Goal: Task Accomplishment & Management: Manage account settings

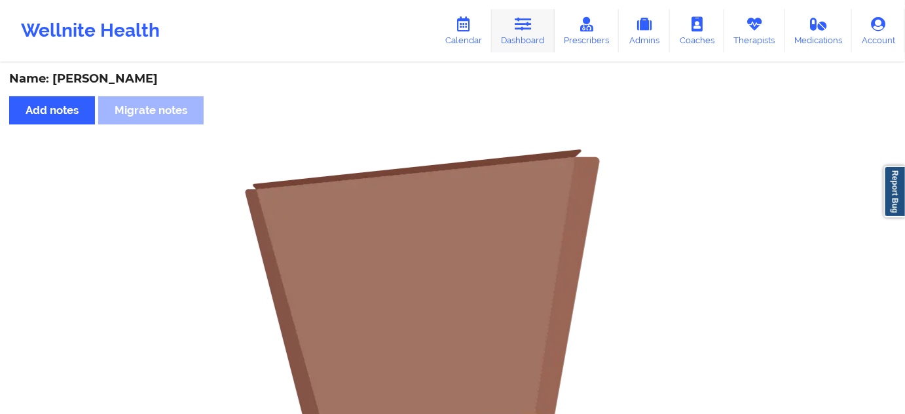
click at [531, 22] on icon at bounding box center [523, 24] width 17 height 14
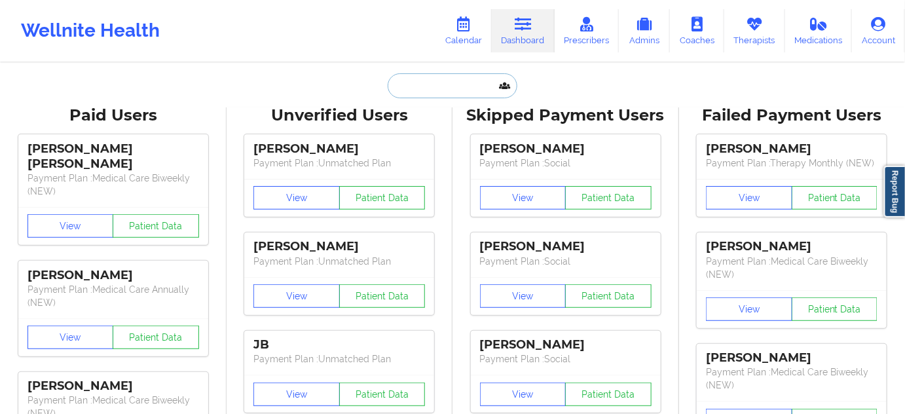
click at [438, 81] on input "text" at bounding box center [453, 85] width 130 height 25
paste input "[EMAIL_ADDRESS][DOMAIN_NAME]"
type input "[EMAIL_ADDRESS][DOMAIN_NAME]"
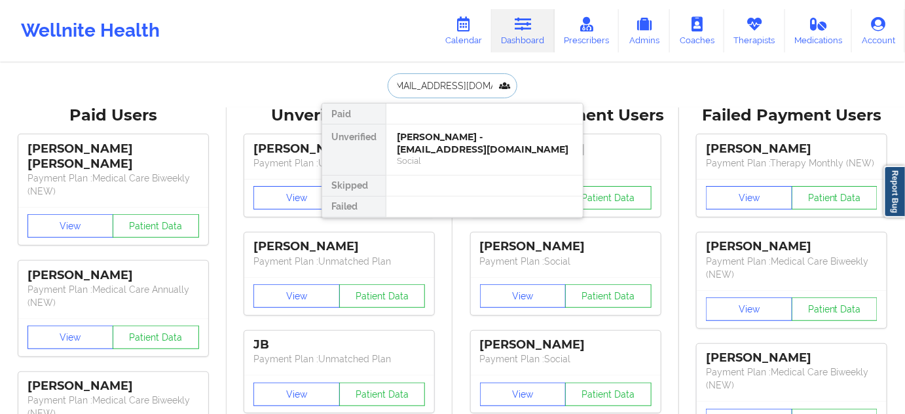
click at [433, 141] on div "[PERSON_NAME] - [EMAIL_ADDRESS][DOMAIN_NAME]" at bounding box center [485, 143] width 176 height 24
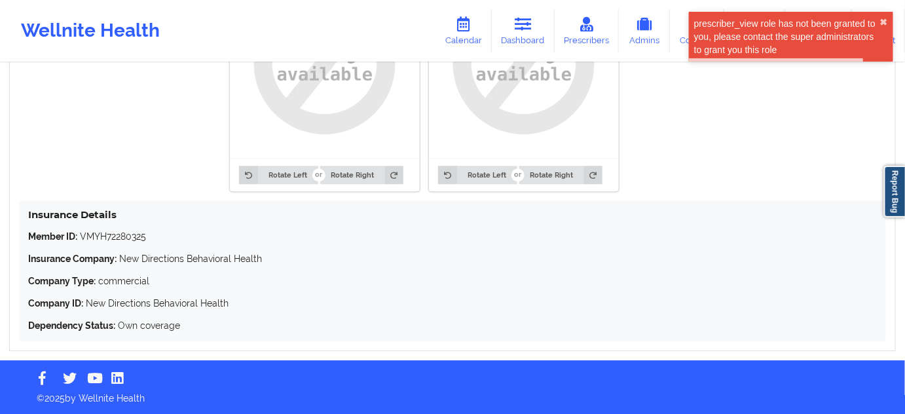
scroll to position [1105, 0]
click at [111, 237] on p "Member ID: VMYH72280325" at bounding box center [452, 236] width 849 height 13
copy p "VMYH72280325"
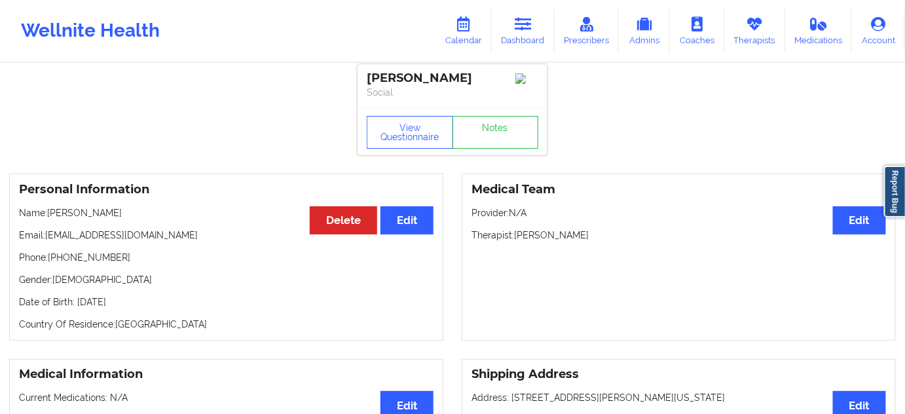
scroll to position [0, 0]
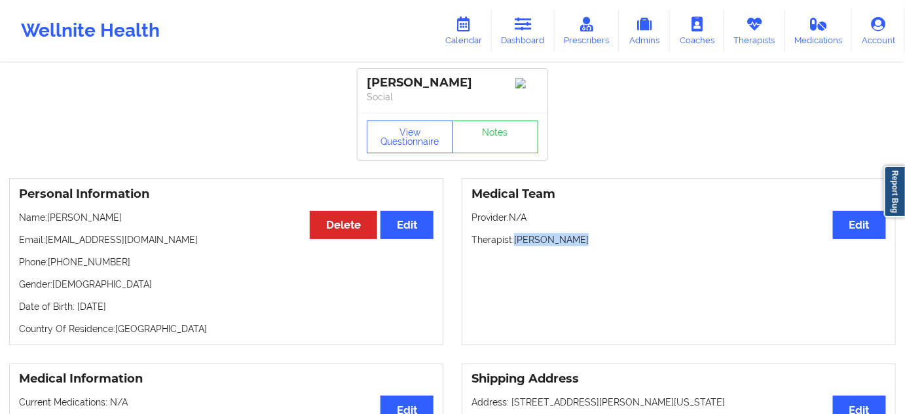
drag, startPoint x: 517, startPoint y: 241, endPoint x: 583, endPoint y: 237, distance: 66.3
click at [583, 237] on p "Therapist: [PERSON_NAME]" at bounding box center [679, 239] width 415 height 13
click at [611, 236] on div "Medical Team Edit Provider: N/A Therapist: [PERSON_NAME]" at bounding box center [679, 261] width 434 height 167
click at [569, 240] on p "Therapist: [PERSON_NAME]" at bounding box center [679, 239] width 415 height 13
click at [569, 239] on p "Therapist: [PERSON_NAME]" at bounding box center [679, 239] width 415 height 13
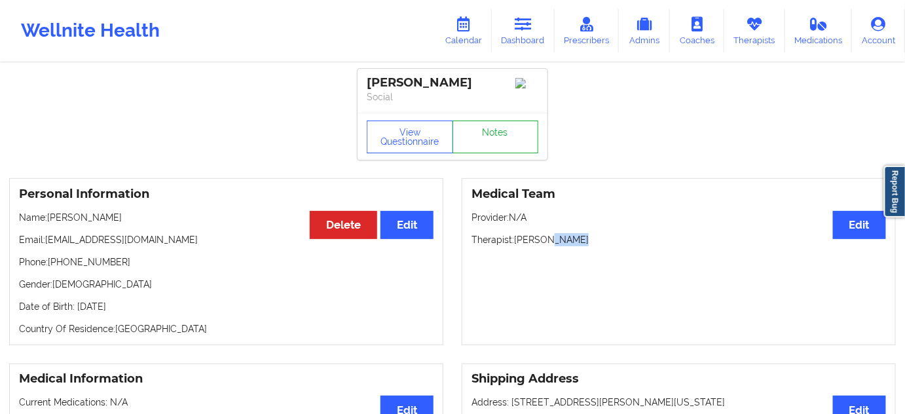
copy p "[PERSON_NAME]"
click at [454, 85] on div "[PERSON_NAME]" at bounding box center [453, 82] width 172 height 15
copy div "[PERSON_NAME]"
click at [387, 89] on div "[PERSON_NAME]" at bounding box center [453, 82] width 172 height 15
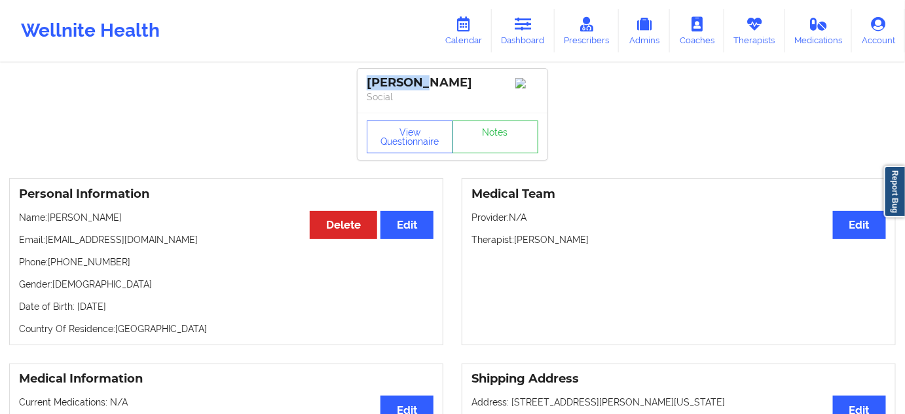
click at [387, 89] on div "[PERSON_NAME]" at bounding box center [453, 82] width 172 height 15
copy div "Antanya"
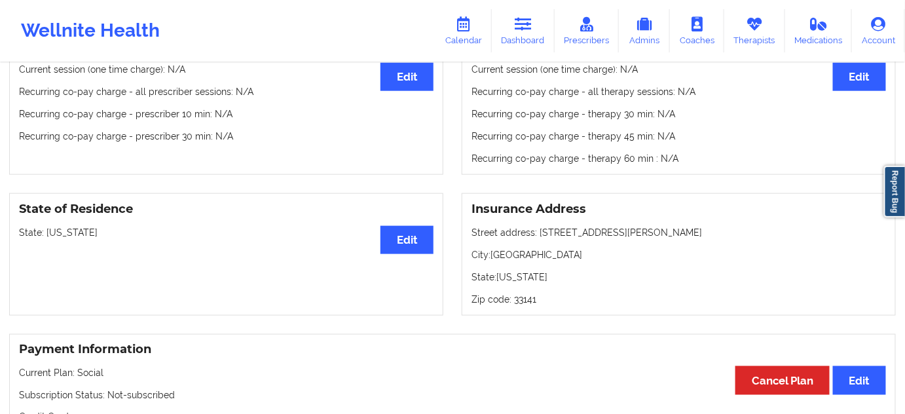
scroll to position [436, 0]
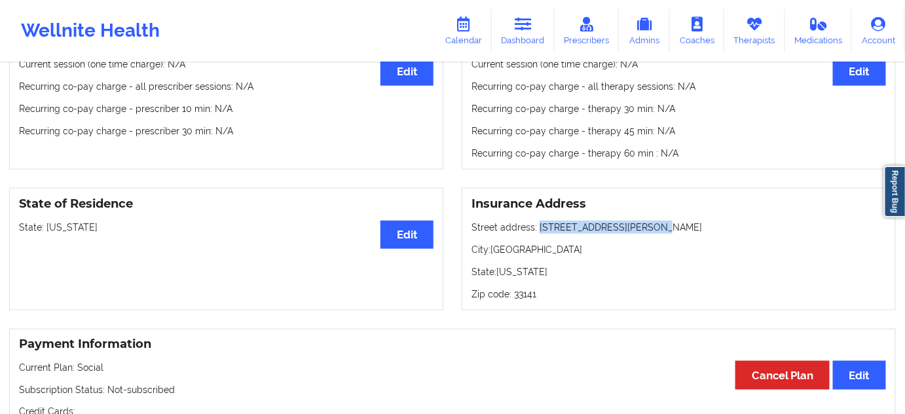
drag, startPoint x: 540, startPoint y: 226, endPoint x: 667, endPoint y: 233, distance: 127.3
click at [667, 233] on p "Street address: [STREET_ADDRESS][PERSON_NAME]" at bounding box center [679, 227] width 415 height 13
copy p "[STREET_ADDRESS][PERSON_NAME]"
drag, startPoint x: 494, startPoint y: 251, endPoint x: 556, endPoint y: 246, distance: 62.4
click at [556, 246] on p "City: [GEOGRAPHIC_DATA]" at bounding box center [679, 249] width 415 height 13
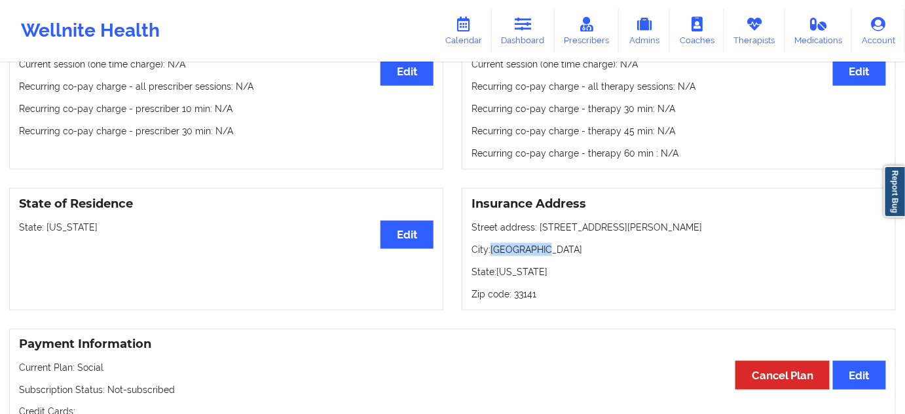
copy p "[GEOGRAPHIC_DATA]"
click at [527, 293] on p "Zip code: 33141" at bounding box center [679, 294] width 415 height 13
copy p "33141"
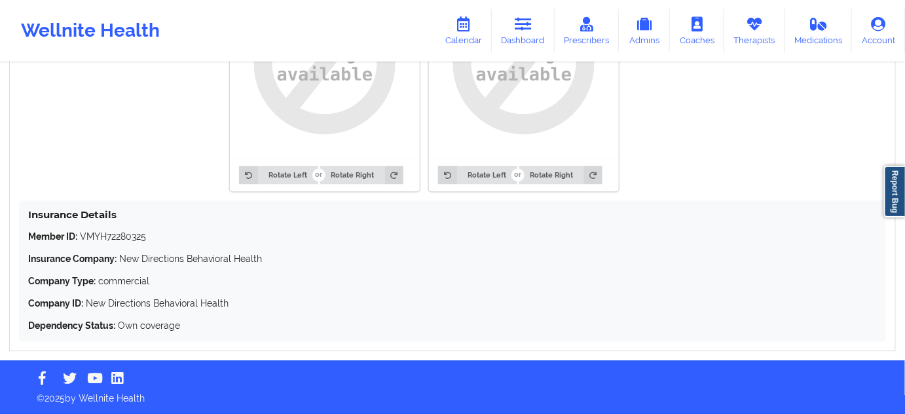
scroll to position [1105, 0]
click at [138, 232] on p "Member ID: VMYH72280325" at bounding box center [452, 236] width 849 height 13
copy p "VMYH72280325"
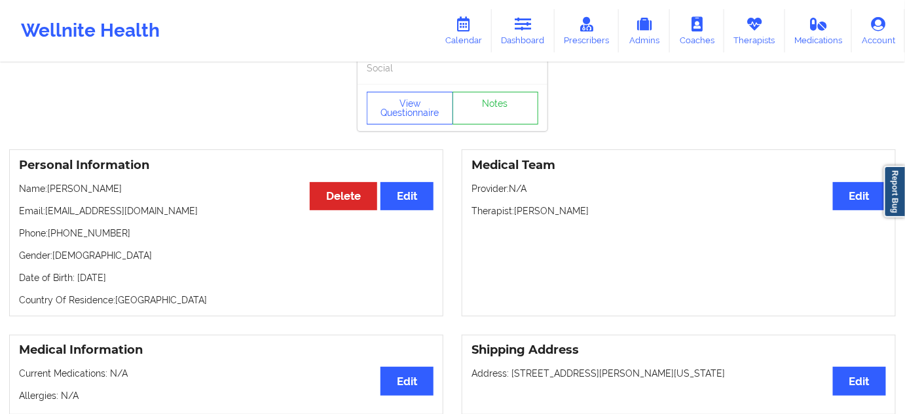
scroll to position [0, 0]
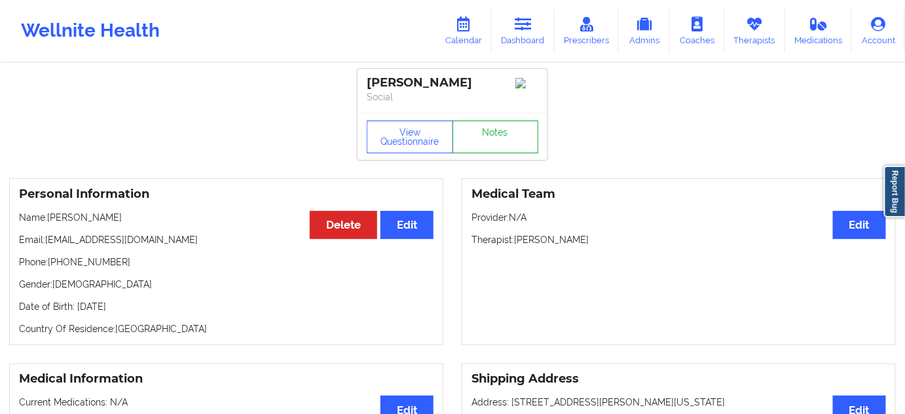
click at [493, 130] on link "Notes" at bounding box center [496, 137] width 86 height 33
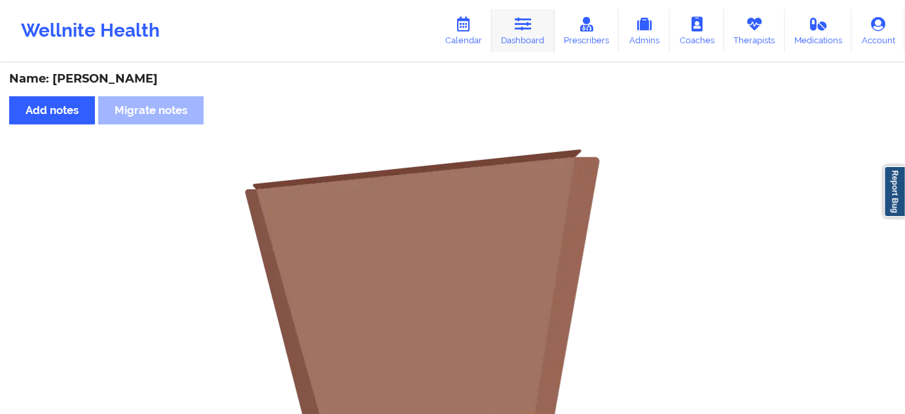
click at [504, 33] on link "Dashboard" at bounding box center [523, 30] width 63 height 43
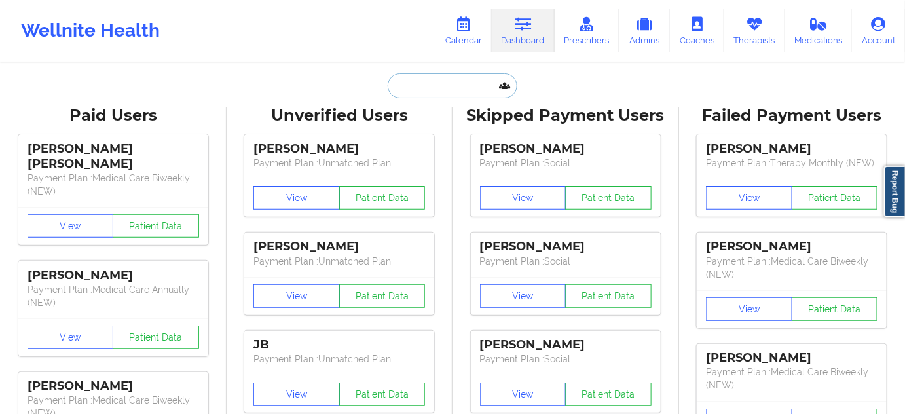
click at [428, 97] on input "text" at bounding box center [453, 85] width 130 height 25
paste input "[PERSON_NAME][EMAIL_ADDRESS][PERSON_NAME][PERSON_NAME][DOMAIN_NAME]"
type input "[PERSON_NAME][EMAIL_ADDRESS][PERSON_NAME][PERSON_NAME][DOMAIN_NAME]"
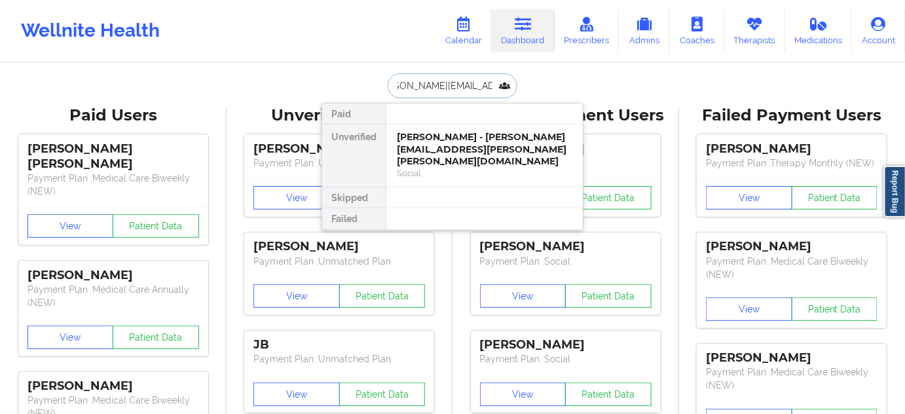
click at [423, 147] on div "[PERSON_NAME] - [PERSON_NAME][EMAIL_ADDRESS][PERSON_NAME][PERSON_NAME][DOMAIN_N…" at bounding box center [485, 149] width 176 height 37
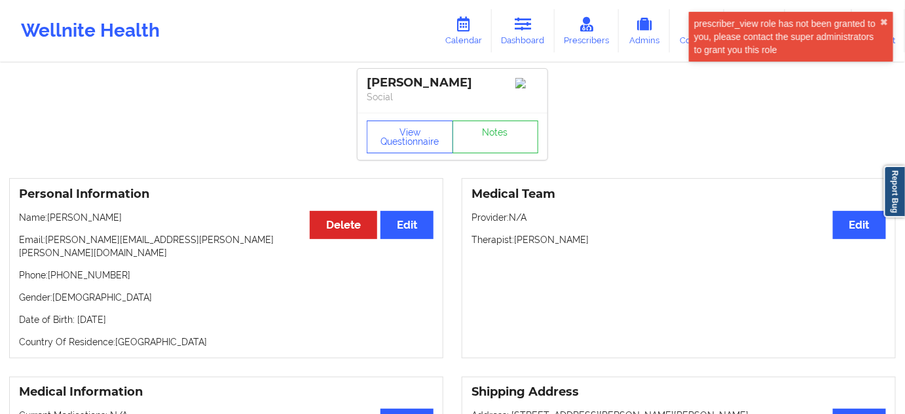
drag, startPoint x: 463, startPoint y: 88, endPoint x: 352, endPoint y: 85, distance: 110.7
copy div "[PERSON_NAME]"
click at [470, 45] on link "Calendar" at bounding box center [464, 30] width 56 height 43
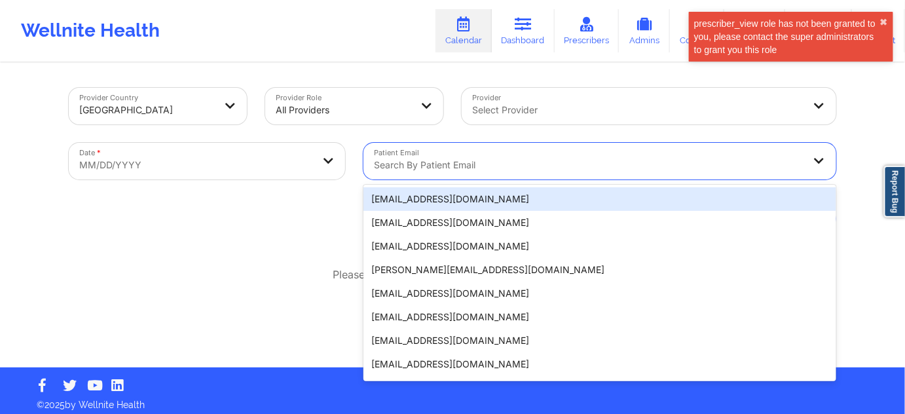
click at [419, 167] on div at bounding box center [589, 165] width 430 height 16
paste input "[PERSON_NAME][EMAIL_ADDRESS][PERSON_NAME][PERSON_NAME][DOMAIN_NAME]"
type input "[PERSON_NAME][EMAIL_ADDRESS][PERSON_NAME][PERSON_NAME][DOMAIN_NAME]"
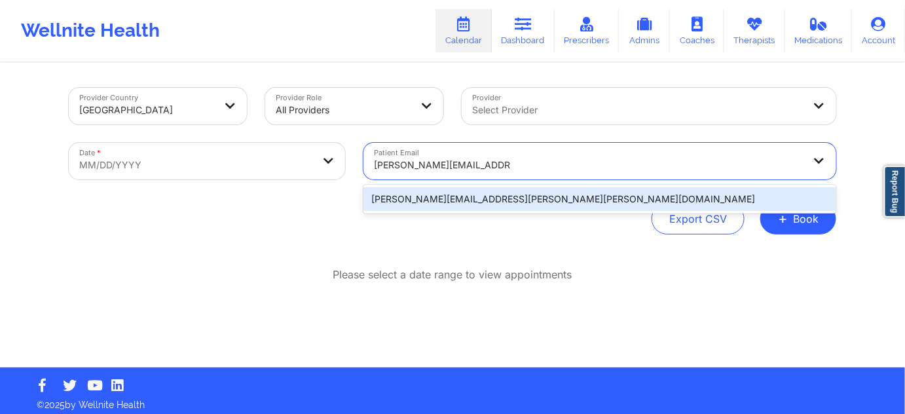
click at [426, 195] on div "[PERSON_NAME][EMAIL_ADDRESS][PERSON_NAME][PERSON_NAME][DOMAIN_NAME]" at bounding box center [600, 199] width 473 height 24
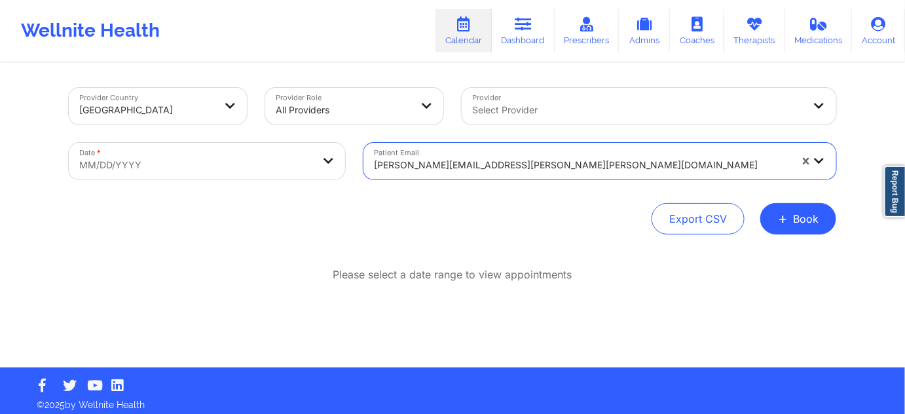
select select "2025-8"
select select "2025-9"
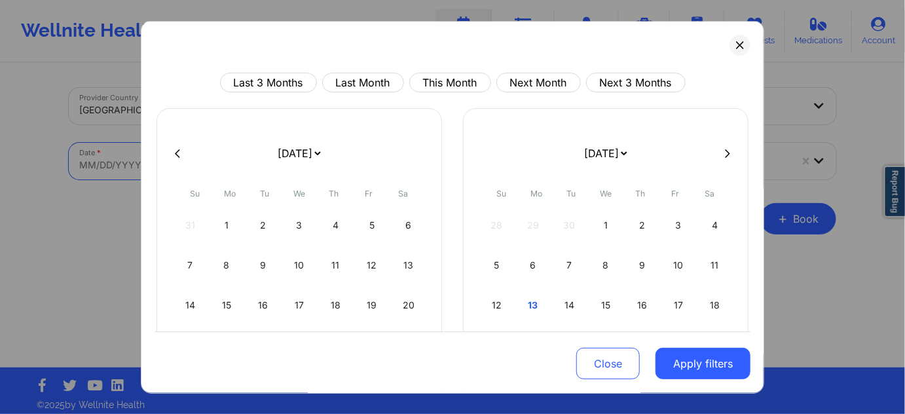
click at [309, 164] on body "Wellnite Health Calendar Dashboard Prescribers Admins Coaches Therapists Medica…" at bounding box center [452, 207] width 905 height 414
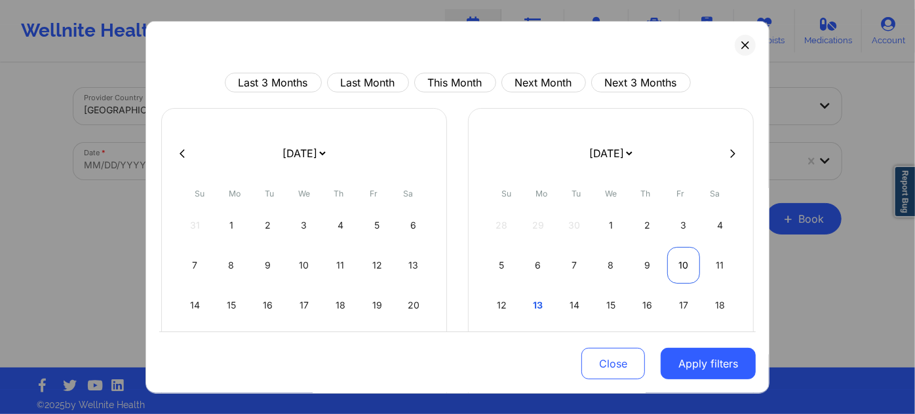
click at [677, 270] on div "10" at bounding box center [683, 265] width 33 height 37
select select "2025-9"
select select "2025-10"
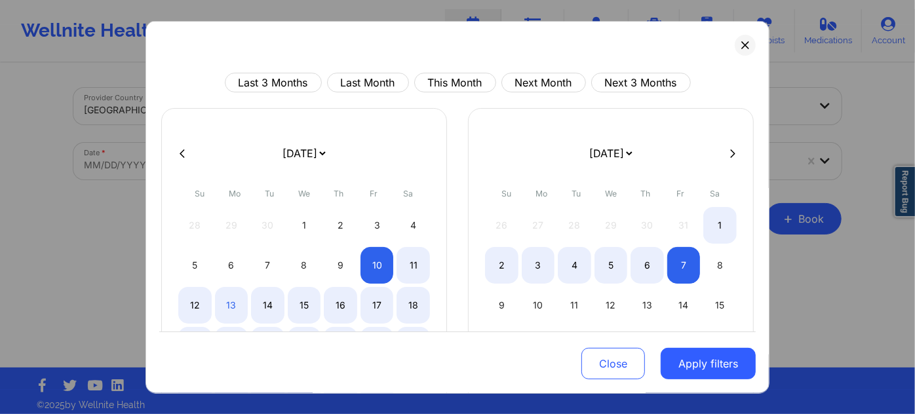
click at [677, 270] on div "7" at bounding box center [683, 265] width 33 height 37
select select "2025-10"
select select "2025-11"
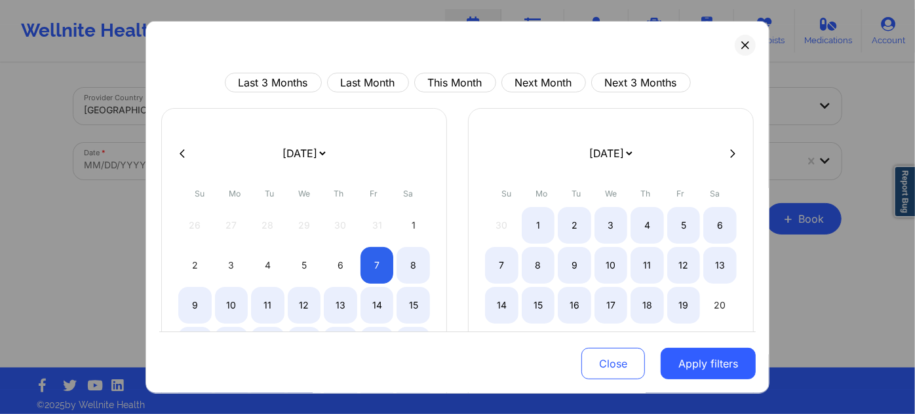
select select "2025-10"
select select "2025-11"
select select "2025-10"
select select "2025-11"
click at [677, 354] on button "Apply filters" at bounding box center [707, 363] width 95 height 31
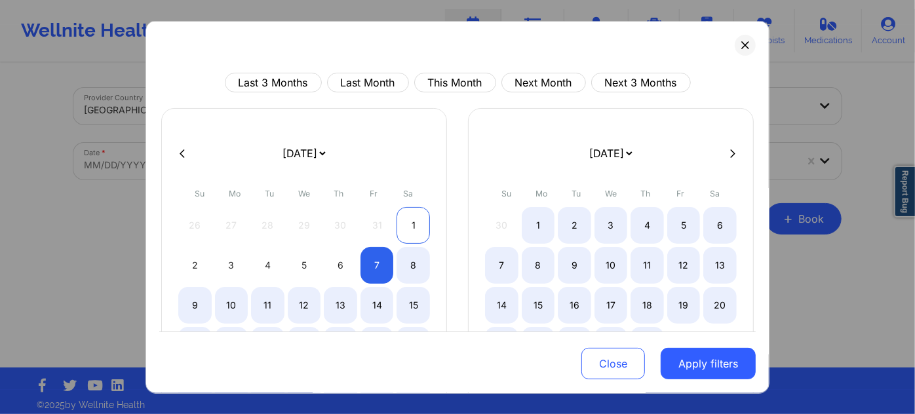
select select "2025-10"
select select "2025-11"
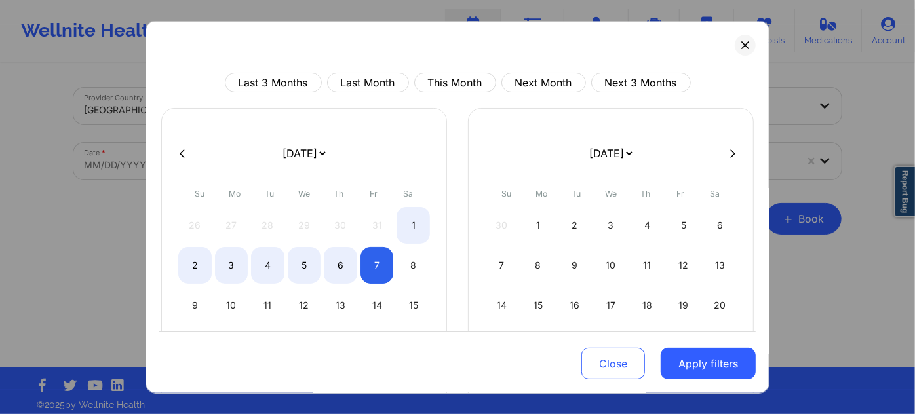
click at [183, 153] on icon at bounding box center [181, 153] width 5 height 10
select select "2025-9"
select select "2025-10"
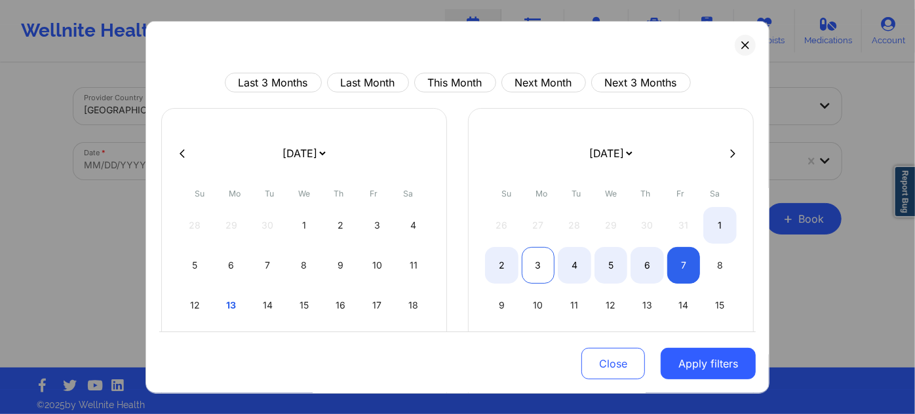
select select "2025-9"
select select "2025-10"
select select "2025-9"
select select "2025-10"
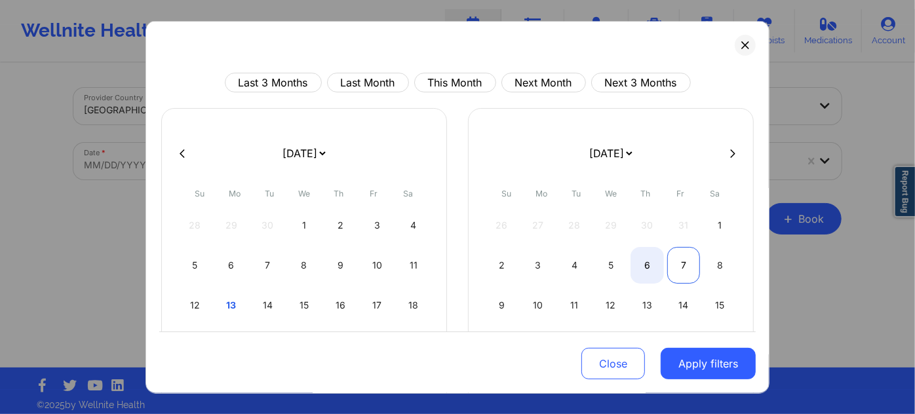
select select "2025-9"
select select "2025-10"
select select "2025-9"
select select "2025-10"
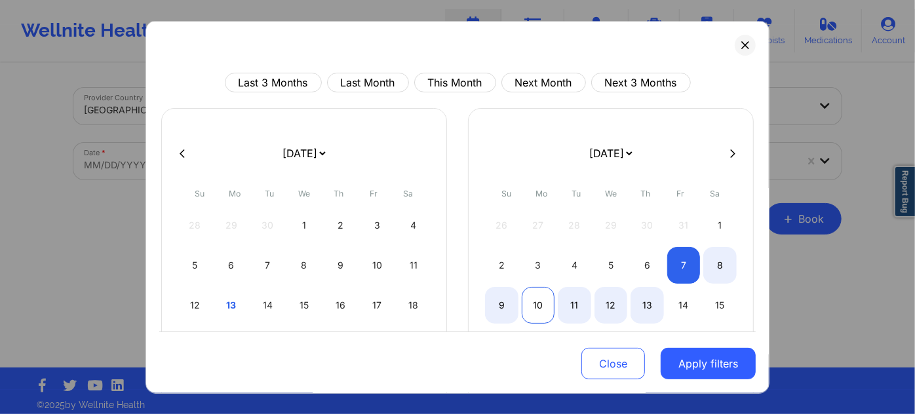
select select "2025-9"
select select "2025-10"
click at [535, 307] on div "10" at bounding box center [537, 305] width 33 height 37
select select "2025-10"
select select "2025-11"
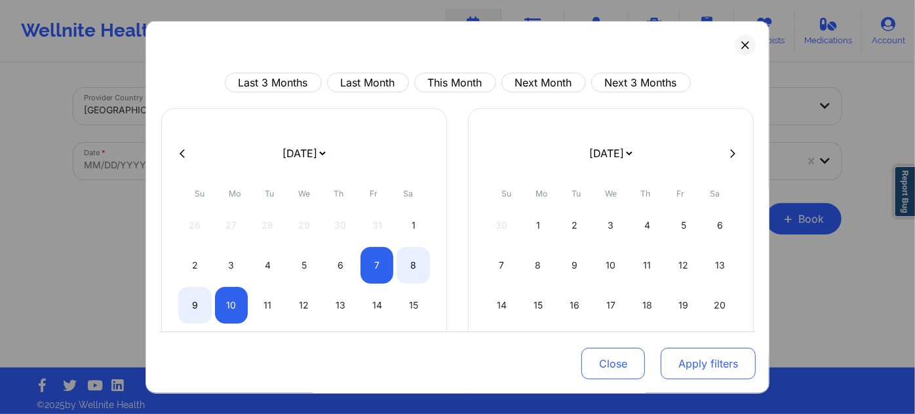
click at [704, 368] on button "Apply filters" at bounding box center [707, 363] width 95 height 31
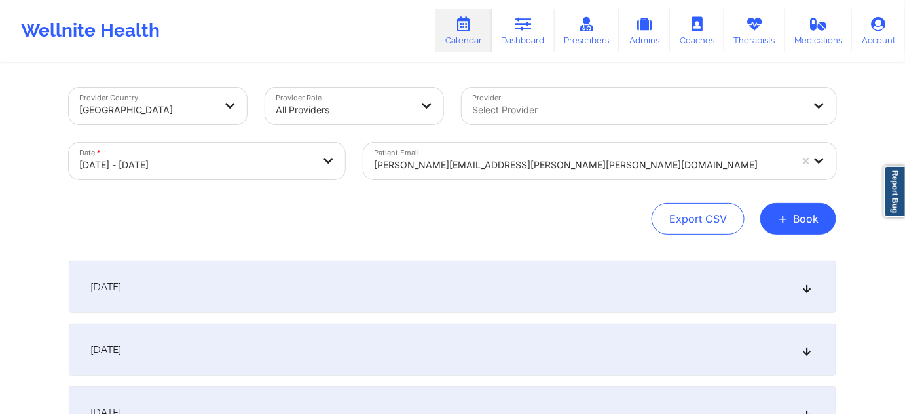
click at [272, 161] on body "Wellnite Health Calendar Dashboard Prescribers Admins Coaches Therapists Medica…" at bounding box center [452, 207] width 905 height 414
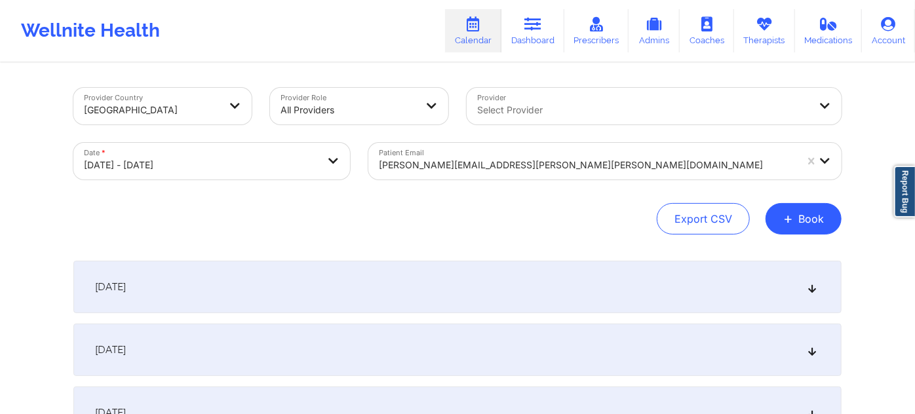
select select "2025-10"
select select "2025-11"
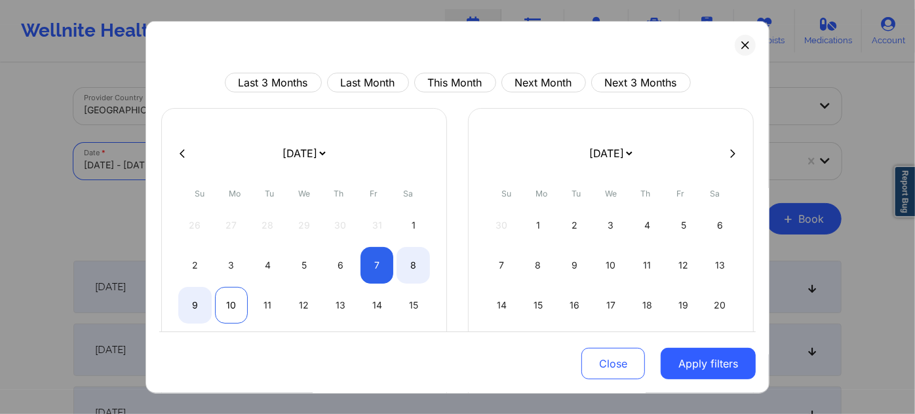
click at [225, 311] on div "10" at bounding box center [231, 305] width 33 height 37
select select "2025-10"
select select "2025-11"
click at [225, 311] on div "10" at bounding box center [231, 305] width 33 height 37
select select "2025-10"
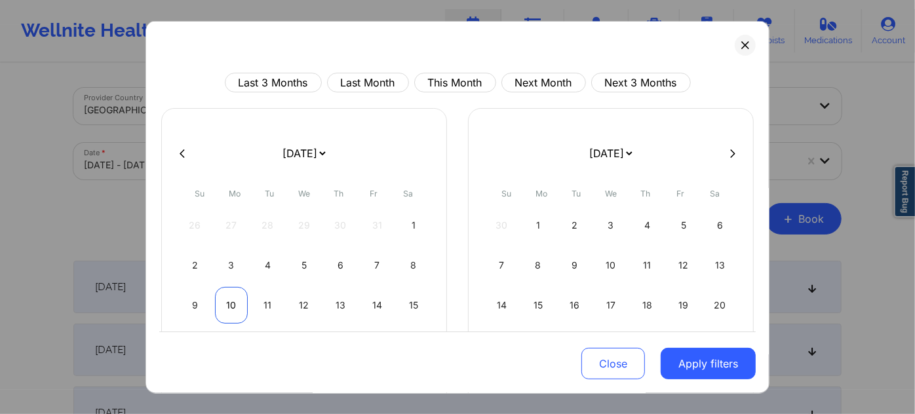
select select "2025-11"
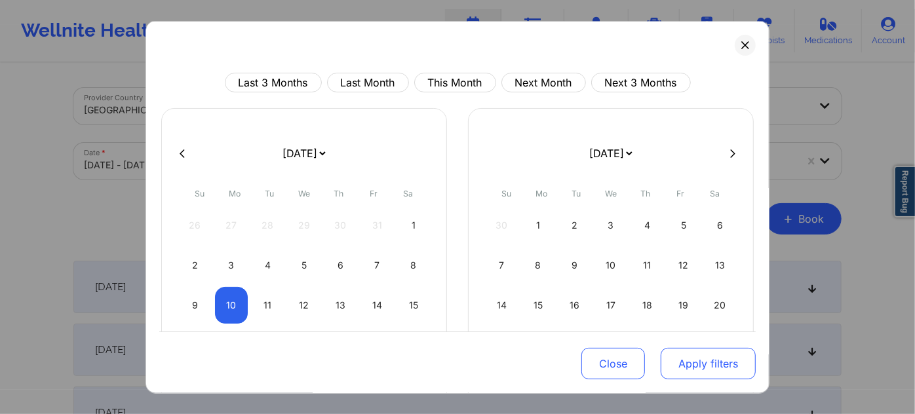
click at [697, 363] on button "Apply filters" at bounding box center [707, 363] width 95 height 31
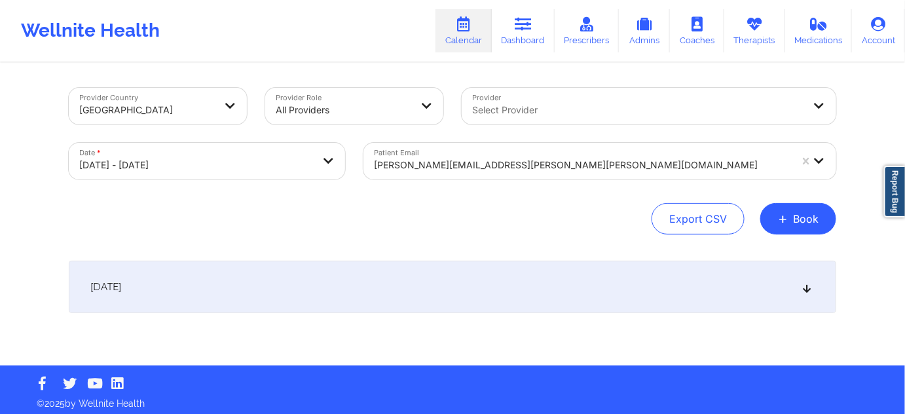
click at [273, 164] on body "Wellnite Health Calendar Dashboard Prescribers Admins Coaches Therapists Medica…" at bounding box center [452, 207] width 905 height 414
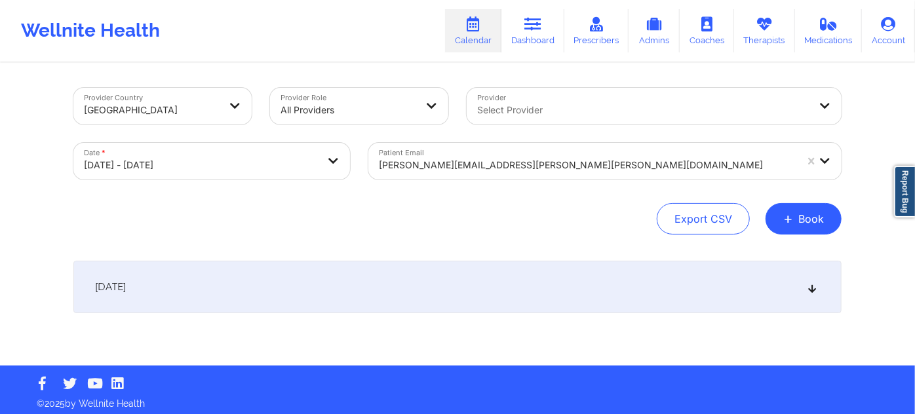
select select "2025-10"
select select "2025-11"
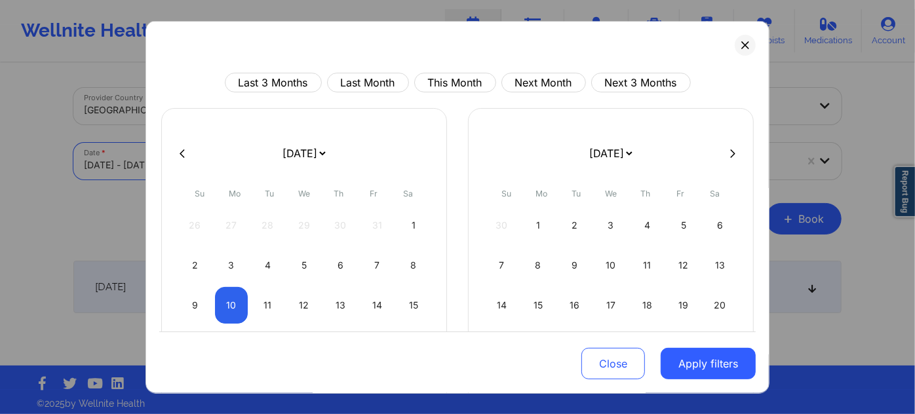
click at [191, 150] on div at bounding box center [457, 153] width 596 height 20
click at [187, 146] on div at bounding box center [457, 153] width 596 height 20
click at [186, 155] on button at bounding box center [182, 152] width 13 height 11
select select "2025-9"
select select "2025-10"
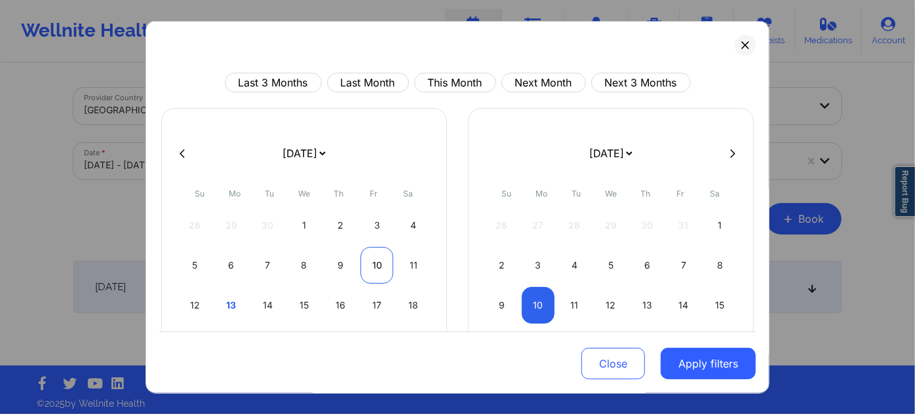
click at [374, 267] on div "10" at bounding box center [376, 265] width 33 height 37
select select "2025-9"
select select "2025-10"
select select "2025-9"
select select "2025-10"
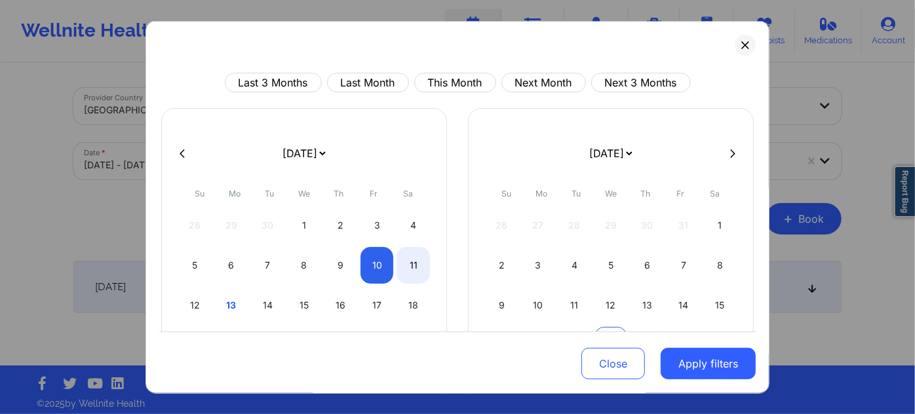
select select "2025-9"
select select "2025-10"
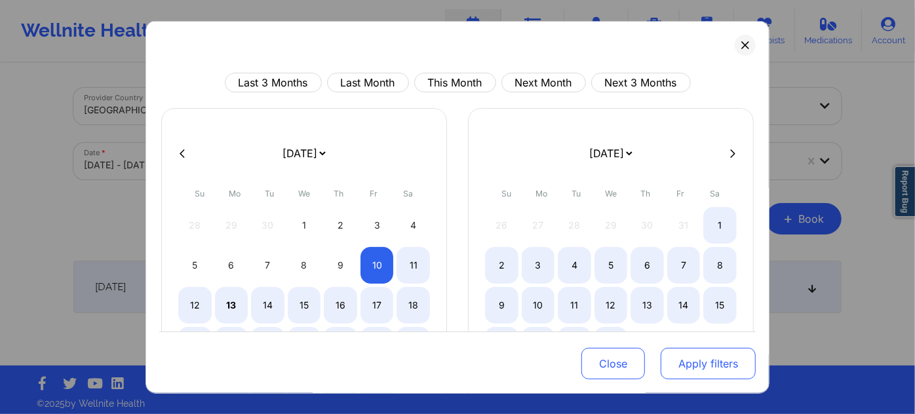
click at [686, 369] on button "Apply filters" at bounding box center [707, 363] width 95 height 31
select select "2025-9"
select select "2025-10"
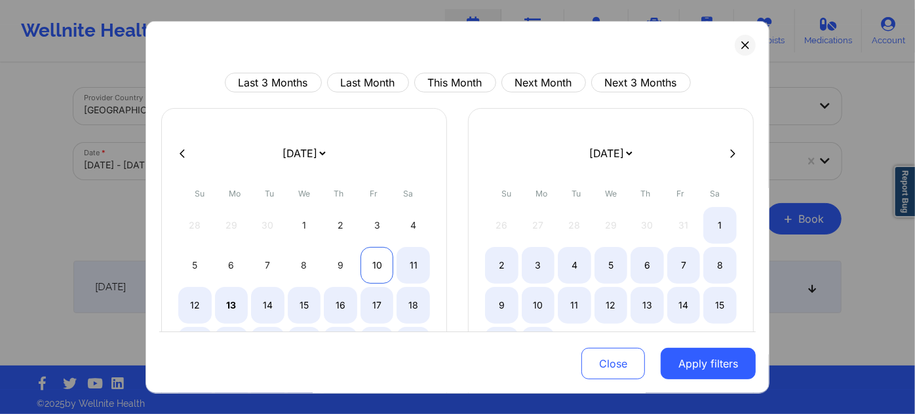
select select "2025-9"
select select "2025-10"
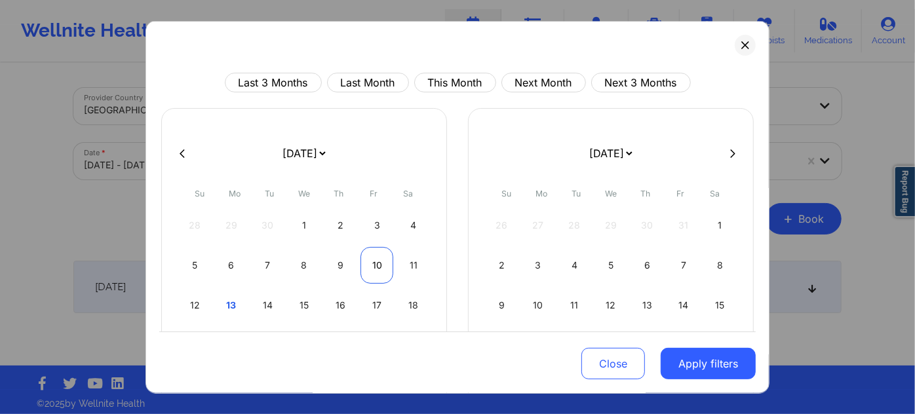
click at [375, 252] on div "10" at bounding box center [376, 265] width 33 height 37
select select "2025-9"
select select "2025-10"
click at [685, 352] on button "Apply filters" at bounding box center [707, 363] width 95 height 31
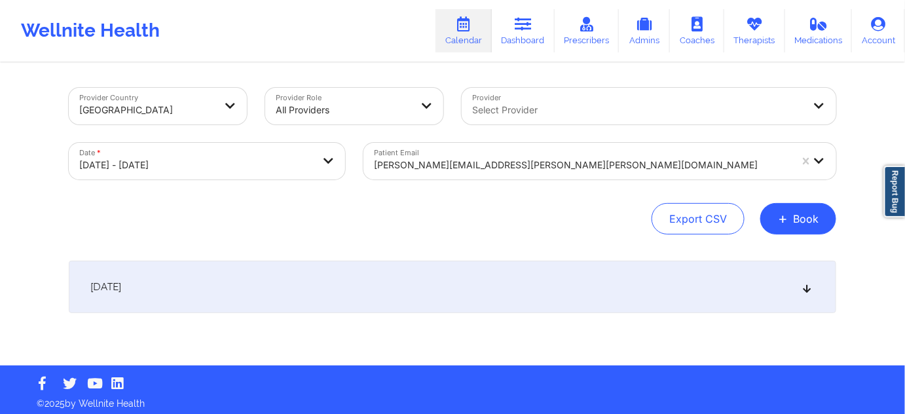
click at [643, 295] on div "[DATE]" at bounding box center [453, 287] width 768 height 52
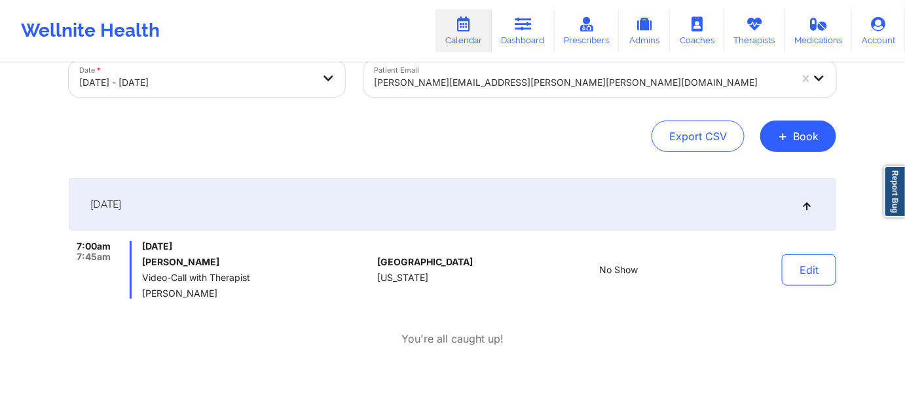
scroll to position [119, 0]
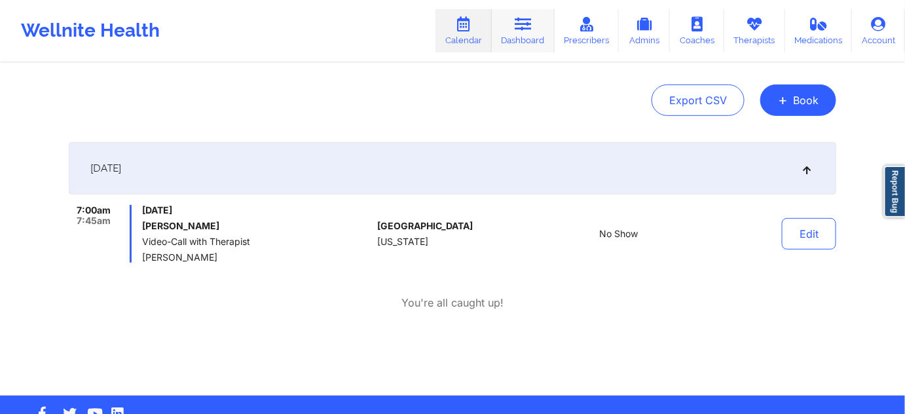
click at [513, 41] on link "Dashboard" at bounding box center [523, 30] width 63 height 43
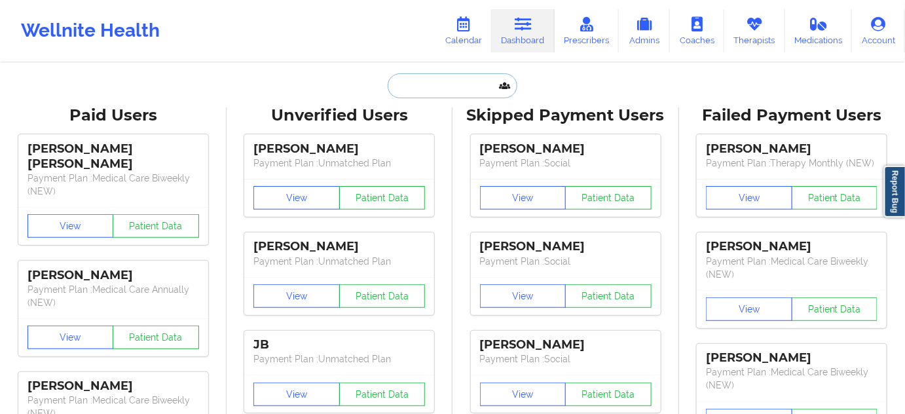
click at [456, 92] on input "text" at bounding box center [453, 85] width 130 height 25
paste input "[EMAIL_ADDRESS][DOMAIN_NAME]"
type input "[EMAIL_ADDRESS][DOMAIN_NAME]"
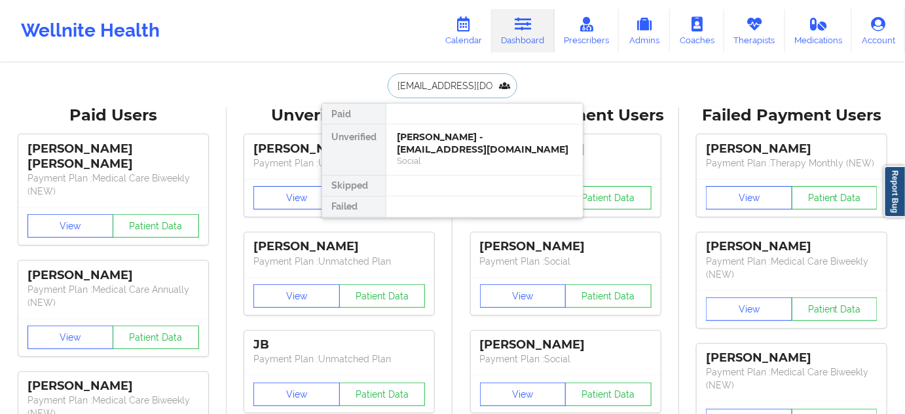
click at [440, 142] on div "[PERSON_NAME] - [EMAIL_ADDRESS][DOMAIN_NAME]" at bounding box center [485, 143] width 176 height 24
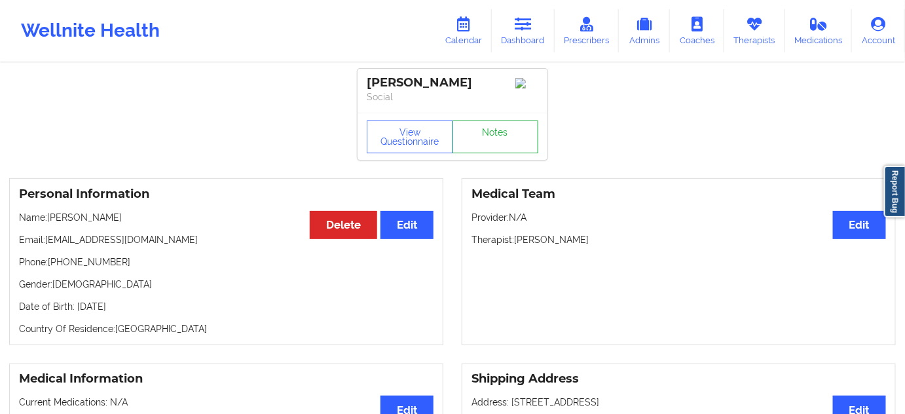
click at [468, 144] on link "Notes" at bounding box center [496, 137] width 86 height 33
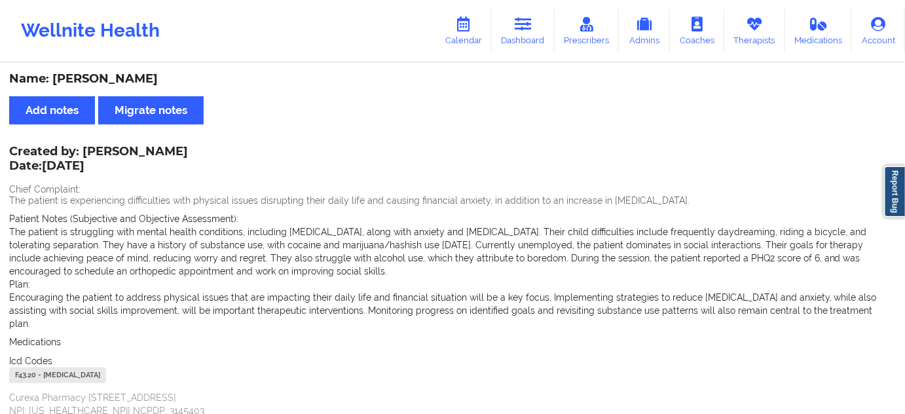
click at [159, 151] on div "Created by: [PERSON_NAME] Date: [DATE]" at bounding box center [98, 160] width 179 height 30
copy div "Shakin"
click at [79, 85] on div "Name: [PERSON_NAME]" at bounding box center [452, 78] width 887 height 15
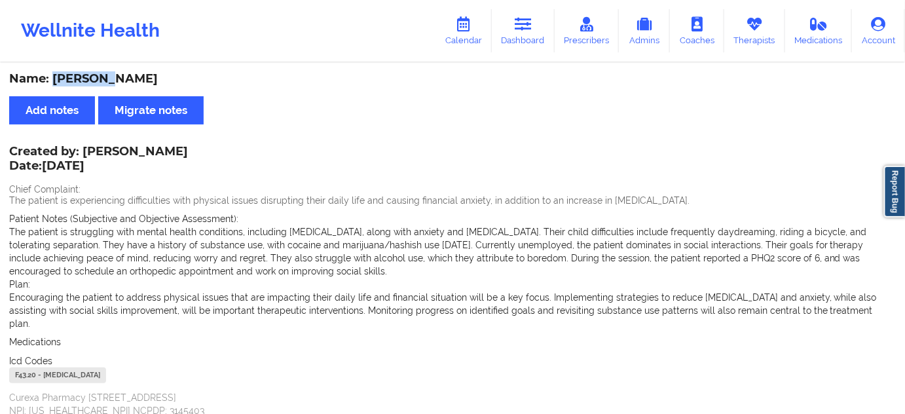
drag, startPoint x: 78, startPoint y: 151, endPoint x: 213, endPoint y: 157, distance: 135.1
click at [190, 155] on div "Created by: [PERSON_NAME] Date: [DATE] Chief Complaint: The patient is experien…" at bounding box center [452, 282] width 887 height 270
click at [541, 24] on link "Dashboard" at bounding box center [523, 30] width 63 height 43
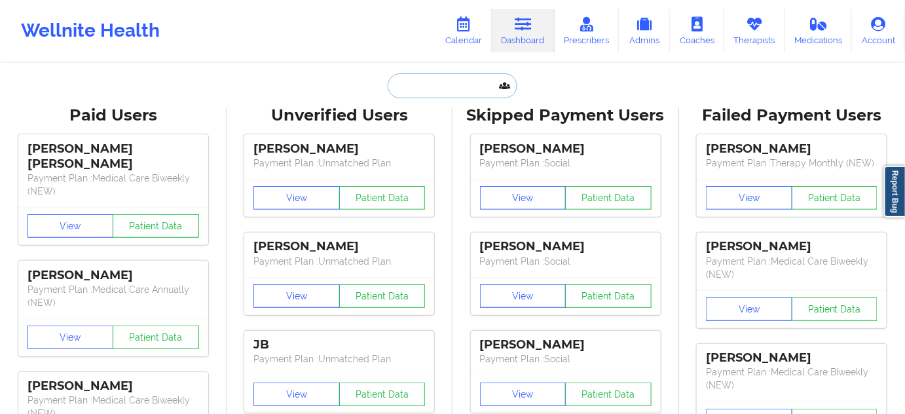
click at [439, 88] on input "text" at bounding box center [453, 85] width 130 height 25
type input "s"
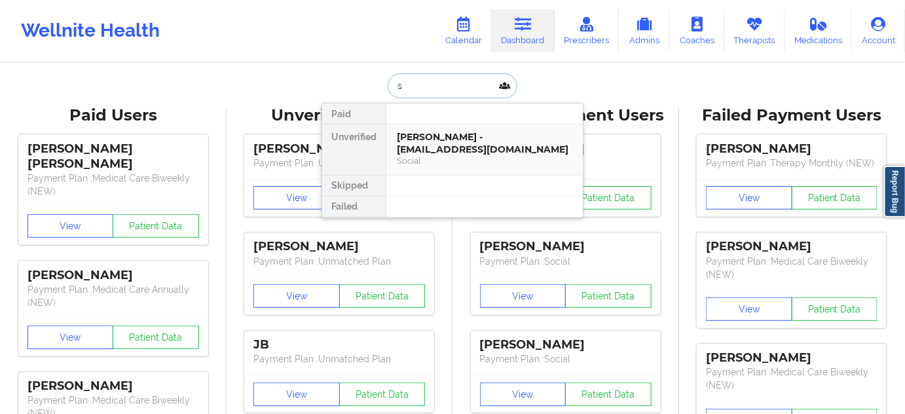
click at [434, 155] on div "Social" at bounding box center [485, 160] width 176 height 11
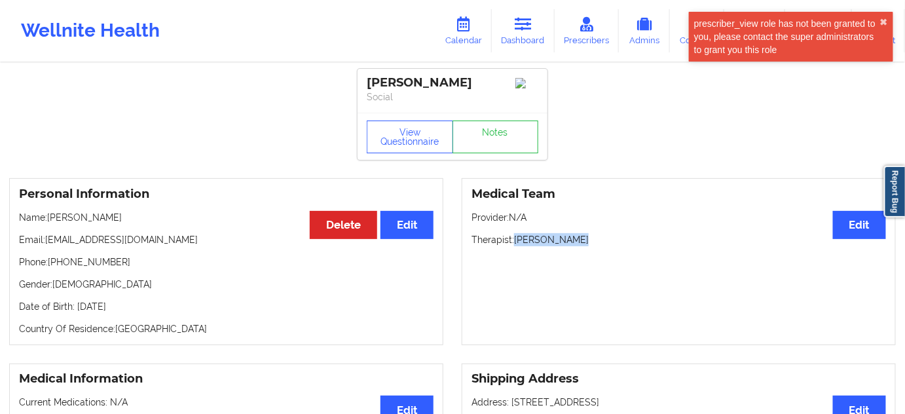
drag, startPoint x: 516, startPoint y: 246, endPoint x: 587, endPoint y: 247, distance: 70.8
click at [587, 246] on p "Therapist: [PERSON_NAME]" at bounding box center [679, 239] width 415 height 13
drag, startPoint x: 426, startPoint y: 85, endPoint x: 350, endPoint y: 66, distance: 79.0
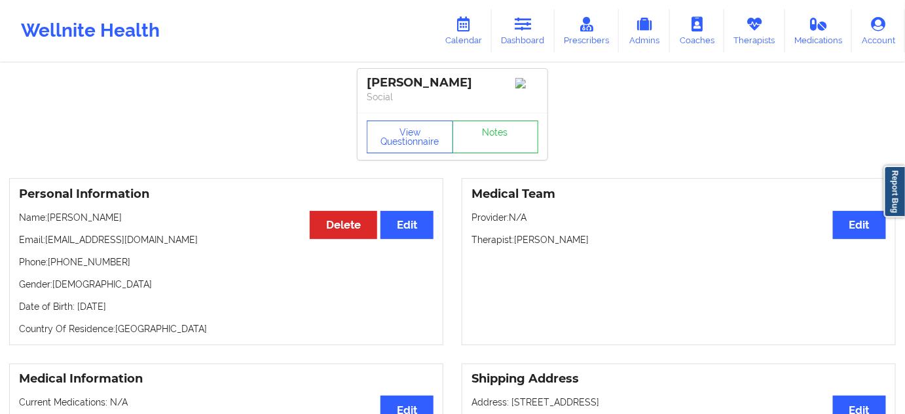
click at [449, 110] on div "[PERSON_NAME] Social" at bounding box center [453, 91] width 190 height 44
click at [438, 83] on div "[PERSON_NAME]" at bounding box center [453, 82] width 172 height 15
click at [388, 85] on div "[PERSON_NAME]" at bounding box center [453, 82] width 172 height 15
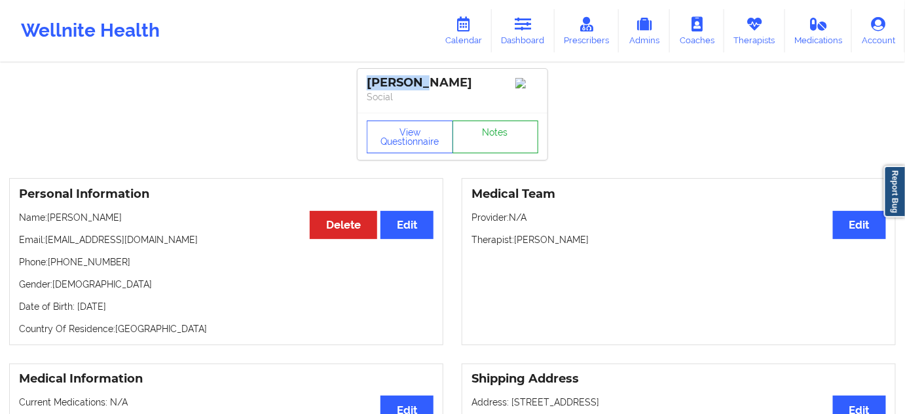
click at [472, 140] on link "Notes" at bounding box center [496, 137] width 86 height 33
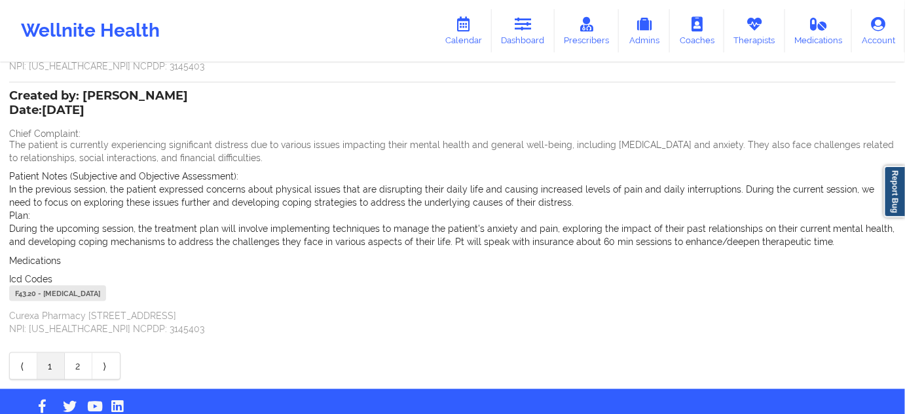
scroll to position [359, 0]
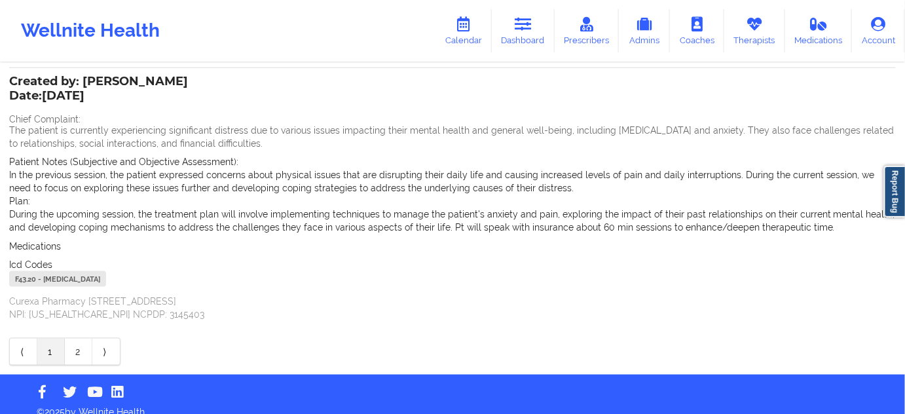
click at [22, 271] on div "F43.20 - [MEDICAL_DATA]" at bounding box center [57, 279] width 97 height 16
click at [531, 43] on link "Dashboard" at bounding box center [523, 30] width 63 height 43
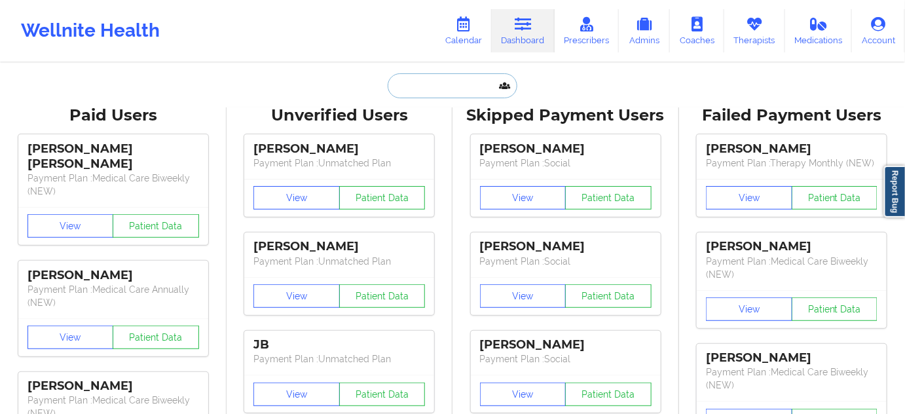
click at [457, 87] on input "text" at bounding box center [453, 85] width 130 height 25
type input "s"
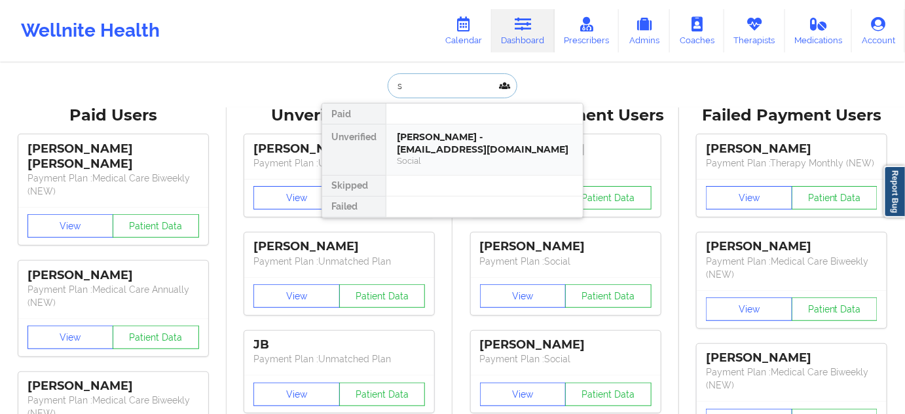
click at [436, 136] on div "[PERSON_NAME] - [EMAIL_ADDRESS][DOMAIN_NAME]" at bounding box center [485, 143] width 176 height 24
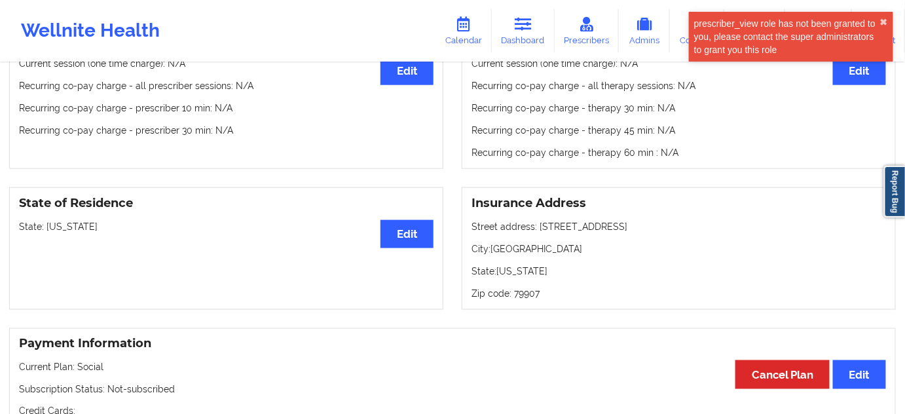
scroll to position [476, 0]
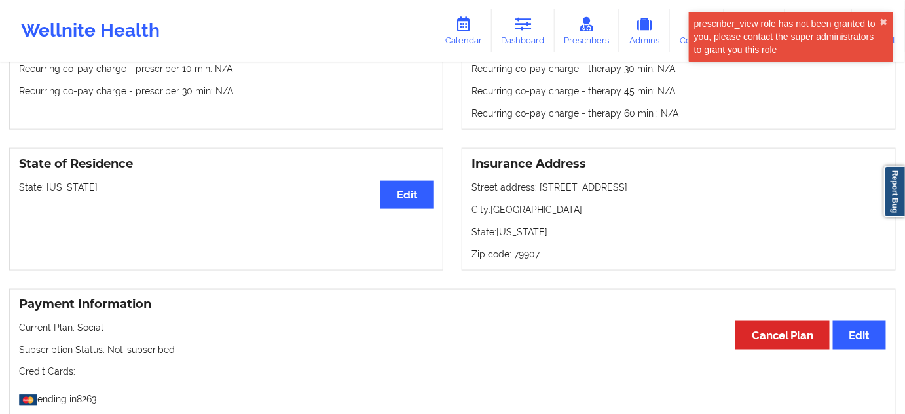
drag, startPoint x: 538, startPoint y: 193, endPoint x: 629, endPoint y: 191, distance: 90.4
click at [629, 191] on p "Street address: [STREET_ADDRESS]" at bounding box center [679, 187] width 415 height 13
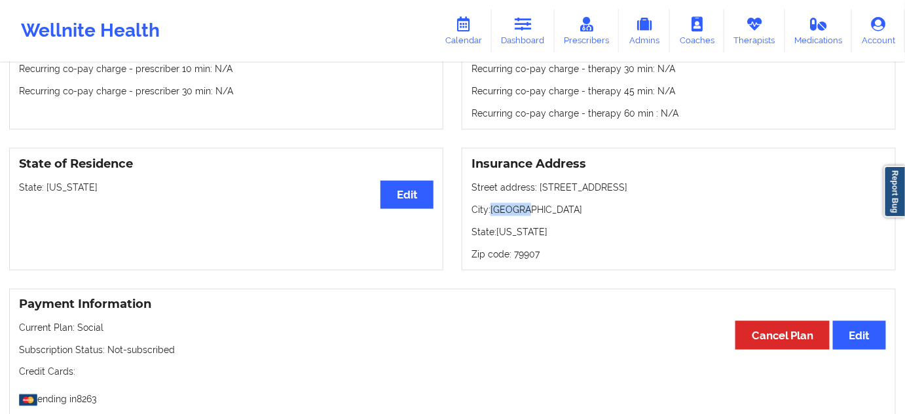
drag, startPoint x: 493, startPoint y: 214, endPoint x: 523, endPoint y: 209, distance: 30.6
click at [523, 209] on p "City: [GEOGRAPHIC_DATA]" at bounding box center [679, 209] width 415 height 13
click at [518, 253] on p "Zip code: 79907" at bounding box center [679, 254] width 415 height 13
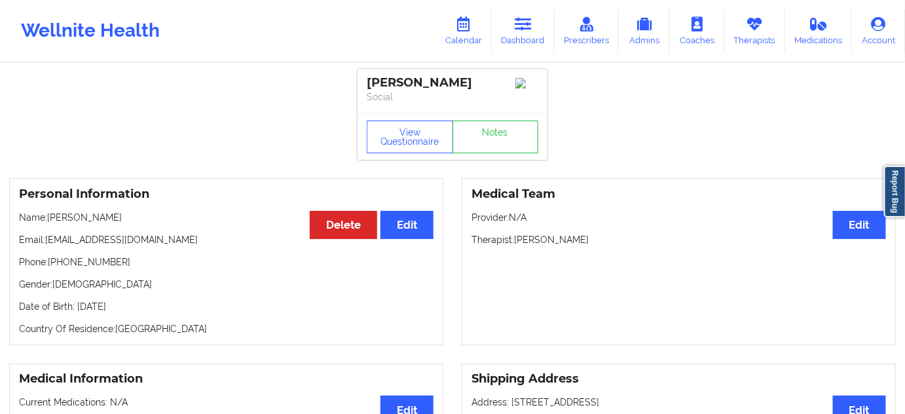
scroll to position [0, 0]
click at [506, 129] on link "Notes" at bounding box center [496, 137] width 86 height 33
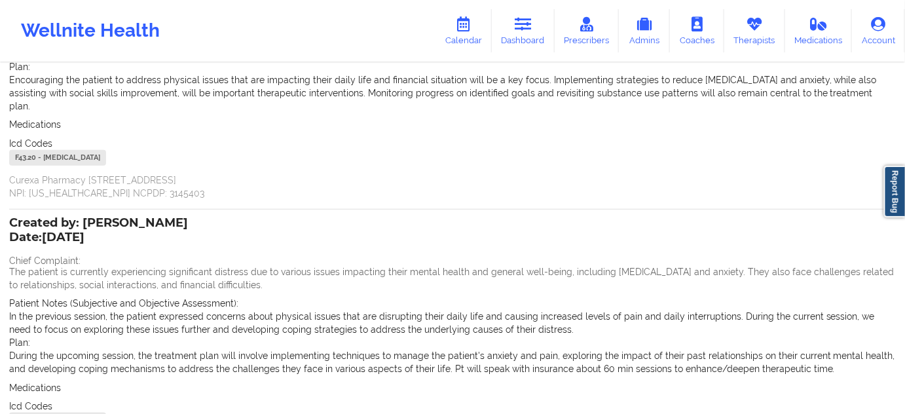
scroll to position [39, 0]
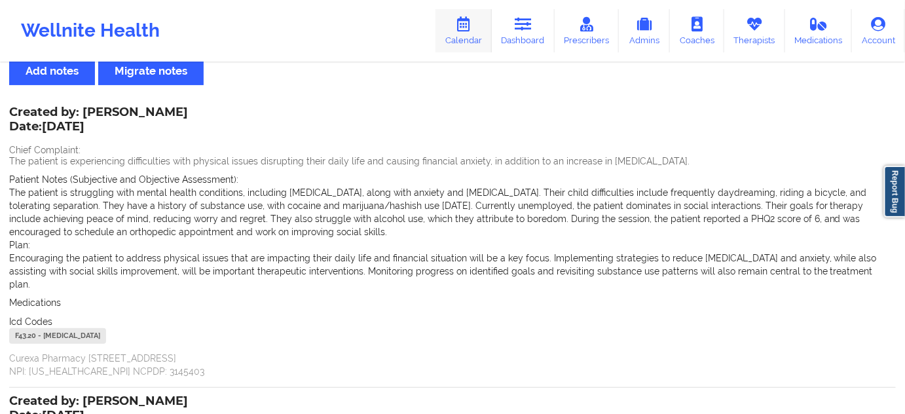
click at [468, 26] on icon at bounding box center [463, 24] width 17 height 14
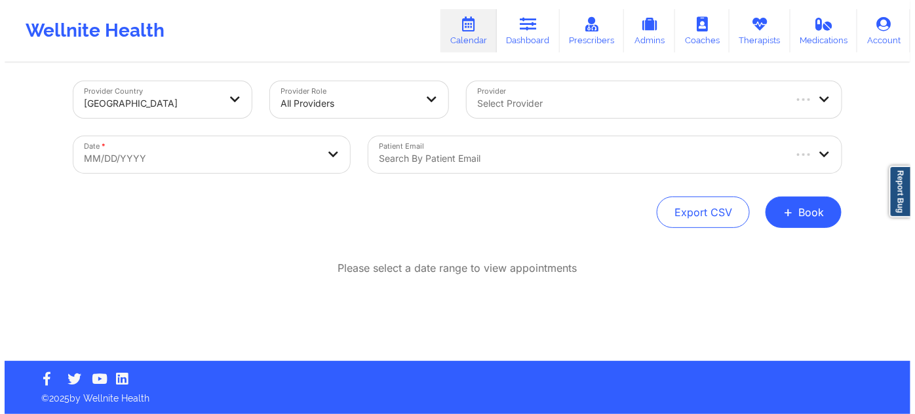
scroll to position [7, 0]
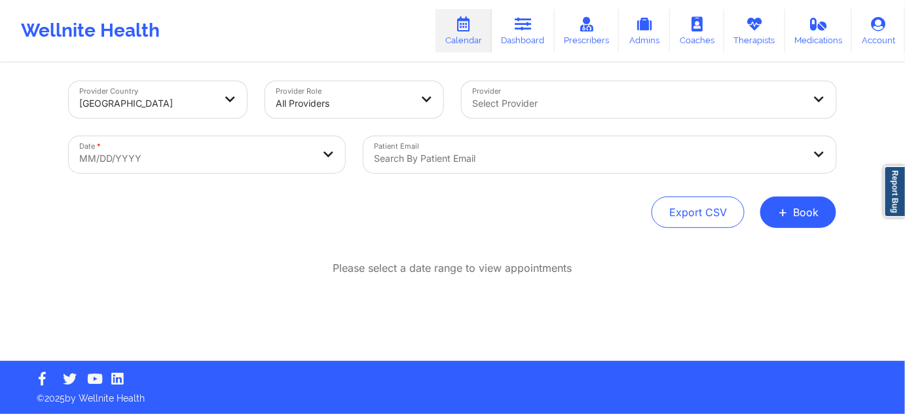
click at [236, 155] on body "Wellnite Health Calendar Dashboard Prescribers Admins Coaches Therapists Medica…" at bounding box center [452, 200] width 905 height 414
select select "2025-8"
select select "2025-9"
click at [480, 164] on div at bounding box center [589, 159] width 430 height 16
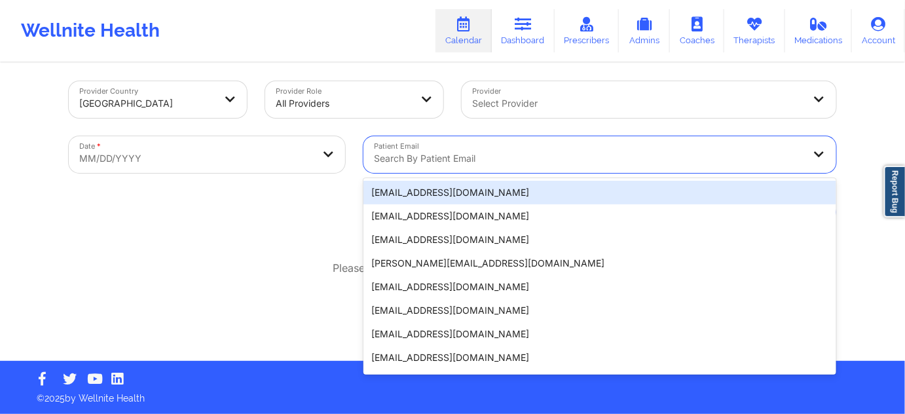
paste input "[EMAIL_ADDRESS][DOMAIN_NAME]"
type input "[EMAIL_ADDRESS][DOMAIN_NAME]"
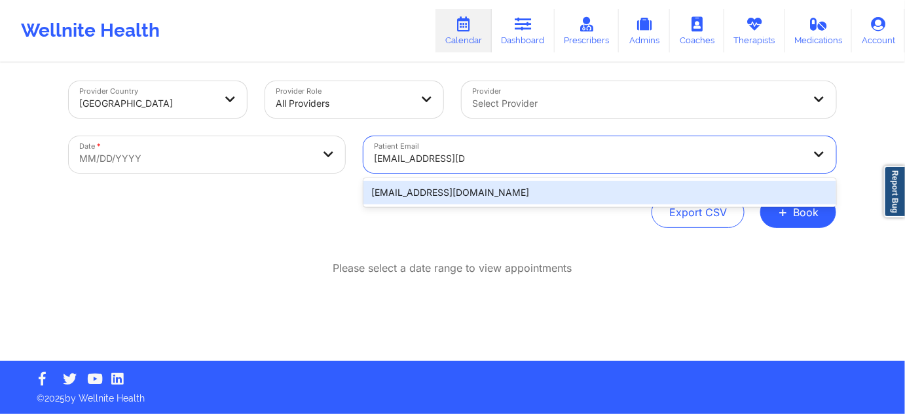
click at [444, 187] on div "[EMAIL_ADDRESS][DOMAIN_NAME]" at bounding box center [600, 193] width 473 height 24
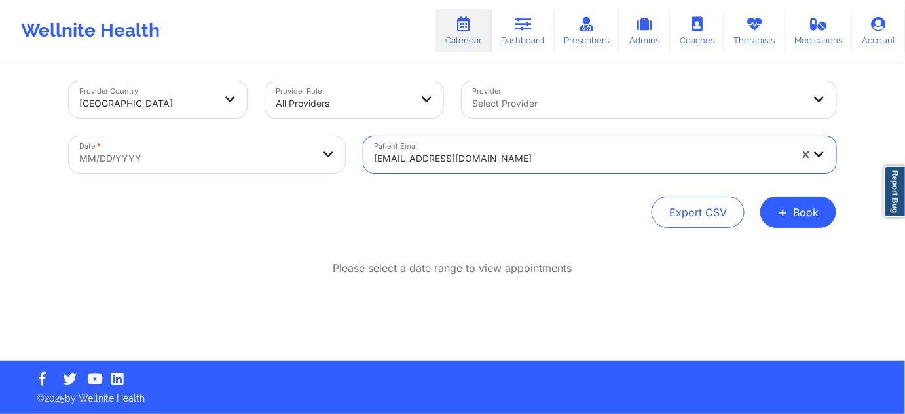
click at [284, 149] on body "Wellnite Health Calendar Dashboard Prescribers Admins Coaches Therapists Medica…" at bounding box center [452, 200] width 905 height 414
select select "2025-8"
select select "2025-9"
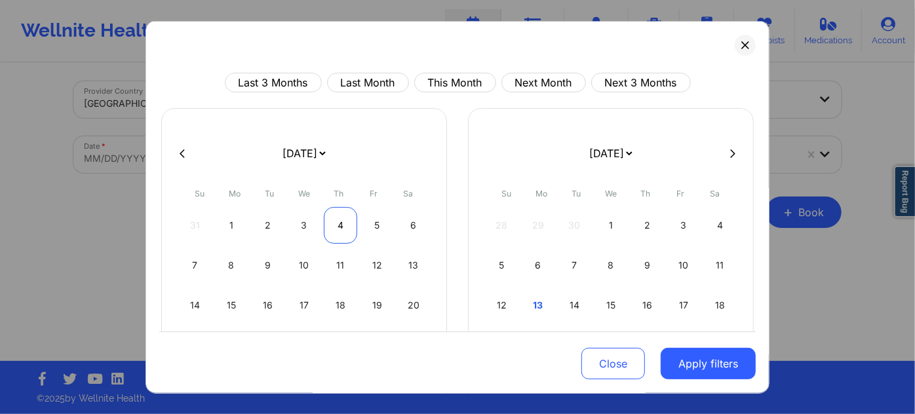
click at [332, 223] on div "4" at bounding box center [340, 225] width 33 height 37
select select "2025-8"
select select "2025-9"
select select "2025-8"
select select "2025-9"
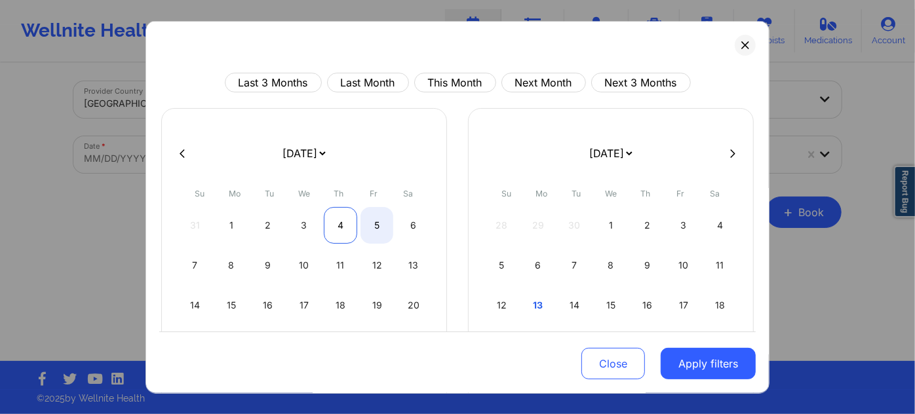
select select "2025-8"
select select "2025-9"
select select "2025-8"
select select "2025-9"
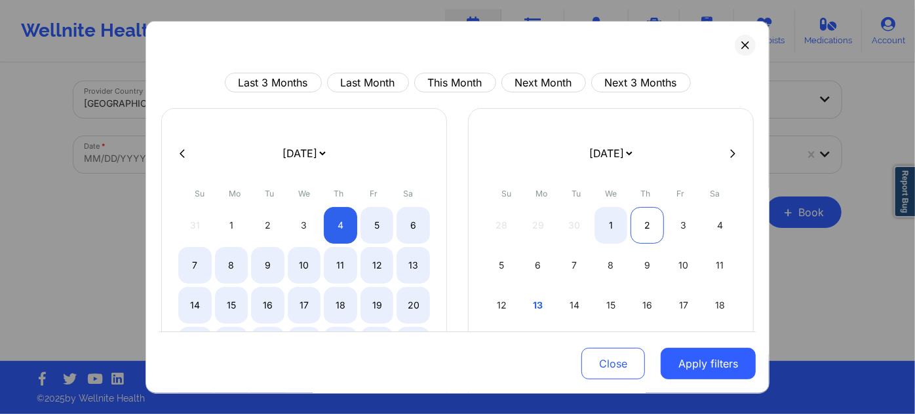
select select "2025-8"
select select "2025-9"
select select "2025-8"
select select "2025-9"
select select "2025-8"
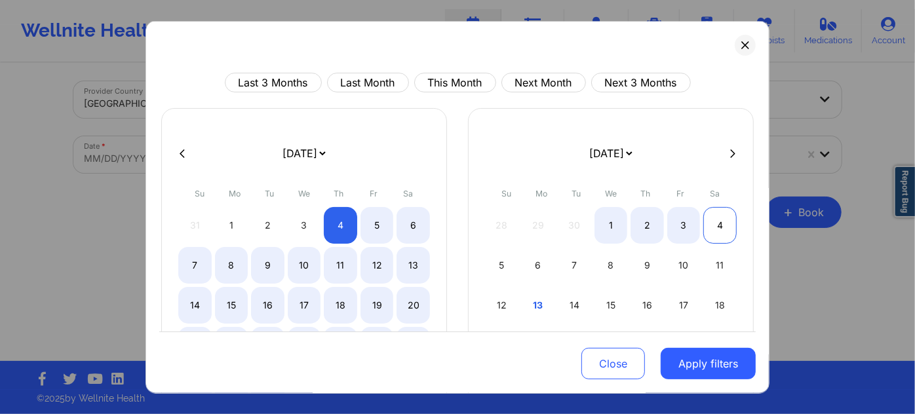
select select "2025-9"
click at [715, 221] on div "4" at bounding box center [719, 225] width 33 height 37
select select "2025-8"
select select "2025-9"
click at [727, 228] on div "4" at bounding box center [719, 225] width 33 height 37
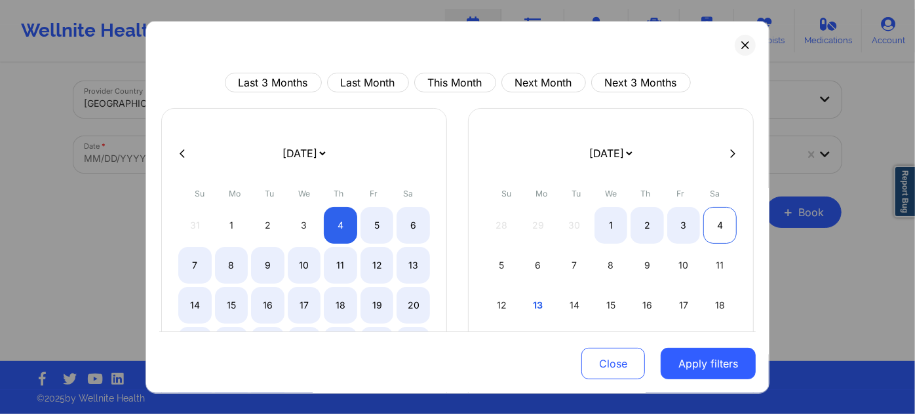
select select "2025-9"
select select "2025-10"
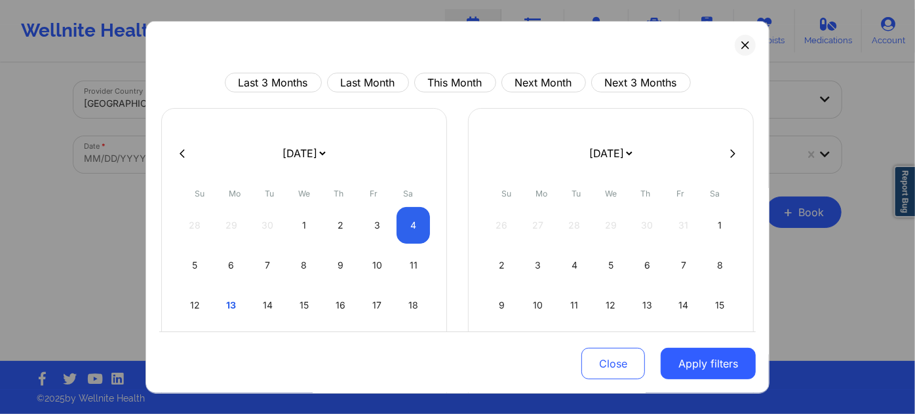
click at [727, 227] on div "1" at bounding box center [719, 225] width 33 height 37
select select "2025-9"
select select "2025-10"
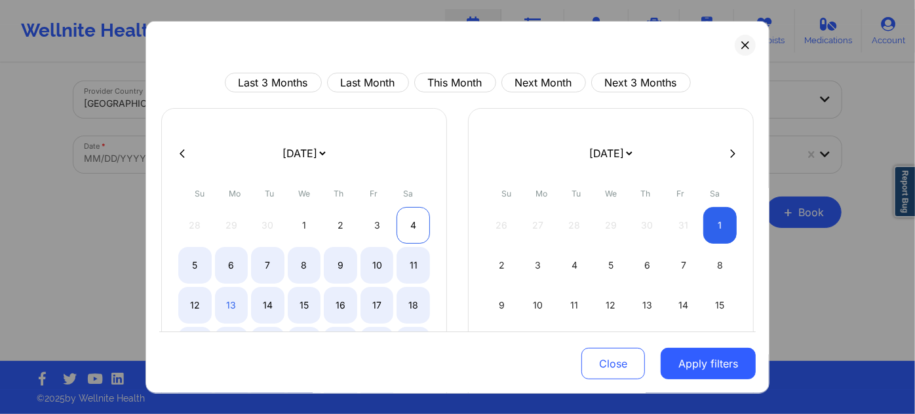
click at [413, 230] on div "4" at bounding box center [412, 225] width 33 height 37
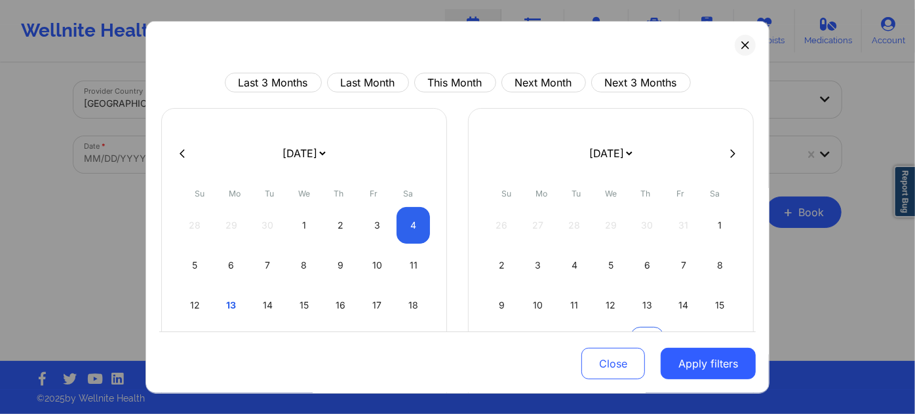
select select "2025-9"
select select "2025-10"
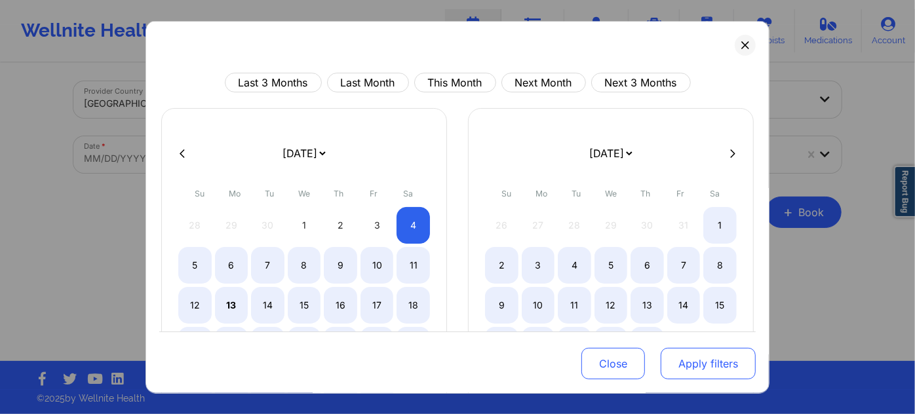
click at [681, 358] on button "Apply filters" at bounding box center [707, 363] width 95 height 31
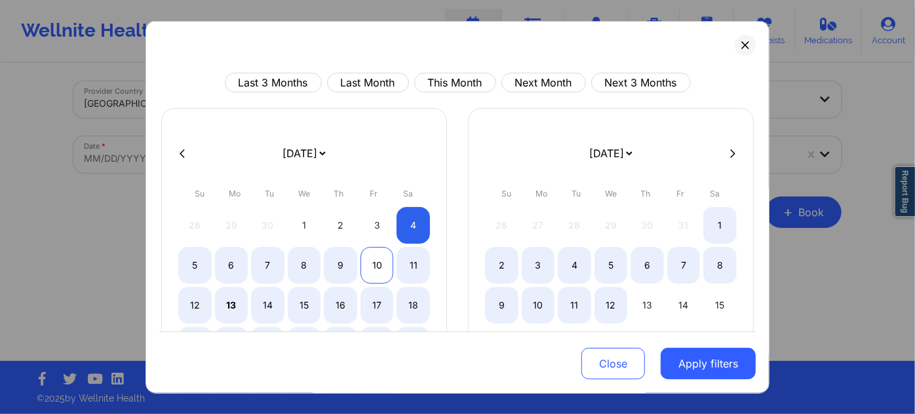
select select "2025-9"
select select "2025-10"
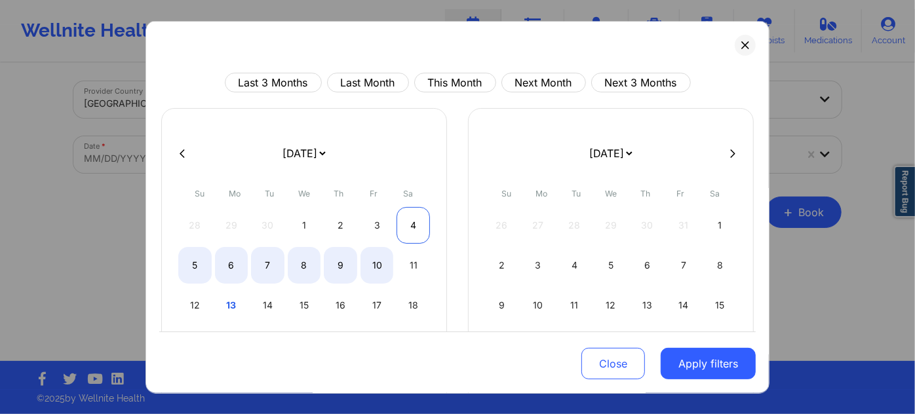
select select "2025-9"
select select "2025-10"
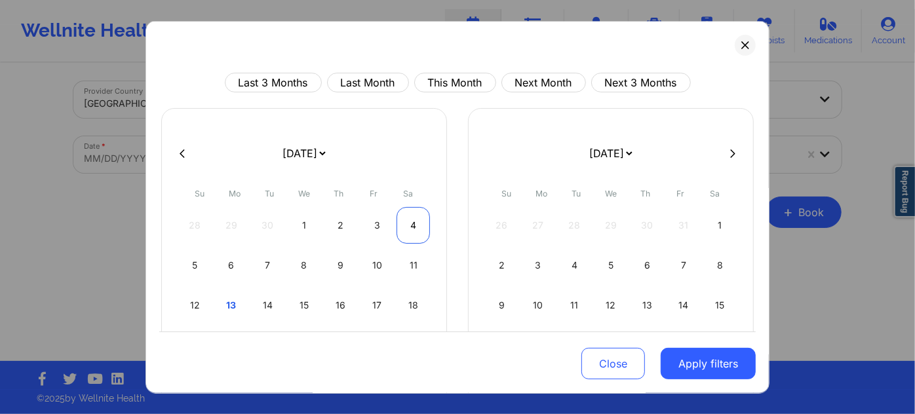
click at [414, 227] on div "4" at bounding box center [412, 225] width 33 height 37
select select "2025-9"
select select "2025-10"
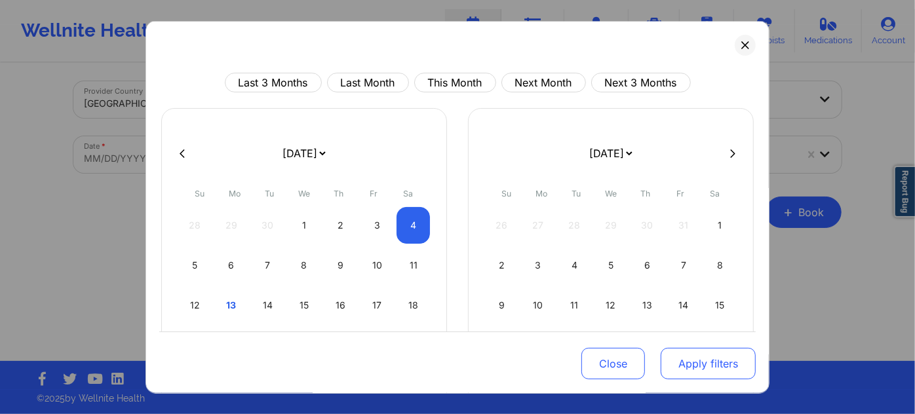
click at [683, 354] on button "Apply filters" at bounding box center [707, 363] width 95 height 31
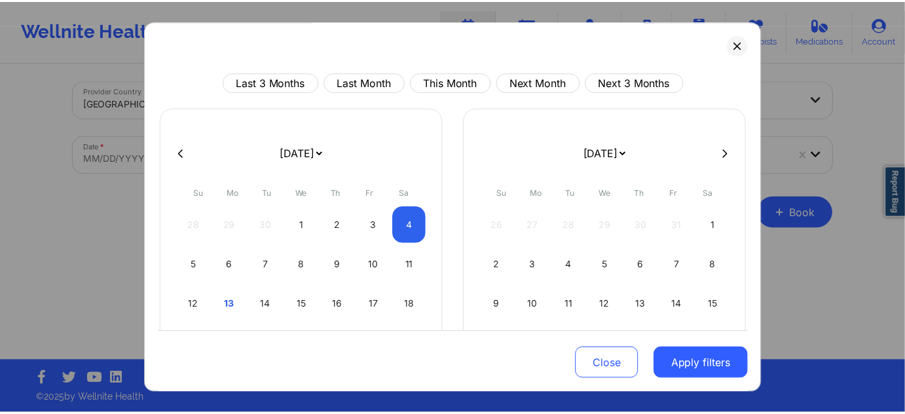
scroll to position [5, 0]
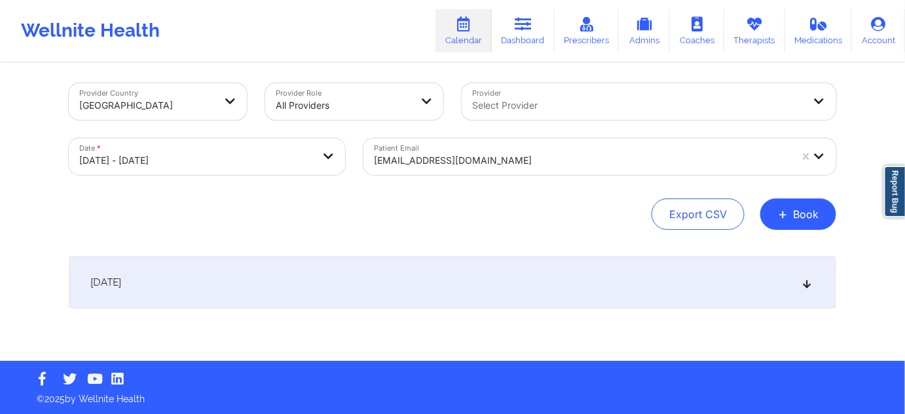
click at [425, 282] on div "[DATE]" at bounding box center [453, 282] width 768 height 52
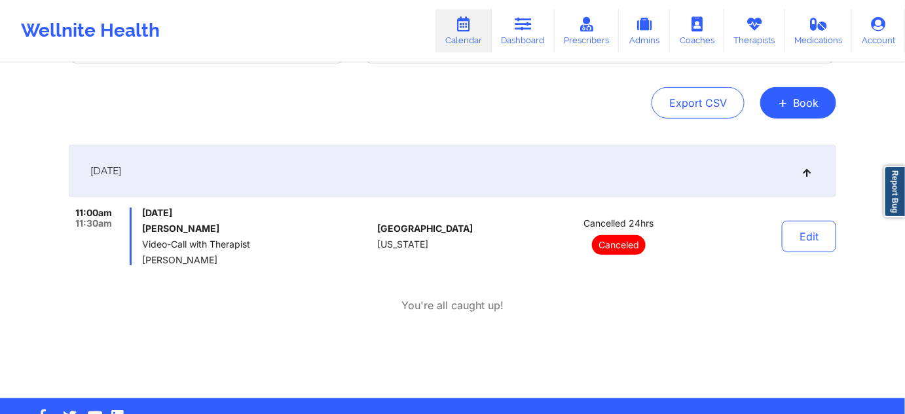
scroll to position [153, 0]
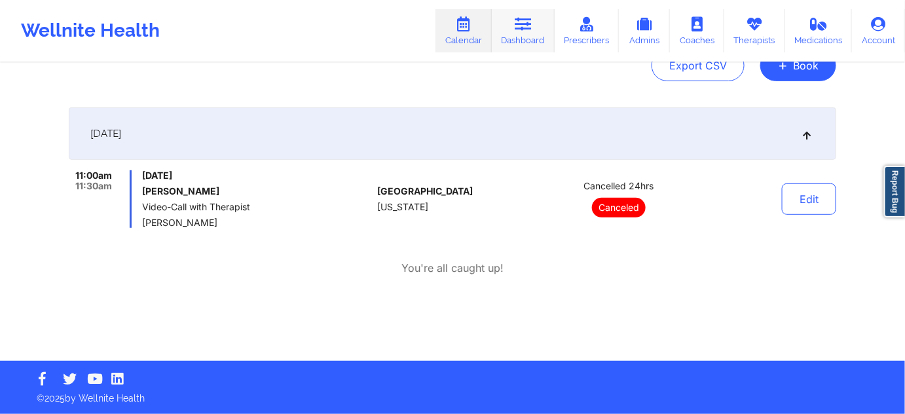
click at [529, 39] on link "Dashboard" at bounding box center [523, 30] width 63 height 43
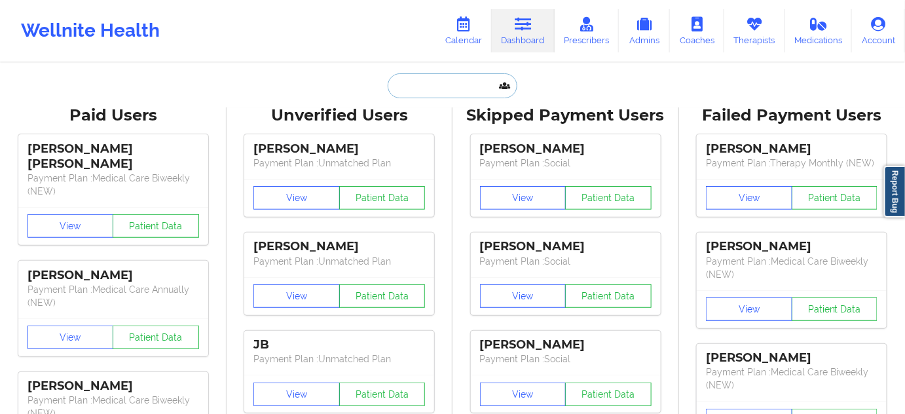
click at [435, 73] on input "text" at bounding box center [453, 85] width 130 height 25
paste input "[EMAIL_ADDRESS][PERSON_NAME][DOMAIN_NAME]"
type input "[EMAIL_ADDRESS][PERSON_NAME][DOMAIN_NAME]"
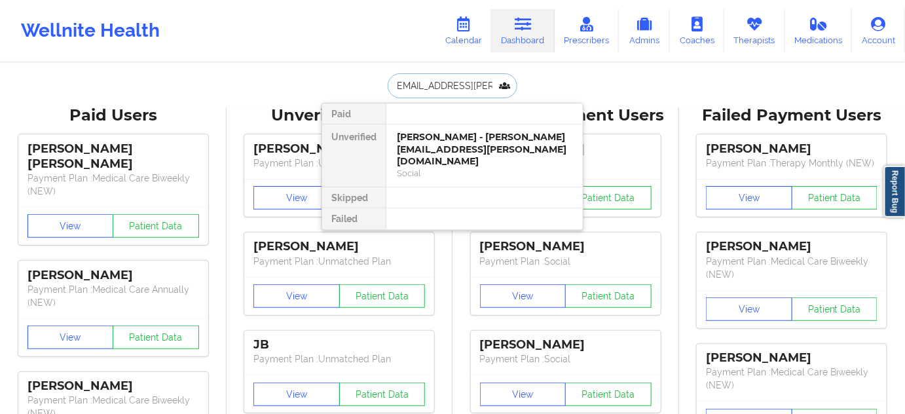
click at [432, 134] on div "[PERSON_NAME] - [PERSON_NAME][EMAIL_ADDRESS][PERSON_NAME][DOMAIN_NAME]" at bounding box center [485, 149] width 176 height 37
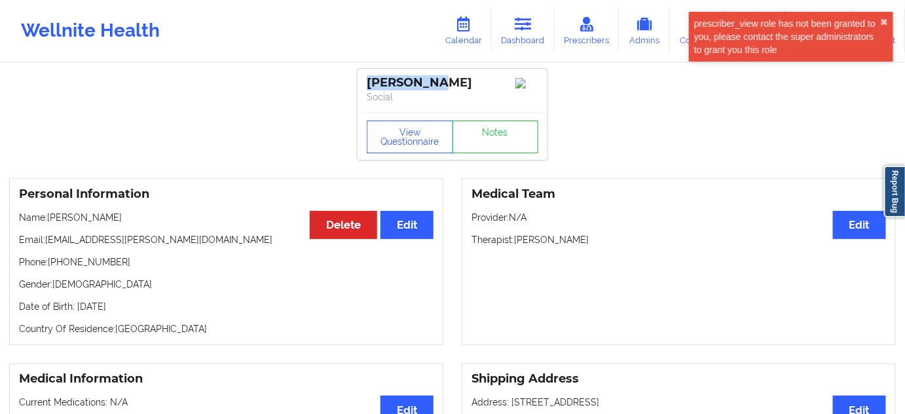
drag, startPoint x: 417, startPoint y: 81, endPoint x: 357, endPoint y: 80, distance: 59.6
click at [362, 76] on div "[PERSON_NAME] Social" at bounding box center [453, 91] width 190 height 44
click at [525, 32] on link "Dashboard" at bounding box center [523, 30] width 63 height 43
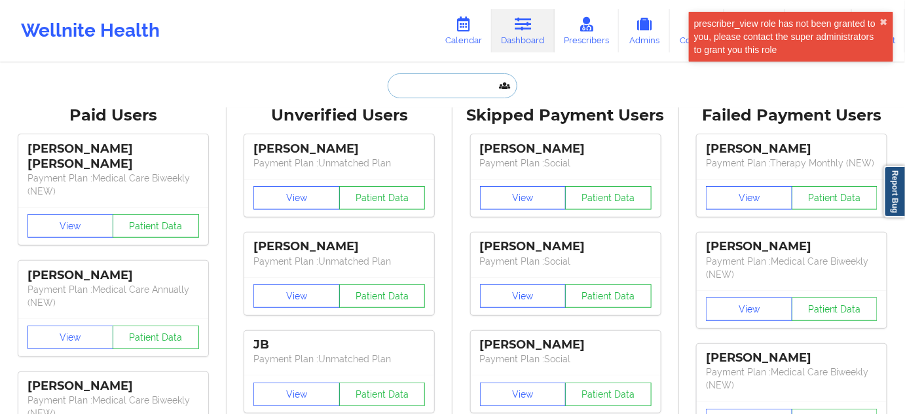
click at [405, 79] on input "text" at bounding box center [453, 85] width 130 height 25
paste input "[EMAIL_ADDRESS][DOMAIN_NAME]"
type input "[EMAIL_ADDRESS][DOMAIN_NAME]"
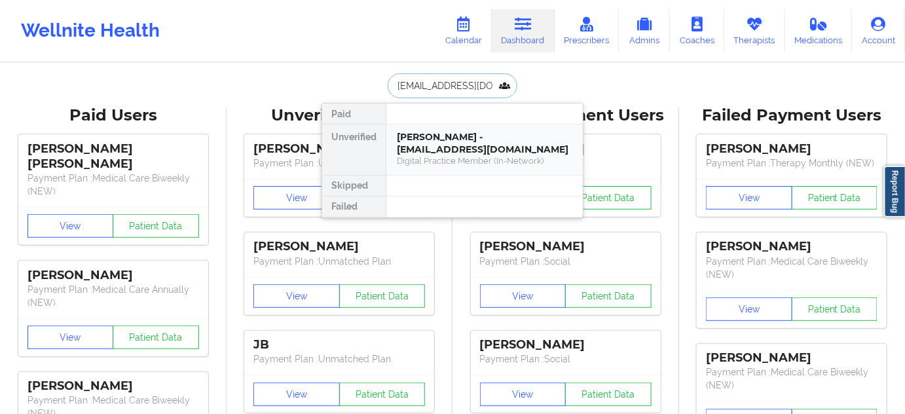
click at [431, 139] on div "[PERSON_NAME] - [EMAIL_ADDRESS][DOMAIN_NAME]" at bounding box center [485, 143] width 176 height 24
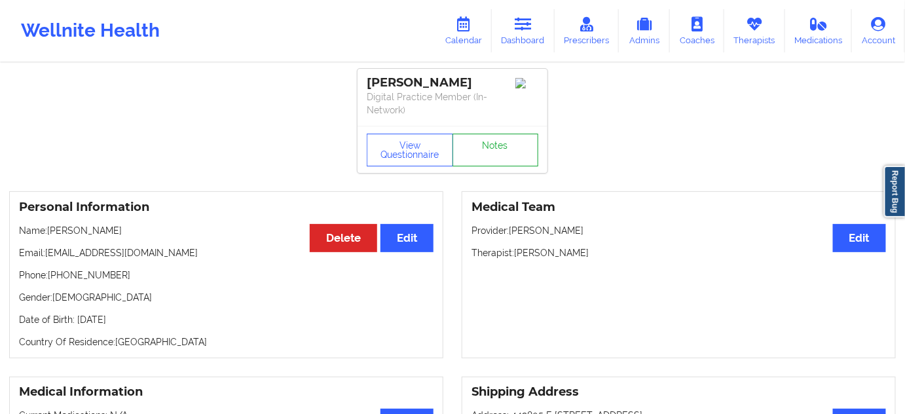
click at [483, 149] on link "Notes" at bounding box center [496, 150] width 86 height 33
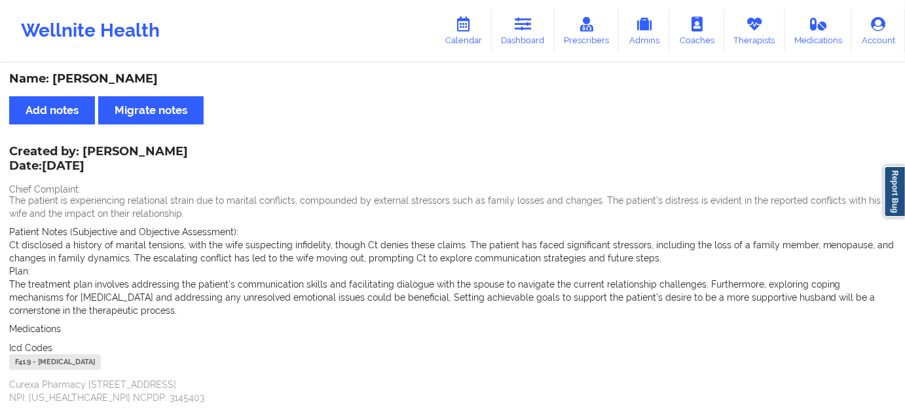
click at [123, 77] on div "Name: [PERSON_NAME]" at bounding box center [452, 78] width 887 height 15
click at [517, 28] on icon at bounding box center [523, 24] width 17 height 14
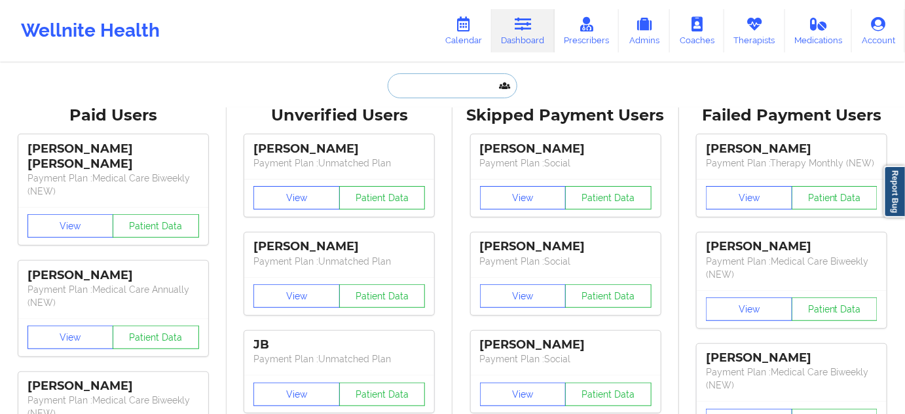
click at [452, 83] on input "text" at bounding box center [453, 85] width 130 height 25
type input "s"
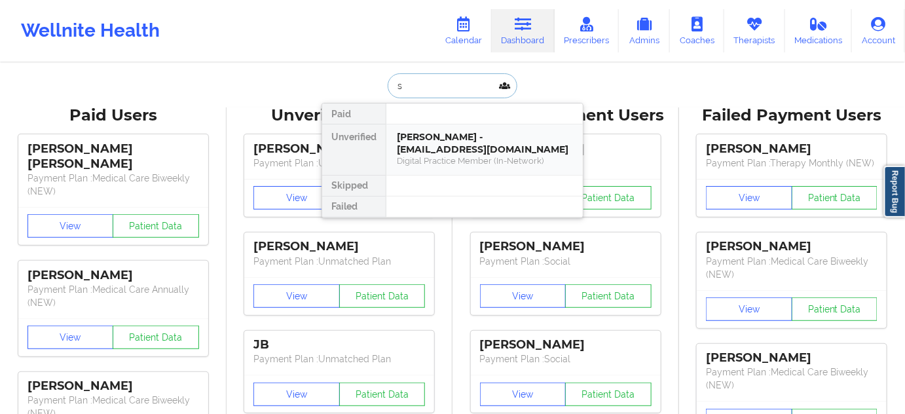
click at [452, 131] on div "[PERSON_NAME] - [EMAIL_ADDRESS][DOMAIN_NAME]" at bounding box center [485, 143] width 176 height 24
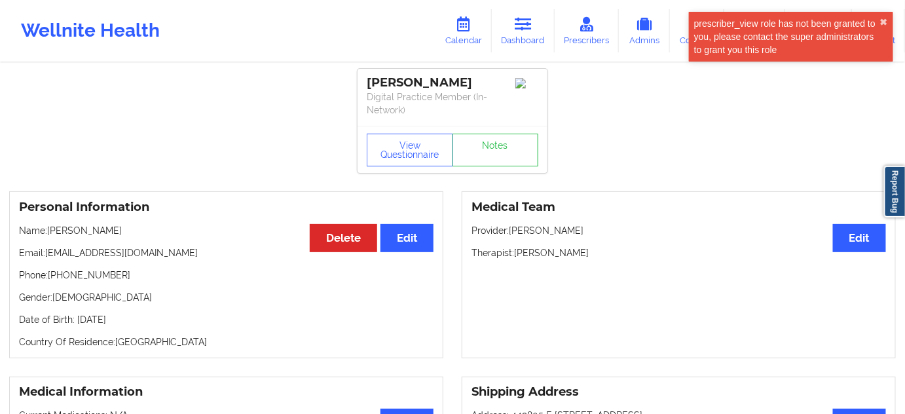
drag, startPoint x: 491, startPoint y: 86, endPoint x: 366, endPoint y: 85, distance: 124.5
click at [366, 85] on div "[PERSON_NAME] Digital Practice Member (In-Network)" at bounding box center [453, 97] width 190 height 57
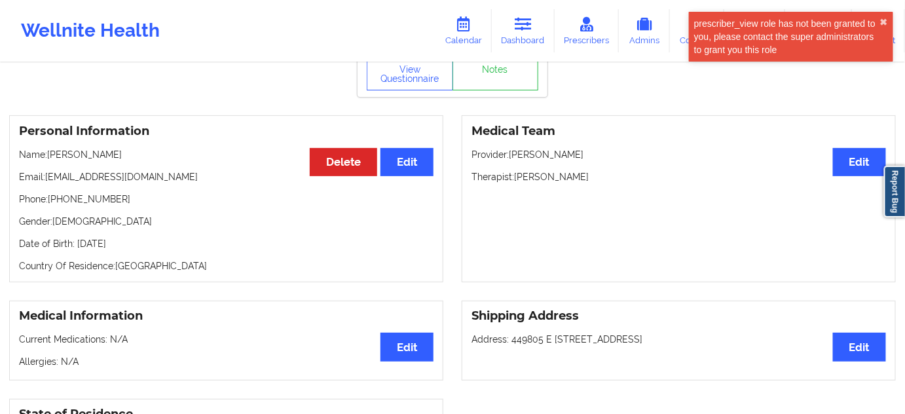
scroll to position [79, 0]
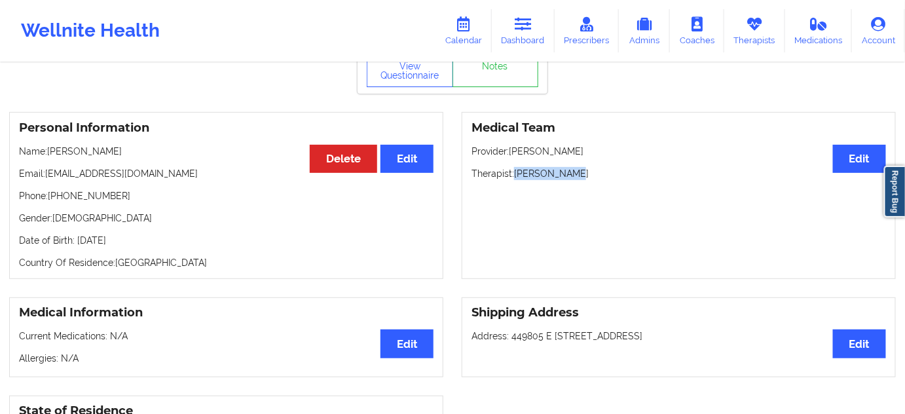
drag, startPoint x: 518, startPoint y: 174, endPoint x: 594, endPoint y: 167, distance: 76.3
click at [594, 167] on p "Therapist: [PERSON_NAME]" at bounding box center [679, 173] width 415 height 13
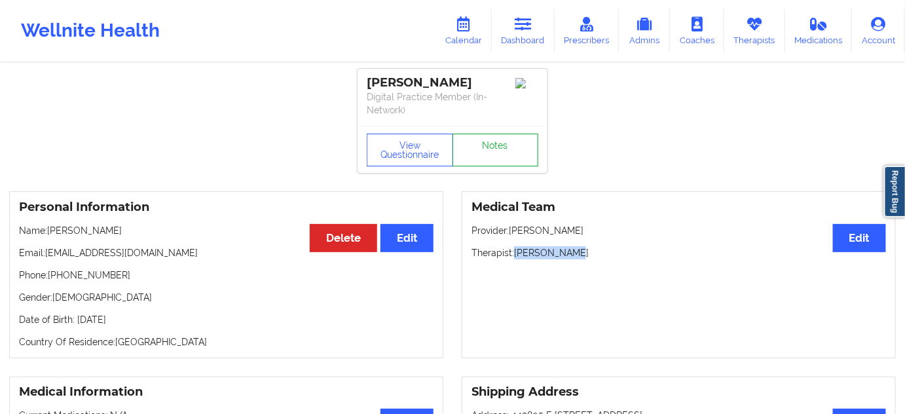
click at [491, 155] on link "Notes" at bounding box center [496, 150] width 86 height 33
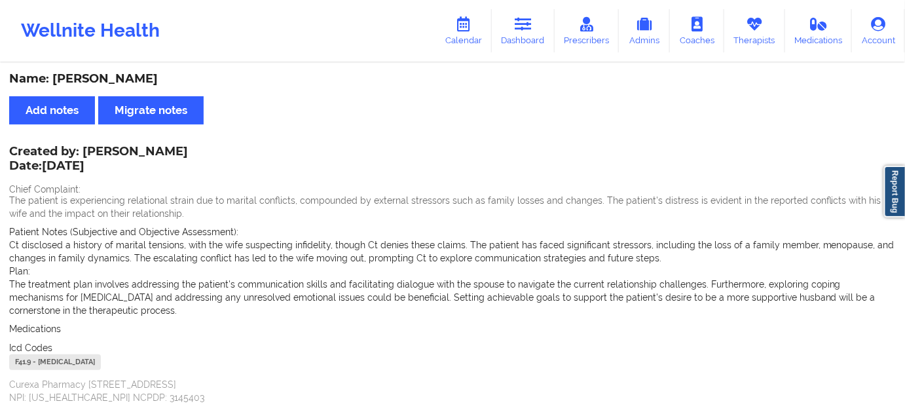
click at [26, 366] on div "F41.9 - [MEDICAL_DATA]" at bounding box center [55, 362] width 92 height 16
click at [542, 33] on link "Dashboard" at bounding box center [523, 30] width 63 height 43
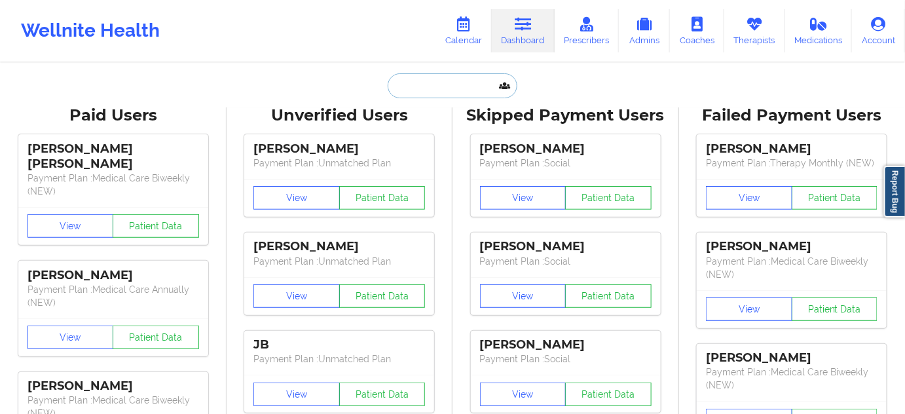
click at [476, 89] on input "text" at bounding box center [453, 85] width 130 height 25
paste input "[EMAIL_ADDRESS][DOMAIN_NAME]"
type input "[EMAIL_ADDRESS][DOMAIN_NAME]"
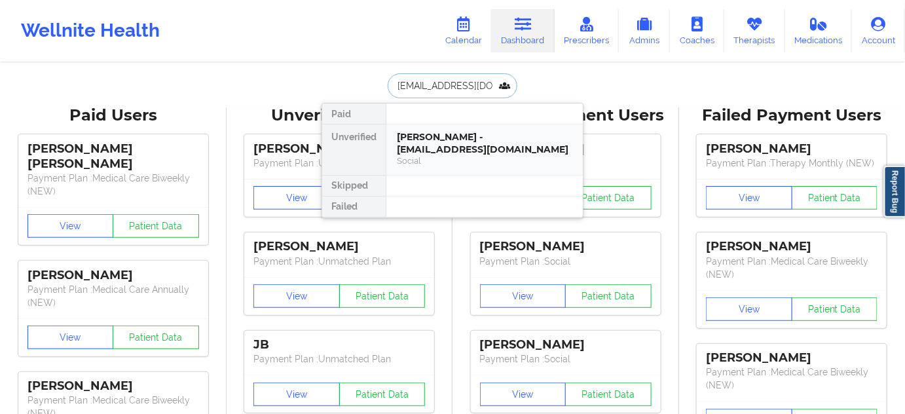
click at [444, 142] on div "[PERSON_NAME] - [EMAIL_ADDRESS][DOMAIN_NAME]" at bounding box center [485, 143] width 176 height 24
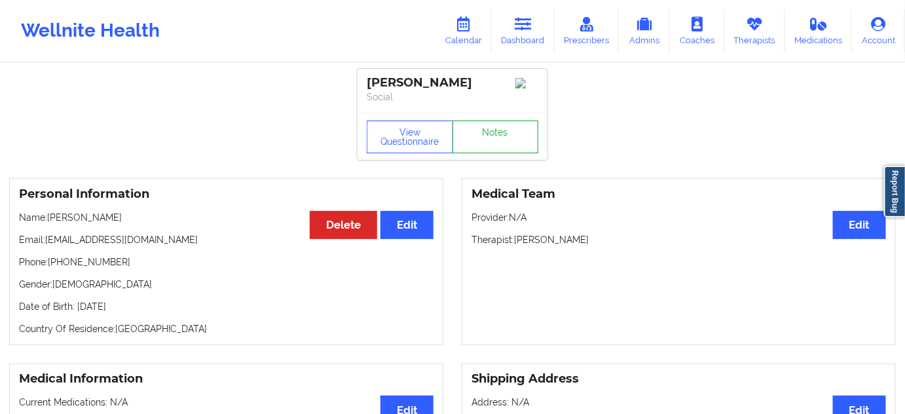
click at [478, 149] on link "Notes" at bounding box center [496, 137] width 86 height 33
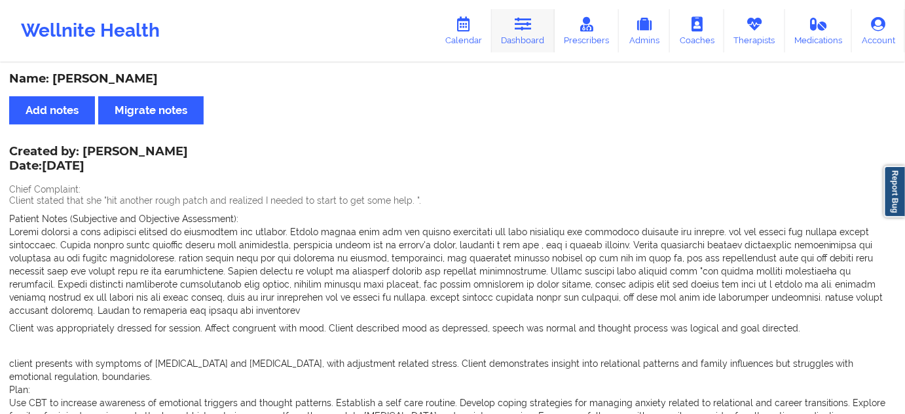
click at [519, 31] on link "Dashboard" at bounding box center [523, 30] width 63 height 43
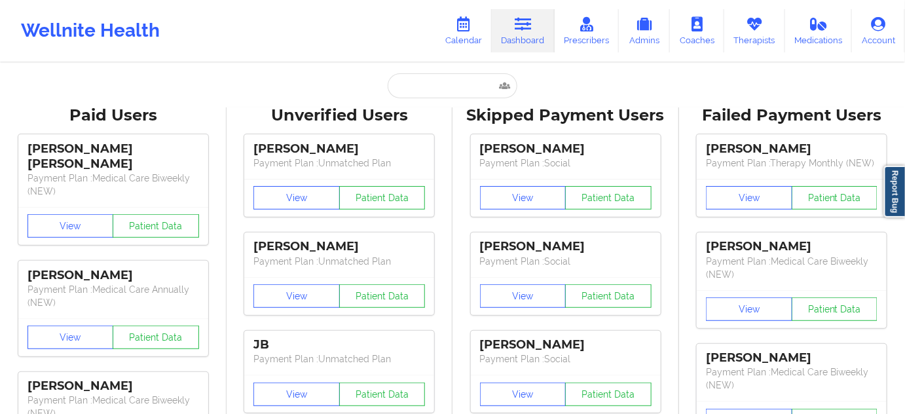
click at [453, 91] on input "text" at bounding box center [453, 85] width 130 height 25
type input "d"
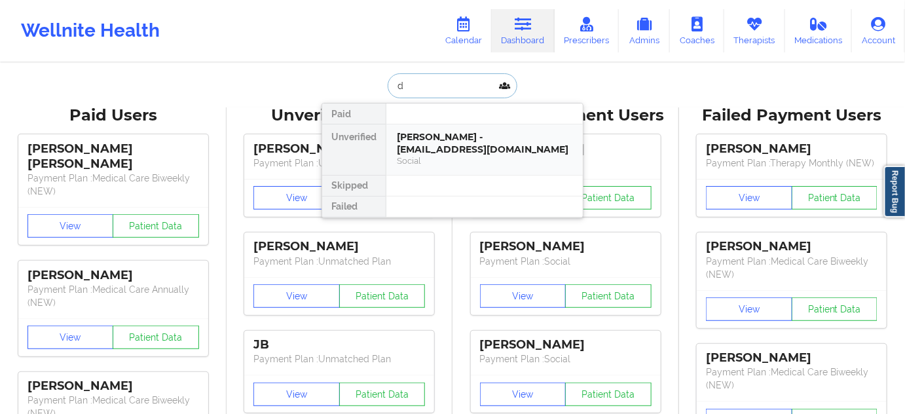
click at [440, 155] on div "Social" at bounding box center [485, 160] width 176 height 11
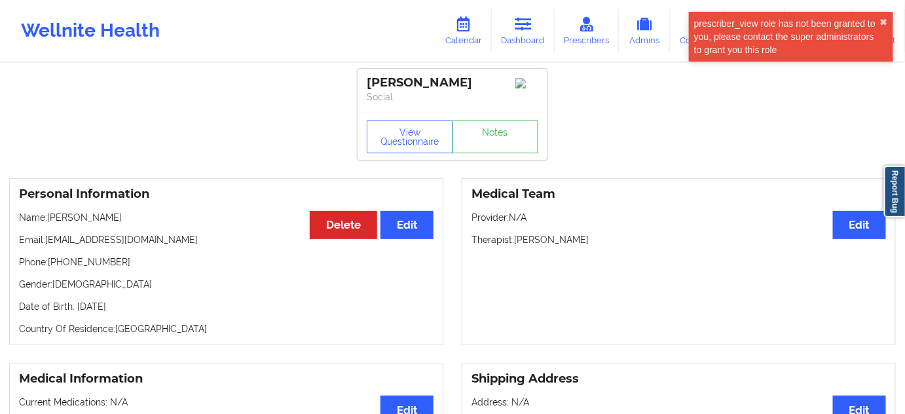
drag, startPoint x: 516, startPoint y: 240, endPoint x: 580, endPoint y: 231, distance: 64.2
click at [580, 231] on div "Medical Team Edit Provider: N/A Therapist: [PERSON_NAME]" at bounding box center [679, 261] width 434 height 167
click at [423, 88] on div "[PERSON_NAME]" at bounding box center [453, 82] width 172 height 15
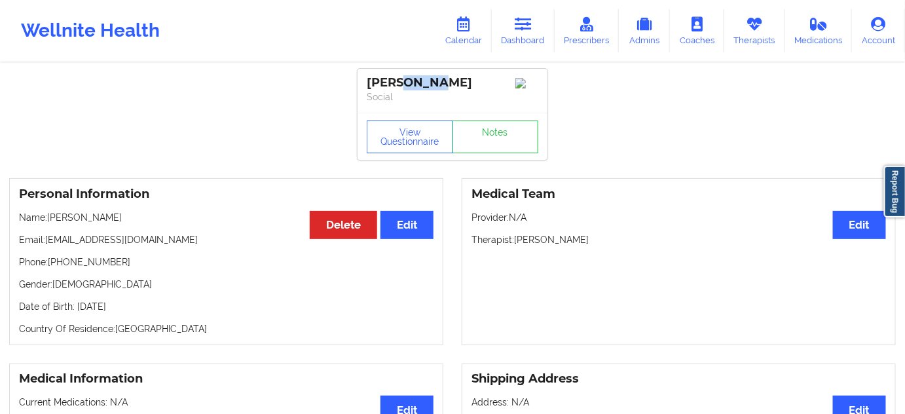
click at [423, 88] on div "[PERSON_NAME]" at bounding box center [453, 82] width 172 height 15
click at [384, 83] on div "[PERSON_NAME]" at bounding box center [453, 82] width 172 height 15
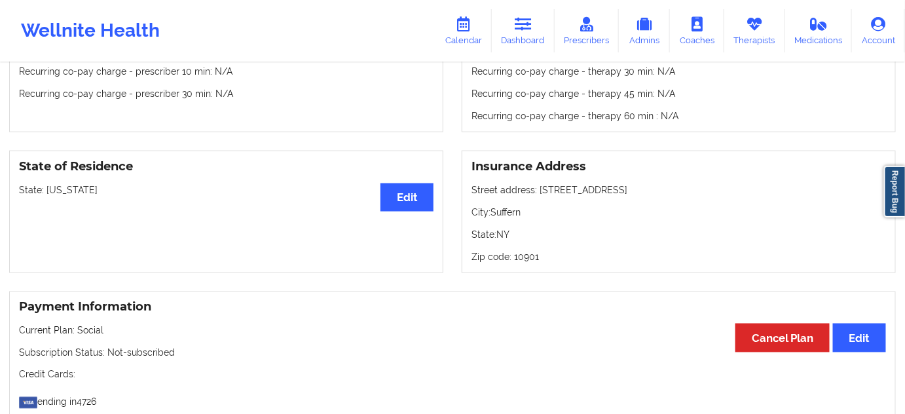
scroll to position [476, 0]
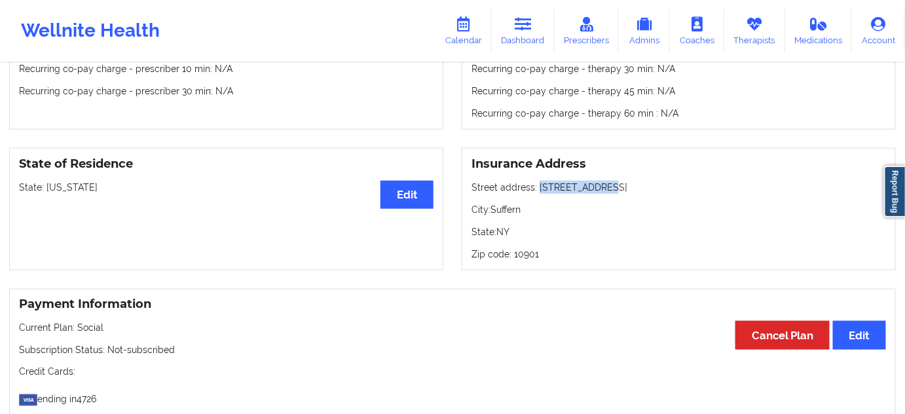
drag, startPoint x: 538, startPoint y: 191, endPoint x: 609, endPoint y: 191, distance: 70.8
click at [609, 191] on p "Street address: [STREET_ADDRESS]" at bounding box center [679, 187] width 415 height 13
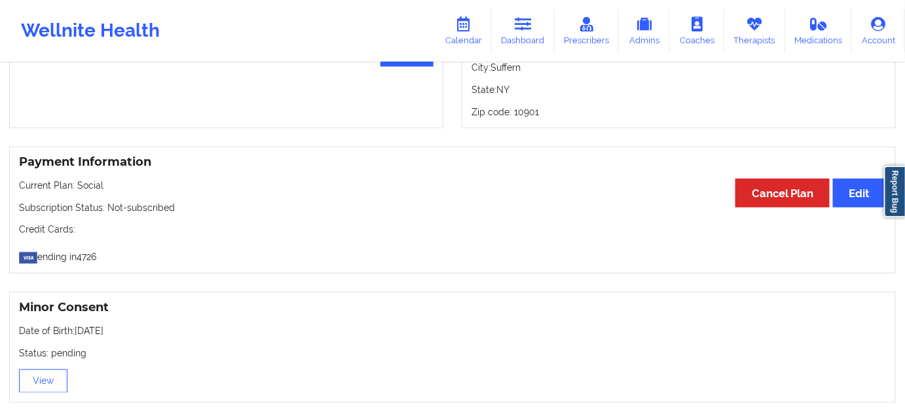
scroll to position [595, 0]
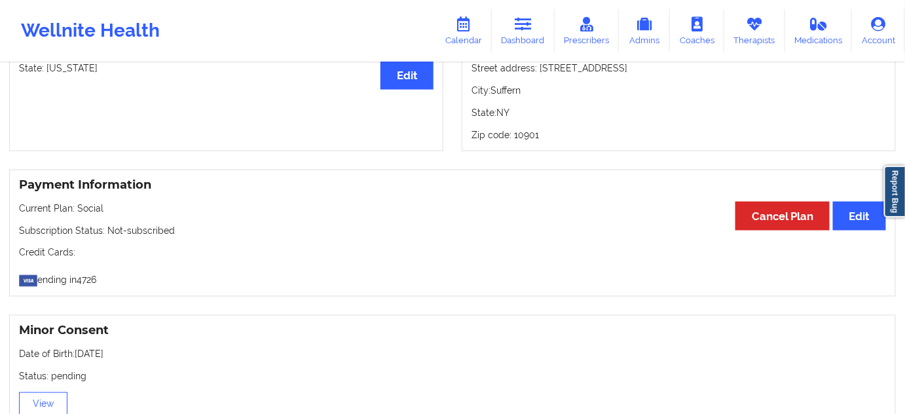
click at [508, 91] on p "City: Suffern" at bounding box center [679, 90] width 415 height 13
click at [521, 138] on p "Zip code: 10901" at bounding box center [679, 134] width 415 height 13
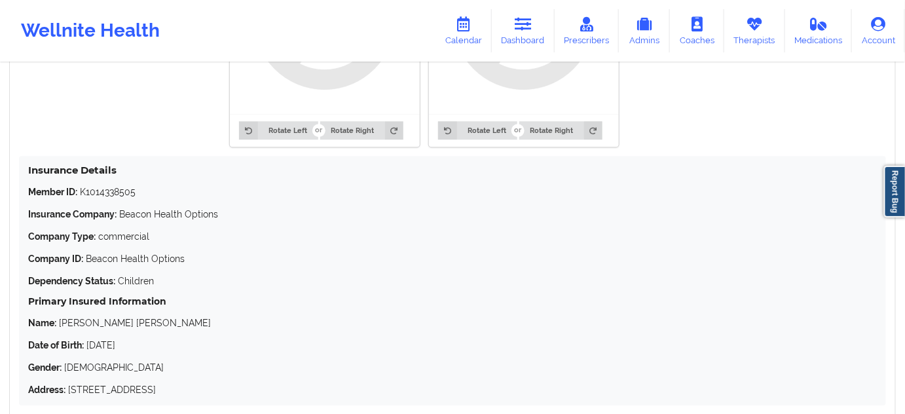
scroll to position [1151, 0]
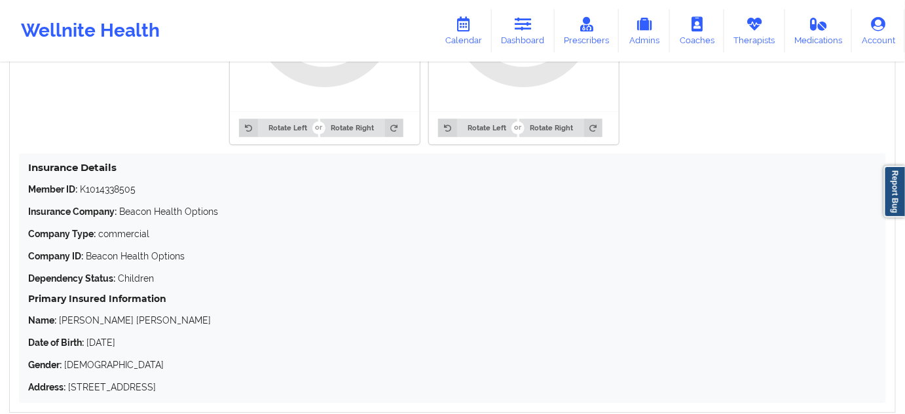
click at [110, 188] on p "Member ID: K1014338505" at bounding box center [452, 189] width 849 height 13
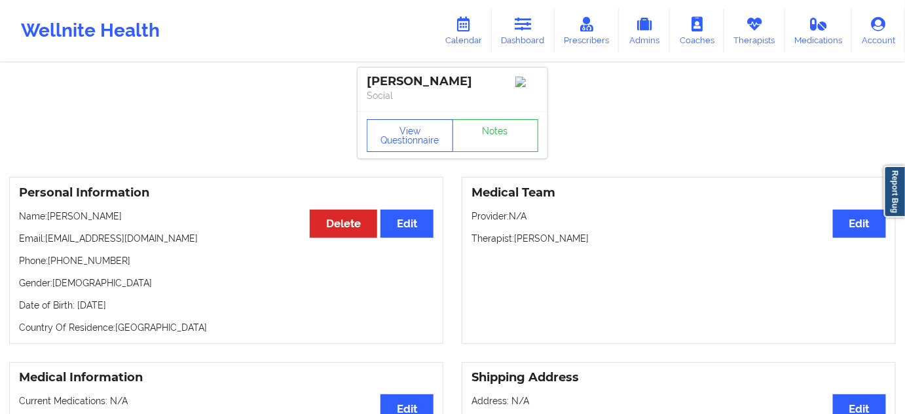
scroll to position [0, 0]
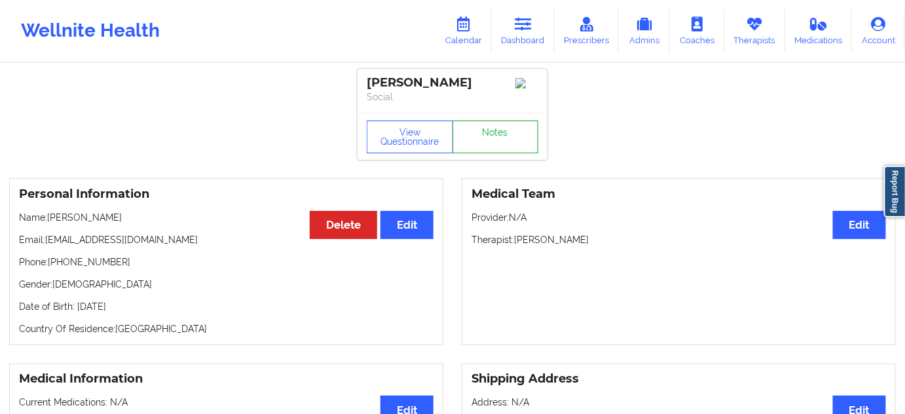
click at [501, 144] on link "Notes" at bounding box center [496, 137] width 86 height 33
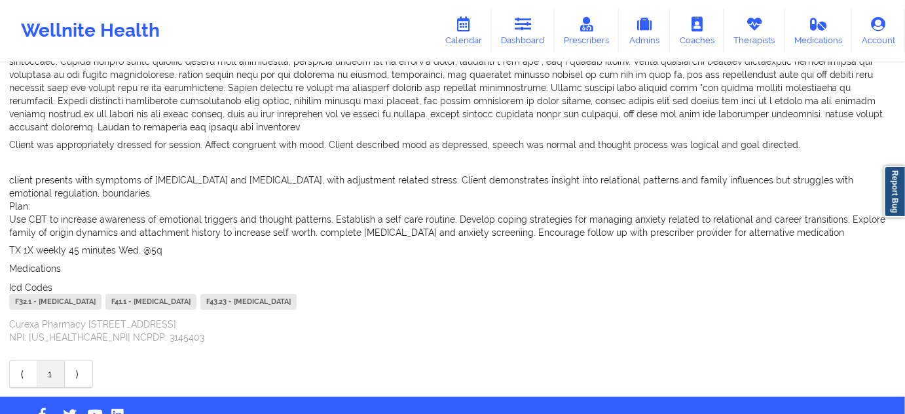
scroll to position [206, 0]
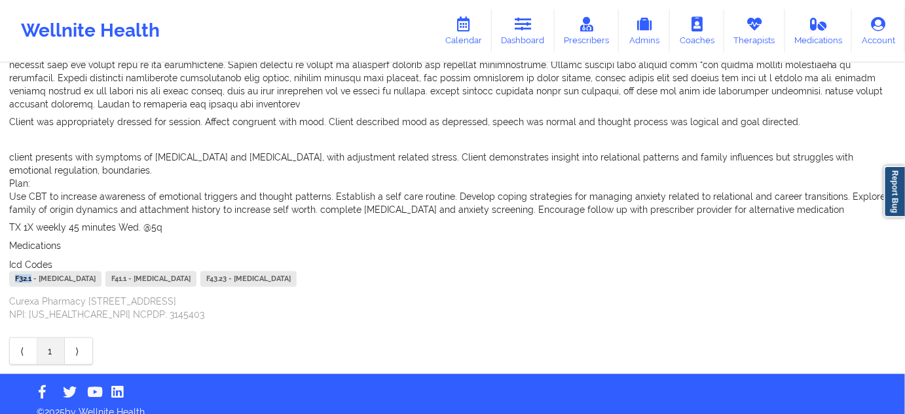
drag, startPoint x: 31, startPoint y: 263, endPoint x: 6, endPoint y: 261, distance: 25.6
click at [6, 261] on div "Name: [PERSON_NAME] Add notes Migrate notes Created by: [PERSON_NAME] Date: [DA…" at bounding box center [452, 116] width 905 height 516
drag, startPoint x: 383, startPoint y: 267, endPoint x: 360, endPoint y: 267, distance: 22.3
click at [297, 271] on div "F43.23 - [MEDICAL_DATA]" at bounding box center [248, 279] width 96 height 16
click at [532, 28] on icon at bounding box center [523, 24] width 17 height 14
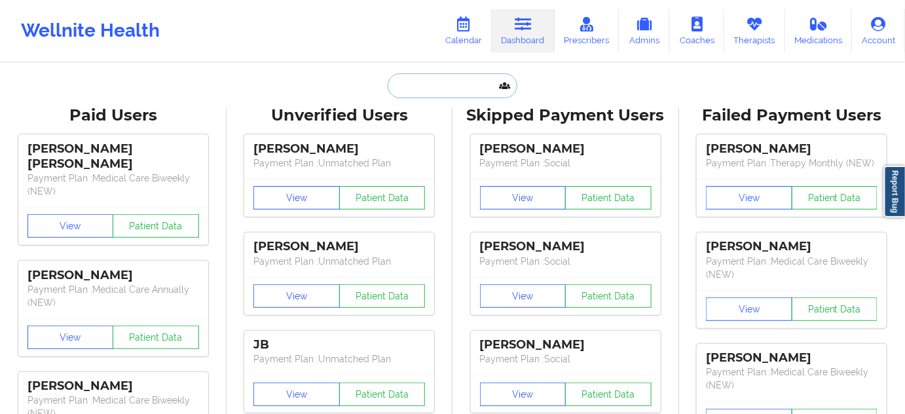
click at [438, 82] on input "text" at bounding box center [453, 85] width 130 height 25
paste input "[EMAIL_ADDRESS][DOMAIN_NAME]"
type input "[EMAIL_ADDRESS][DOMAIN_NAME]"
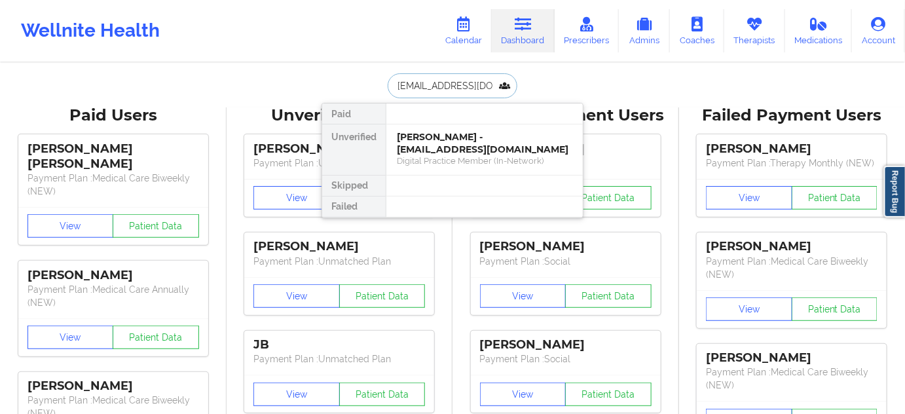
click at [438, 139] on div "[PERSON_NAME] - [EMAIL_ADDRESS][DOMAIN_NAME]" at bounding box center [485, 143] width 176 height 24
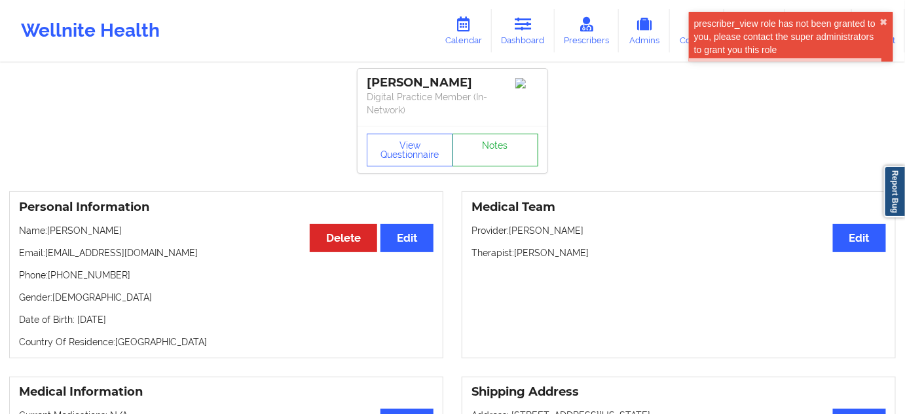
click at [499, 157] on link "Notes" at bounding box center [496, 150] width 86 height 33
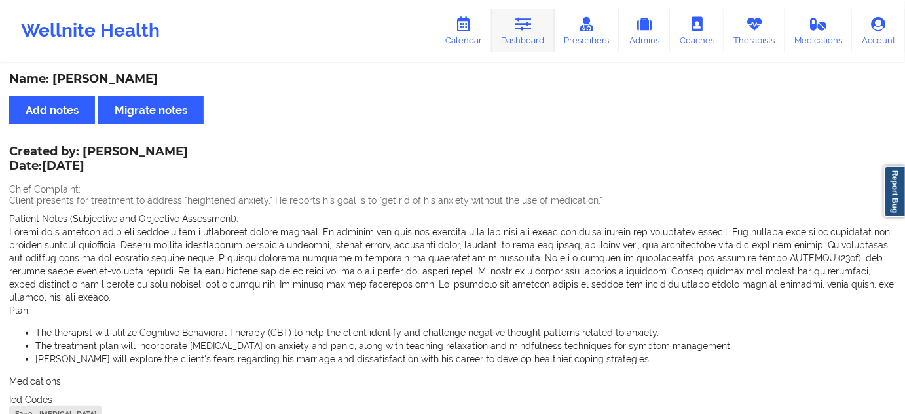
click at [532, 31] on icon at bounding box center [523, 24] width 17 height 14
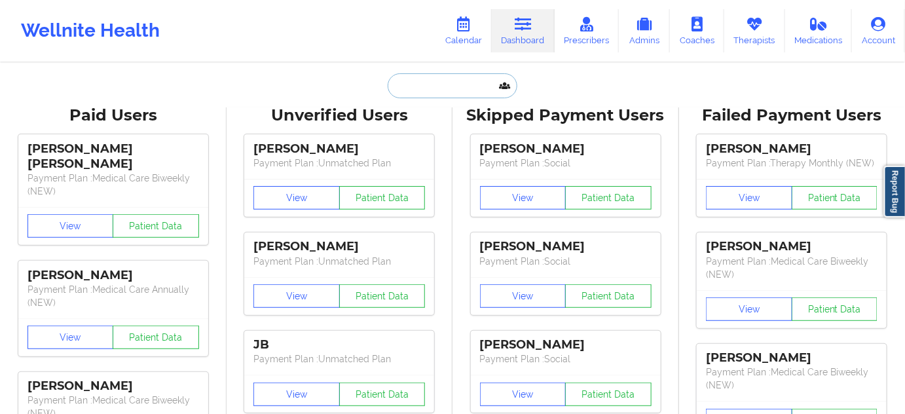
click at [462, 93] on input "text" at bounding box center [453, 85] width 130 height 25
type input "d"
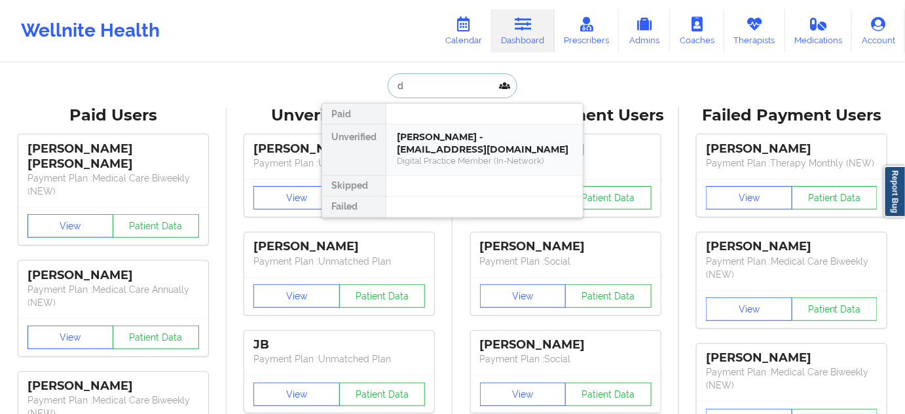
click at [435, 144] on div "[PERSON_NAME] - [EMAIL_ADDRESS][DOMAIN_NAME]" at bounding box center [485, 143] width 176 height 24
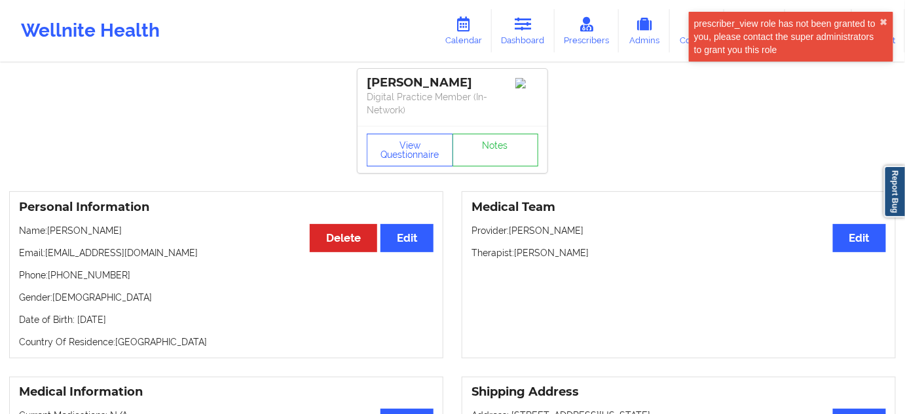
drag, startPoint x: 514, startPoint y: 253, endPoint x: 598, endPoint y: 244, distance: 85.0
click at [598, 244] on div "Medical Team Edit Provider: [PERSON_NAME] Therapist: [PERSON_NAME]" at bounding box center [679, 274] width 434 height 167
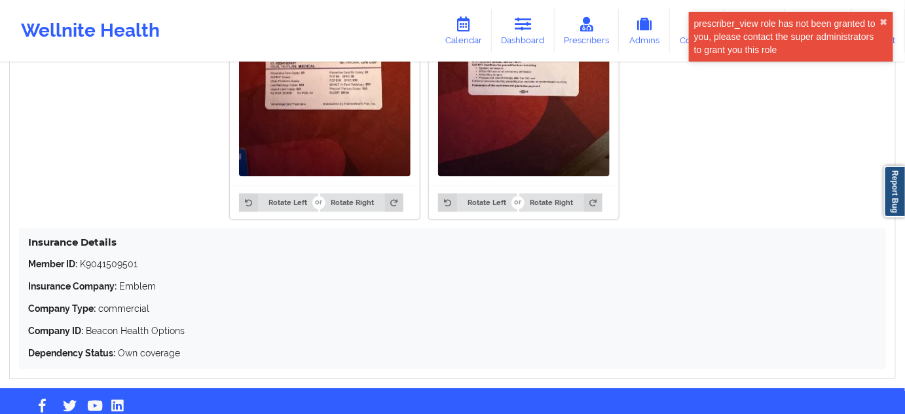
scroll to position [966, 0]
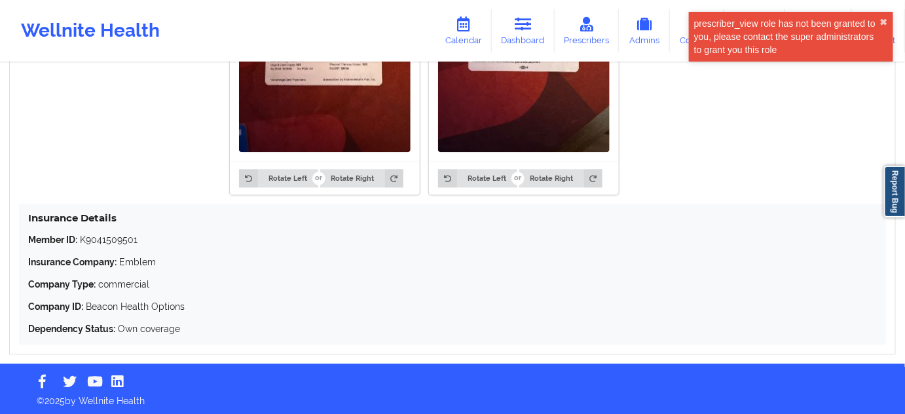
click at [106, 235] on p "Member ID: K9041509501" at bounding box center [452, 239] width 849 height 13
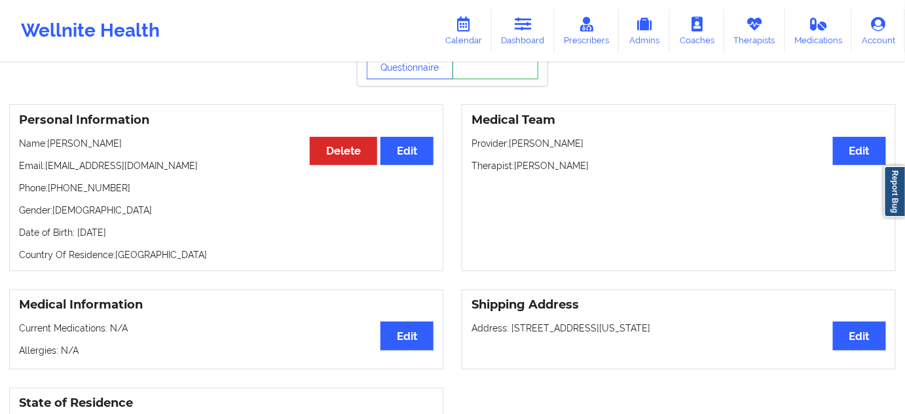
scroll to position [0, 0]
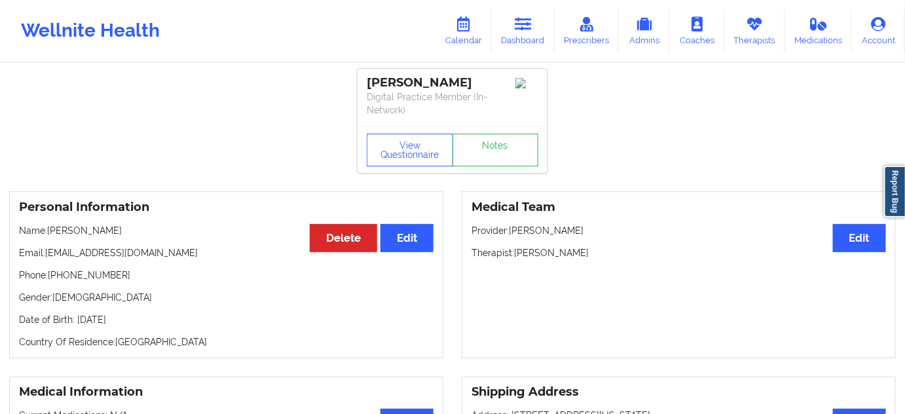
click at [418, 82] on div "[PERSON_NAME]" at bounding box center [453, 82] width 172 height 15
click at [386, 75] on div "[PERSON_NAME]" at bounding box center [453, 82] width 172 height 15
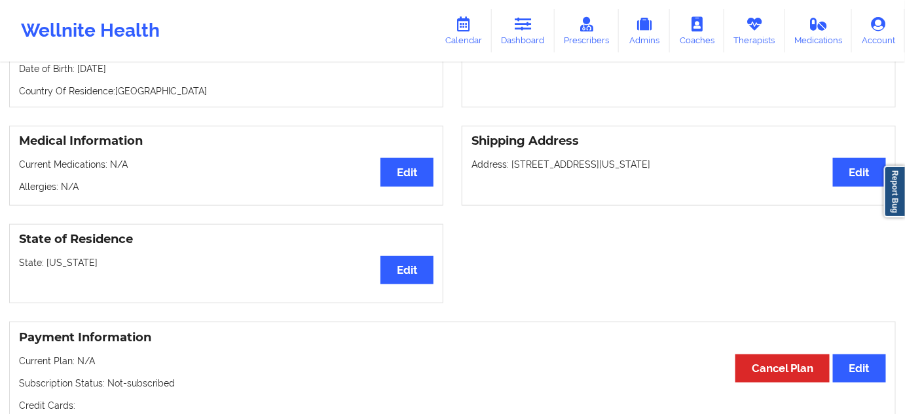
scroll to position [159, 0]
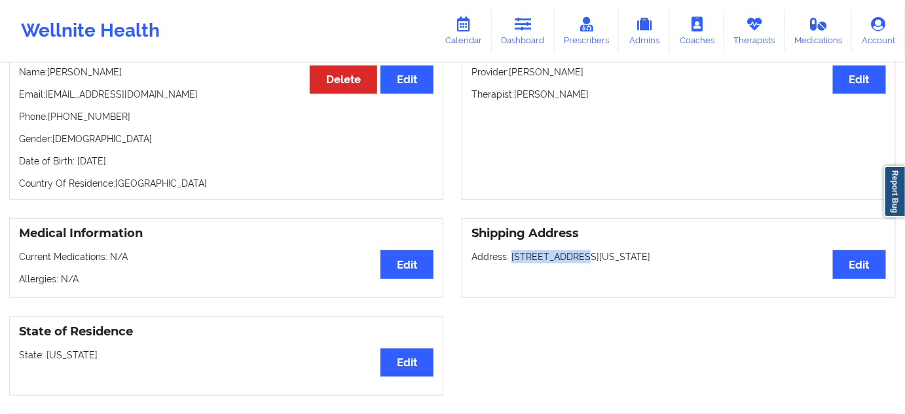
drag, startPoint x: 510, startPoint y: 254, endPoint x: 569, endPoint y: 254, distance: 59.0
click at [569, 254] on p "Address: [STREET_ADDRESS][US_STATE]" at bounding box center [679, 256] width 415 height 13
click at [601, 254] on p "Address: [STREET_ADDRESS][US_STATE]" at bounding box center [679, 256] width 415 height 13
click at [672, 253] on p "Address: [STREET_ADDRESS][US_STATE]" at bounding box center [679, 256] width 415 height 13
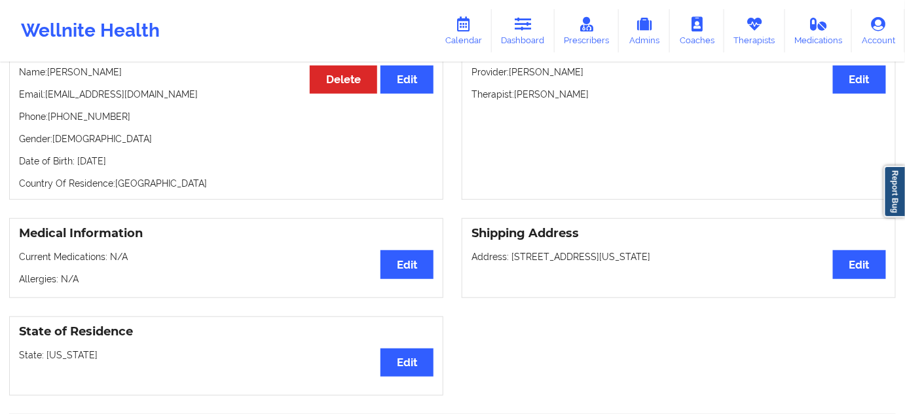
click at [672, 253] on p "Address: [STREET_ADDRESS][US_STATE]" at bounding box center [679, 256] width 415 height 13
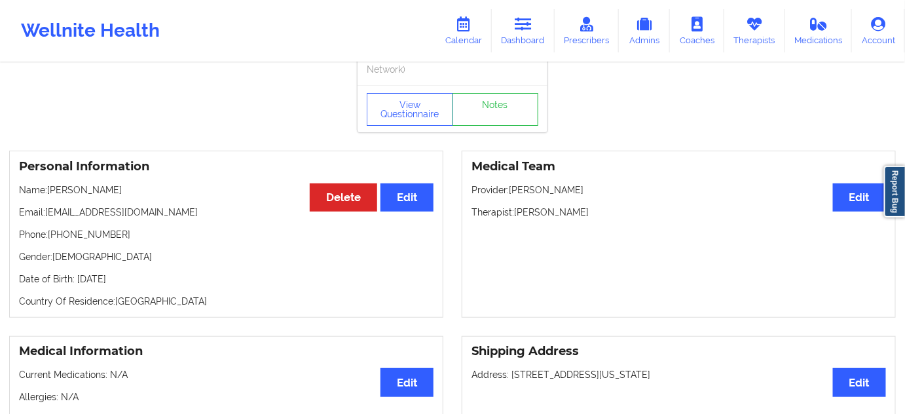
scroll to position [0, 0]
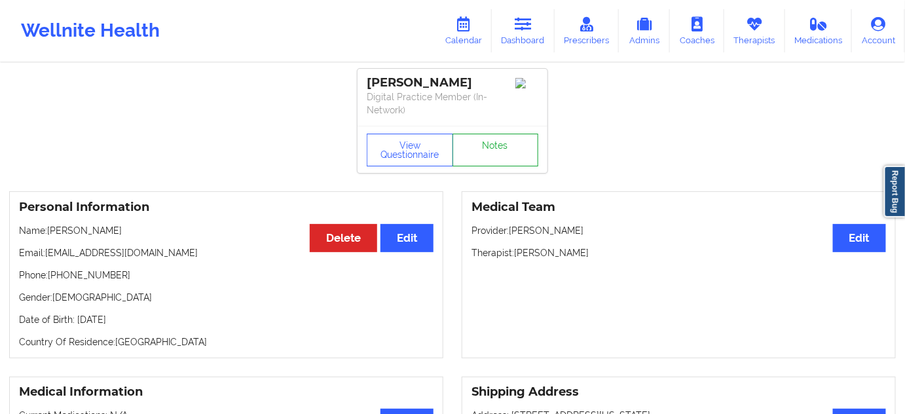
click at [501, 142] on link "Notes" at bounding box center [496, 150] width 86 height 33
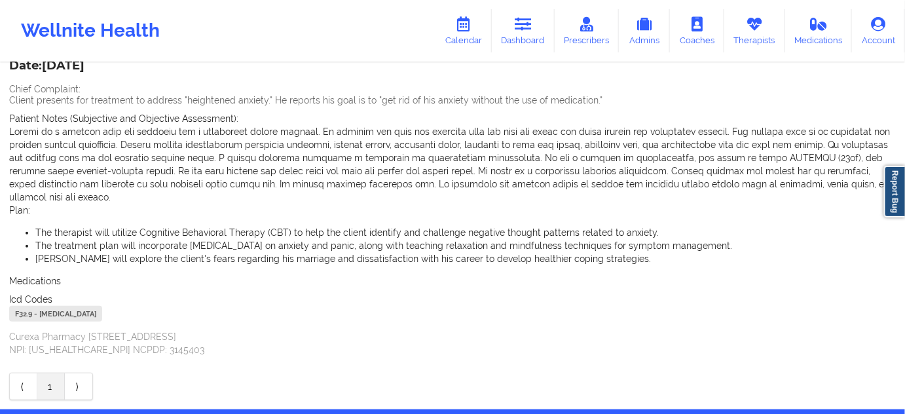
scroll to position [136, 0]
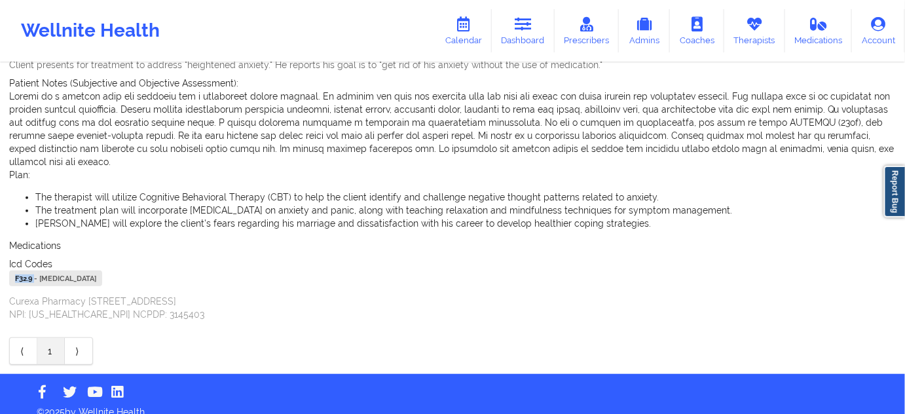
drag, startPoint x: 33, startPoint y: 265, endPoint x: 1, endPoint y: 263, distance: 32.1
click at [1, 263] on div "Name: [PERSON_NAME] Add notes Migrate notes Created by: [PERSON_NAME] Date: [DA…" at bounding box center [452, 151] width 905 height 445
click at [527, 25] on icon at bounding box center [523, 24] width 17 height 14
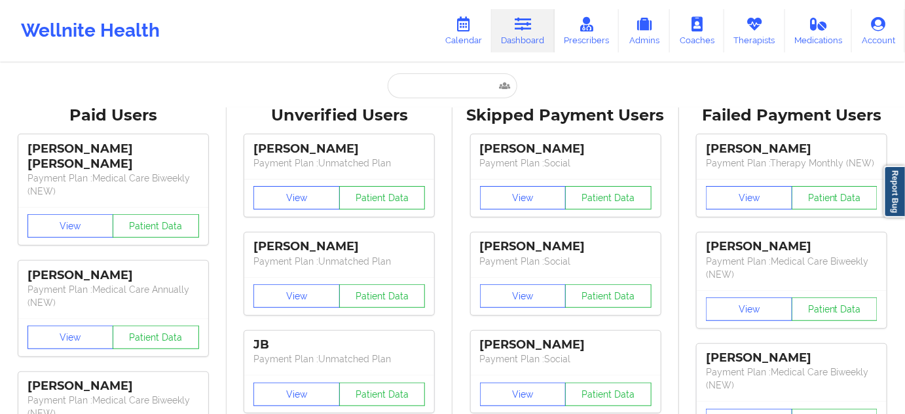
click at [455, 58] on div "Wellnite Health Calendar Dashboard Prescribers Admins Coaches Therapists Medica…" at bounding box center [452, 31] width 905 height 62
click at [461, 80] on input "text" at bounding box center [453, 85] width 130 height 25
paste input "[EMAIL_ADDRESS][DOMAIN_NAME]"
type input "[EMAIL_ADDRESS][DOMAIN_NAME]"
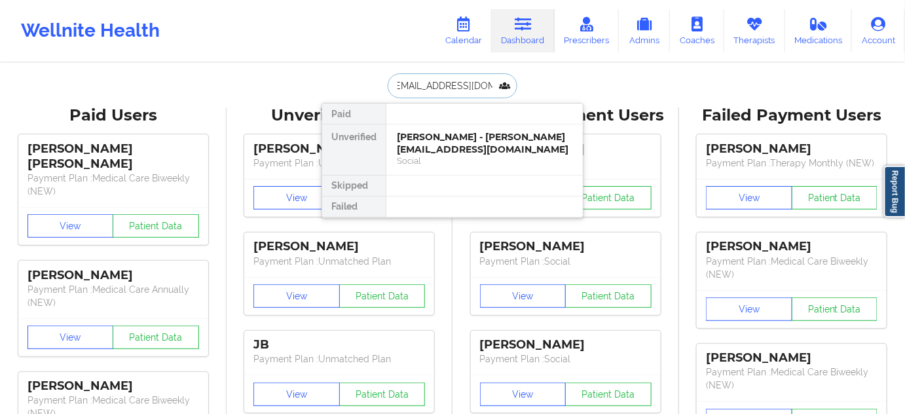
click at [445, 150] on div "[PERSON_NAME] - [PERSON_NAME][EMAIL_ADDRESS][DOMAIN_NAME]" at bounding box center [485, 143] width 176 height 24
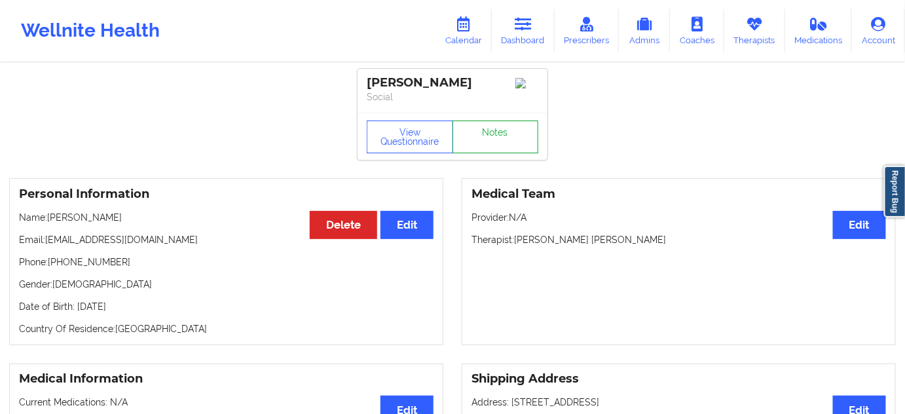
click at [495, 138] on link "Notes" at bounding box center [496, 137] width 86 height 33
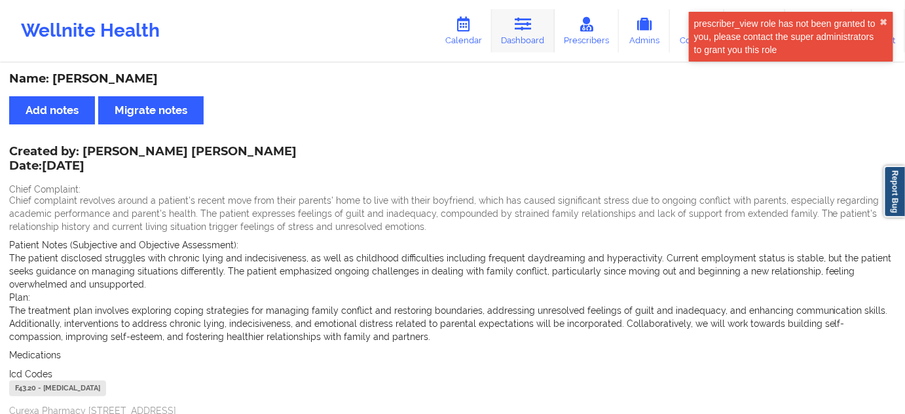
click at [521, 18] on icon at bounding box center [523, 24] width 17 height 14
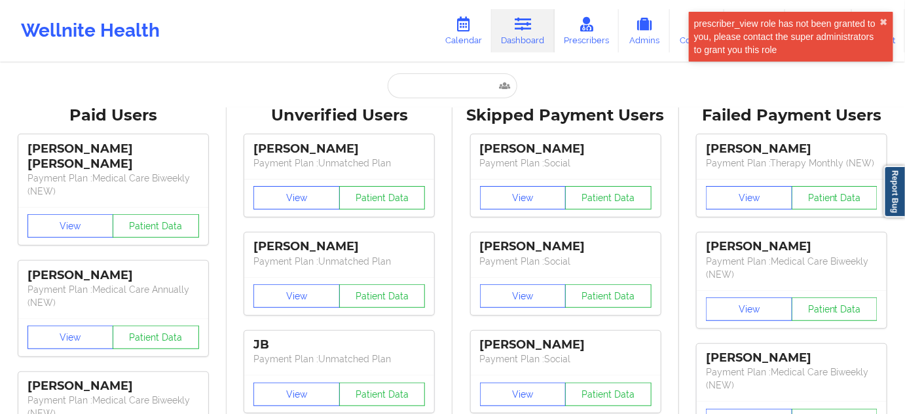
click at [469, 90] on input "text" at bounding box center [453, 85] width 130 height 25
type input "s"
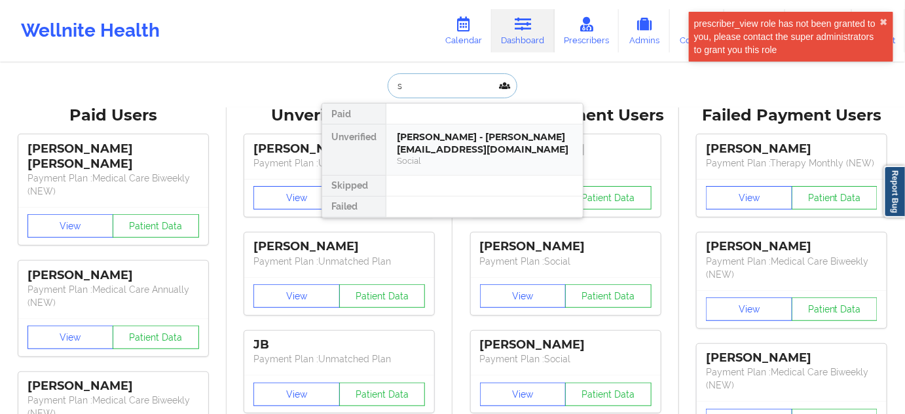
click at [458, 130] on div "[PERSON_NAME] - [PERSON_NAME][EMAIL_ADDRESS][DOMAIN_NAME] Social" at bounding box center [485, 149] width 197 height 50
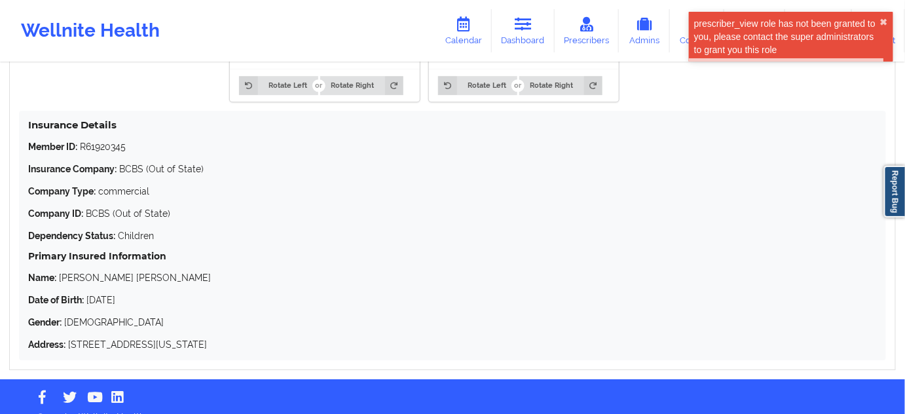
scroll to position [1270, 0]
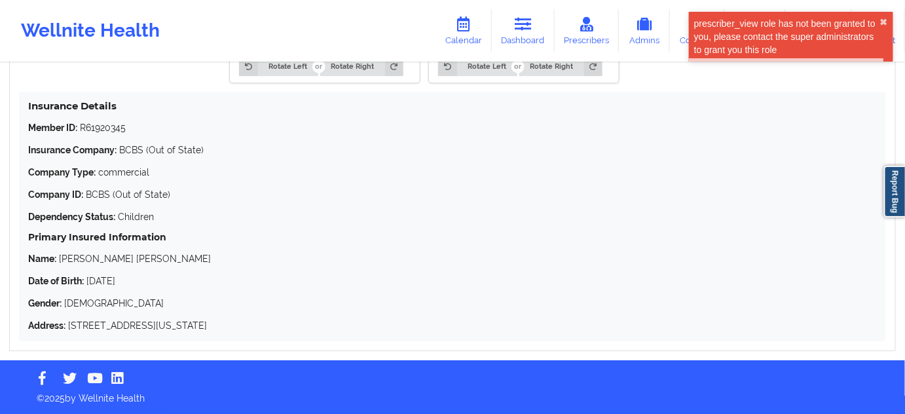
click at [115, 124] on p "Member ID: R61920345" at bounding box center [452, 127] width 849 height 13
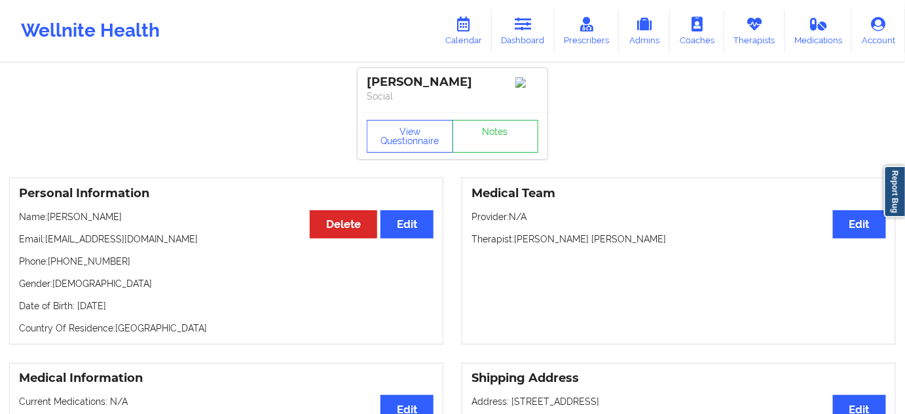
scroll to position [0, 0]
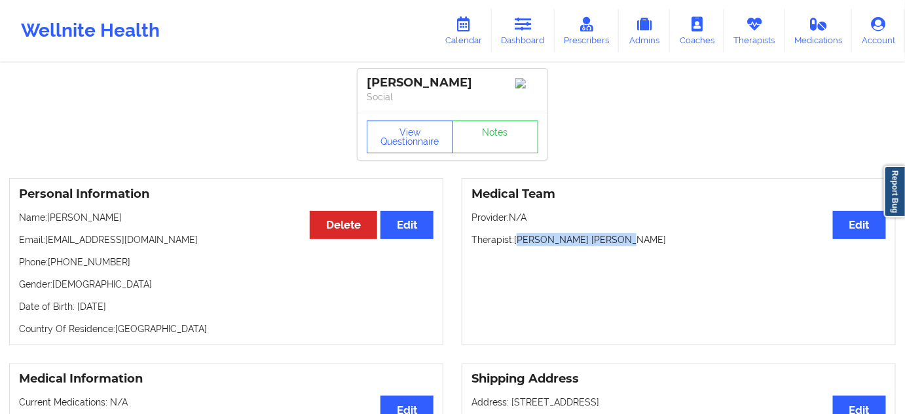
drag, startPoint x: 518, startPoint y: 246, endPoint x: 624, endPoint y: 243, distance: 105.5
click at [624, 243] on p "Therapist: [PERSON_NAME] [PERSON_NAME]" at bounding box center [679, 239] width 415 height 13
drag, startPoint x: 517, startPoint y: 242, endPoint x: 633, endPoint y: 238, distance: 116.0
click at [633, 238] on p "Therapist: [PERSON_NAME] [PERSON_NAME]" at bounding box center [679, 239] width 415 height 13
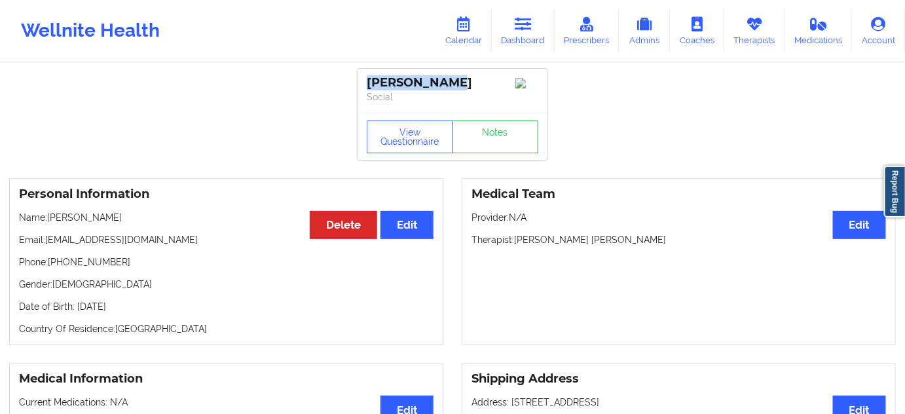
drag, startPoint x: 452, startPoint y: 76, endPoint x: 214, endPoint y: 9, distance: 247.2
click at [365, 83] on div "[PERSON_NAME] Social" at bounding box center [453, 91] width 190 height 44
click at [436, 109] on div "[PERSON_NAME] Social" at bounding box center [453, 91] width 190 height 44
click at [433, 88] on div "[PERSON_NAME]" at bounding box center [453, 82] width 172 height 15
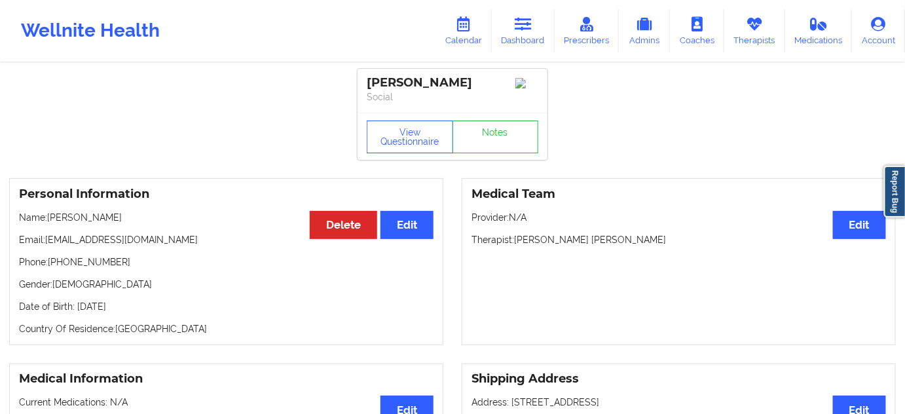
click at [385, 88] on div "[PERSON_NAME]" at bounding box center [453, 82] width 172 height 15
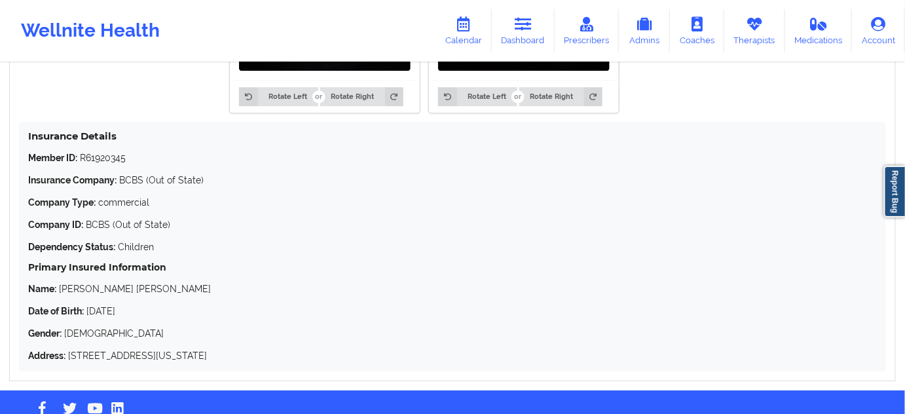
scroll to position [1270, 0]
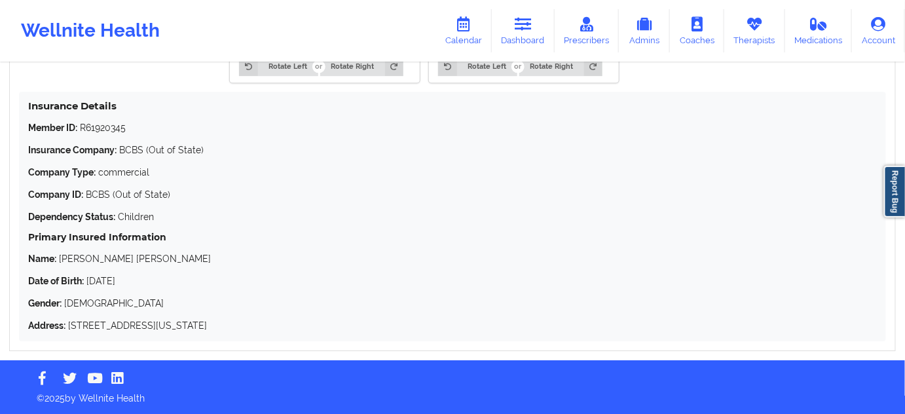
click at [94, 127] on p "Member ID: R61920345" at bounding box center [452, 127] width 849 height 13
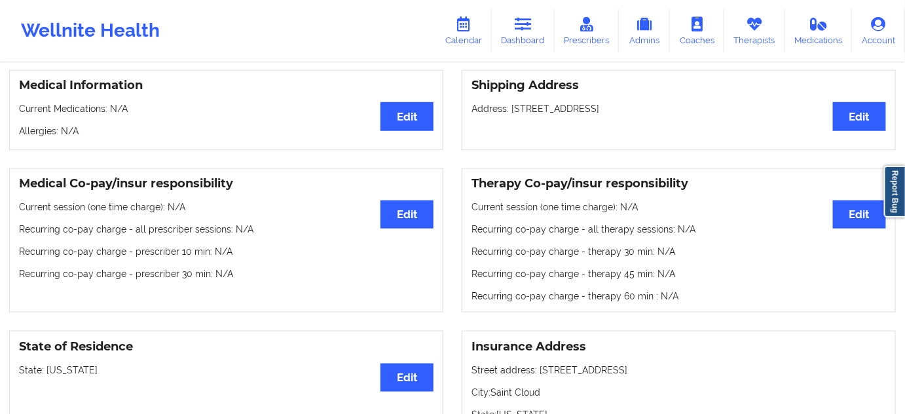
scroll to position [476, 0]
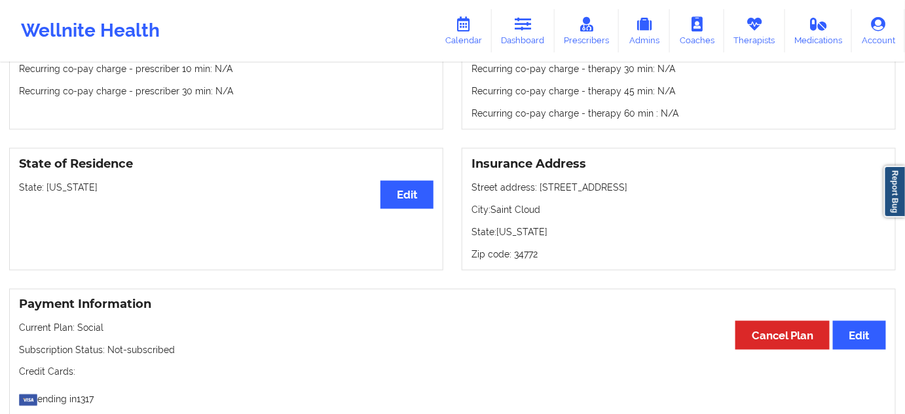
click at [539, 193] on p "Street address: [STREET_ADDRESS]" at bounding box center [679, 187] width 415 height 13
drag, startPoint x: 538, startPoint y: 189, endPoint x: 630, endPoint y: 191, distance: 92.4
click at [630, 191] on p "Street address: [STREET_ADDRESS]" at bounding box center [679, 187] width 415 height 13
drag, startPoint x: 494, startPoint y: 209, endPoint x: 553, endPoint y: 210, distance: 59.0
click at [553, 210] on p "City: [GEOGRAPHIC_DATA]" at bounding box center [679, 209] width 415 height 13
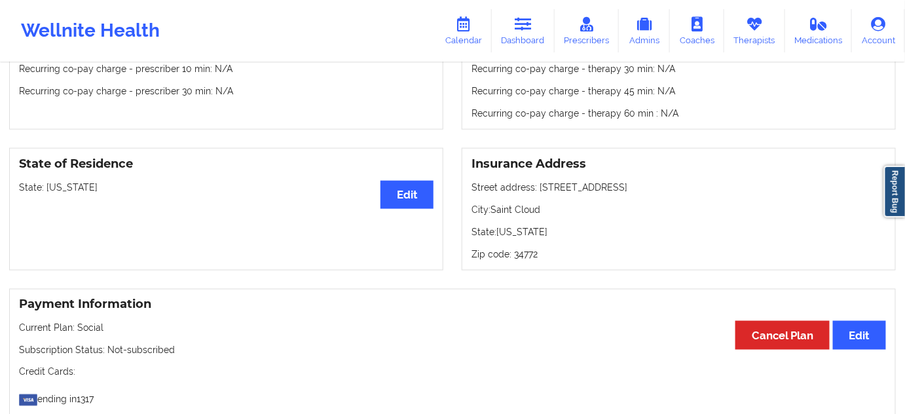
click at [520, 256] on p "Zip code: 34772" at bounding box center [679, 254] width 415 height 13
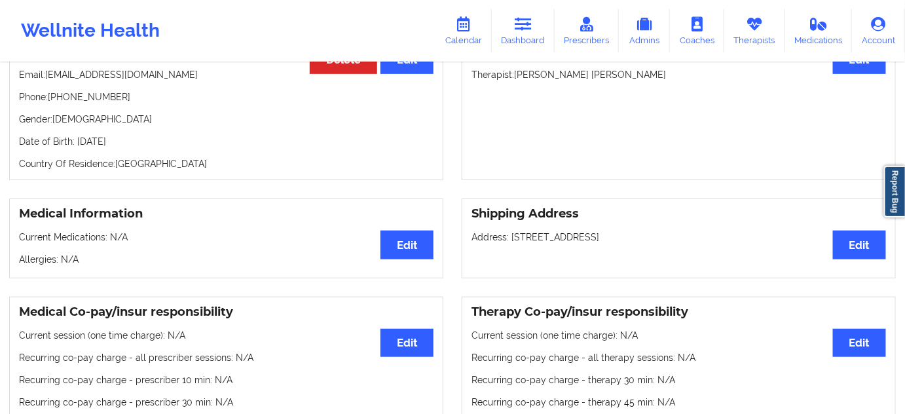
scroll to position [0, 0]
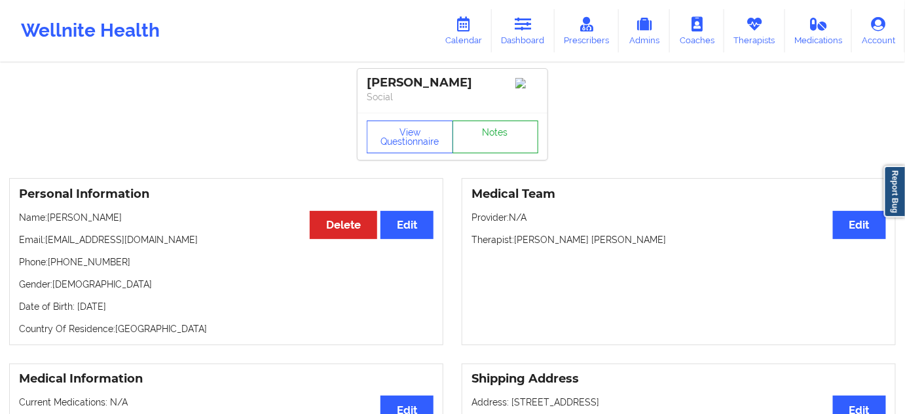
click at [478, 127] on link "Notes" at bounding box center [496, 137] width 86 height 33
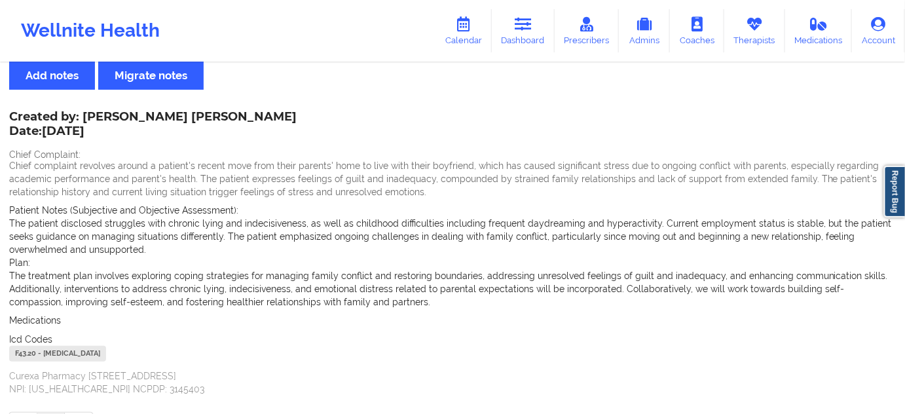
scroll to position [123, 0]
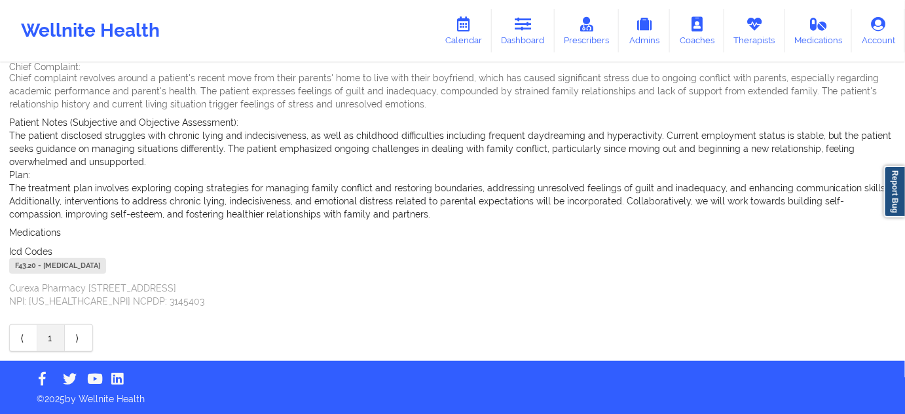
click at [30, 266] on div "F43.20 - [MEDICAL_DATA]" at bounding box center [57, 266] width 97 height 16
click at [516, 19] on link "Dashboard" at bounding box center [523, 30] width 63 height 43
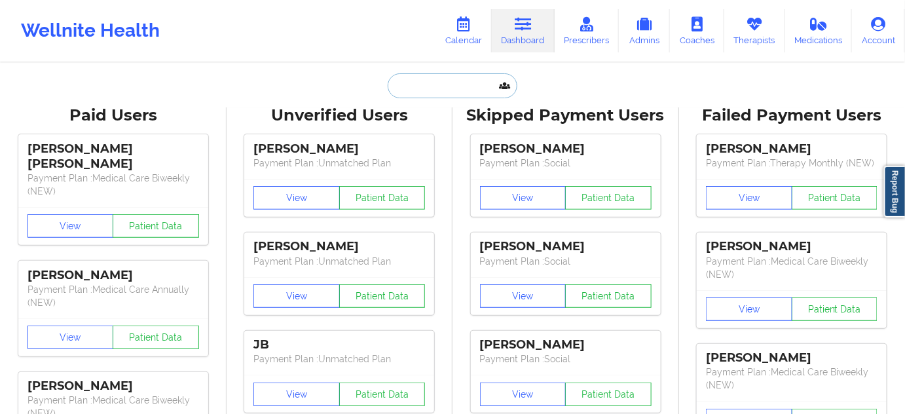
click at [411, 87] on input "text" at bounding box center [453, 85] width 130 height 25
paste input "[EMAIL_ADDRESS][DOMAIN_NAME]"
type input "[EMAIL_ADDRESS][DOMAIN_NAME]"
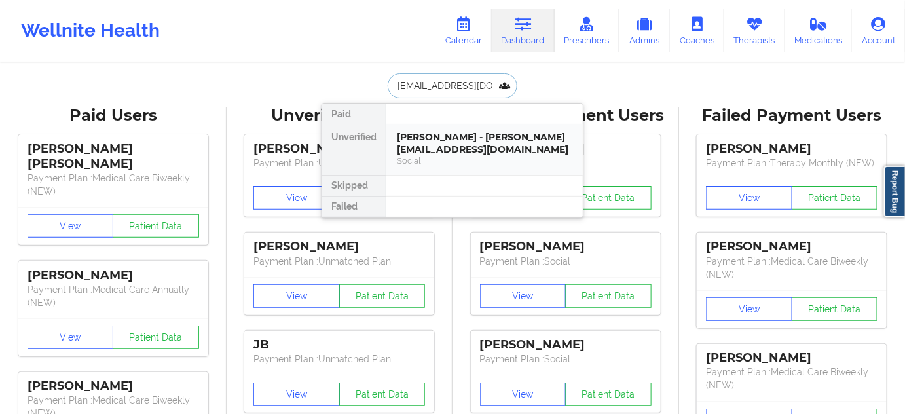
scroll to position [0, 1]
click at [436, 141] on div "[PERSON_NAME] - [EMAIL_ADDRESS][DOMAIN_NAME]" at bounding box center [485, 143] width 176 height 24
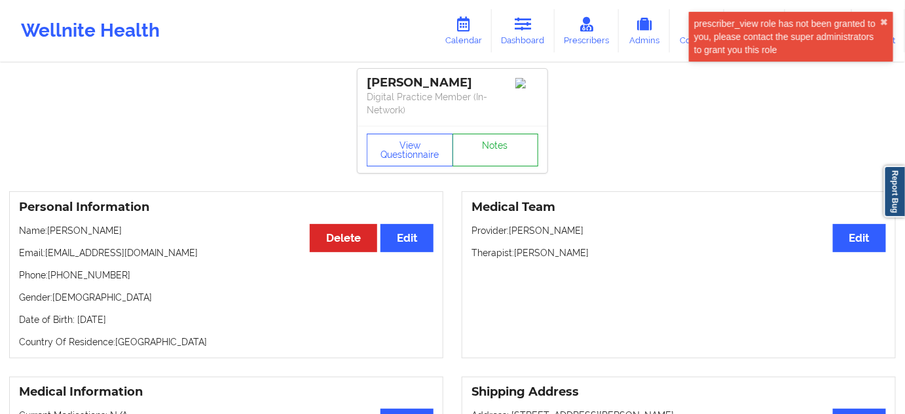
click at [489, 138] on link "Notes" at bounding box center [496, 150] width 86 height 33
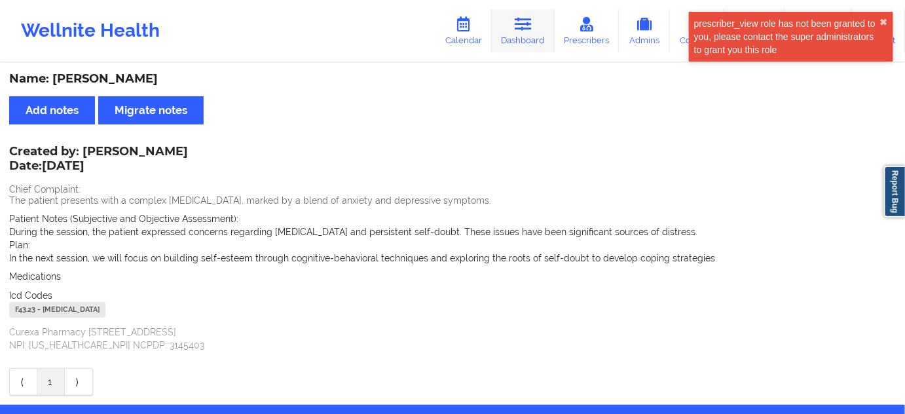
click at [514, 28] on link "Dashboard" at bounding box center [523, 30] width 63 height 43
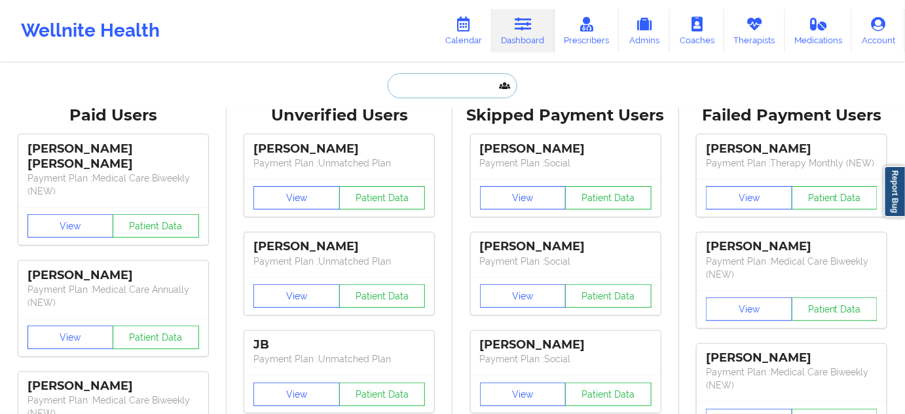
click at [432, 94] on input "text" at bounding box center [453, 85] width 130 height 25
type input "s"
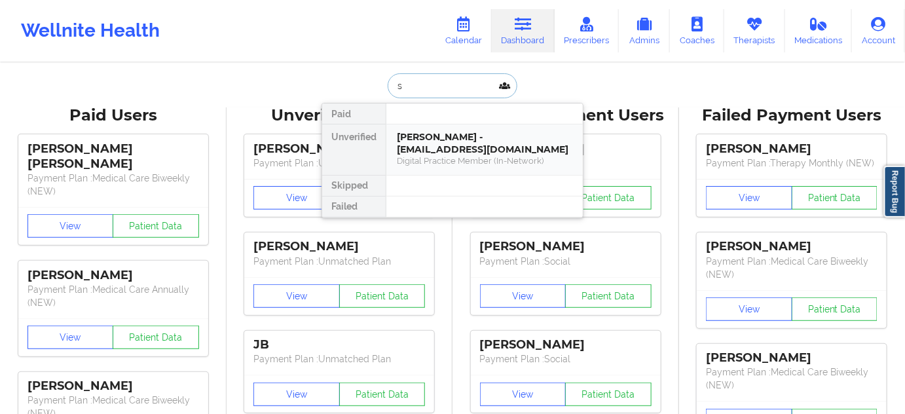
click at [439, 134] on div "[PERSON_NAME] - [EMAIL_ADDRESS][DOMAIN_NAME]" at bounding box center [485, 143] width 176 height 24
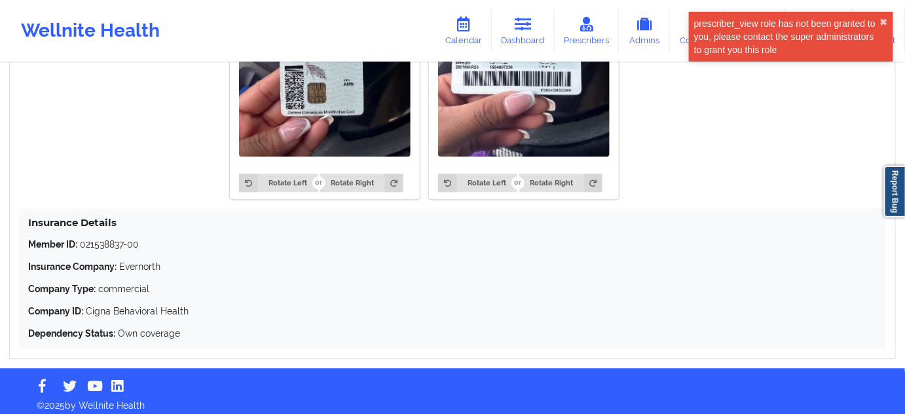
scroll to position [966, 0]
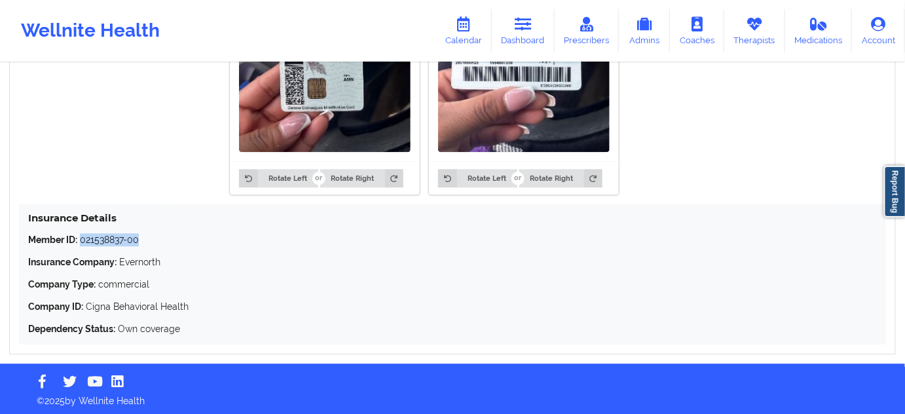
drag, startPoint x: 79, startPoint y: 236, endPoint x: 221, endPoint y: 216, distance: 143.6
click at [153, 236] on p "Member ID: 021538837-00" at bounding box center [452, 239] width 849 height 13
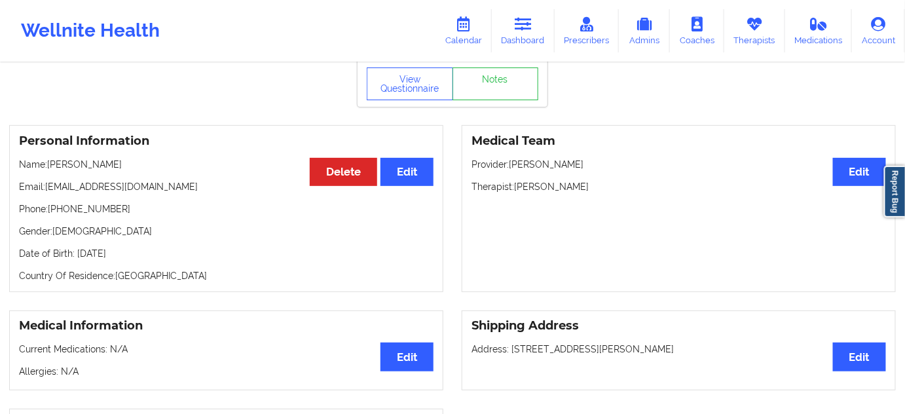
scroll to position [79, 0]
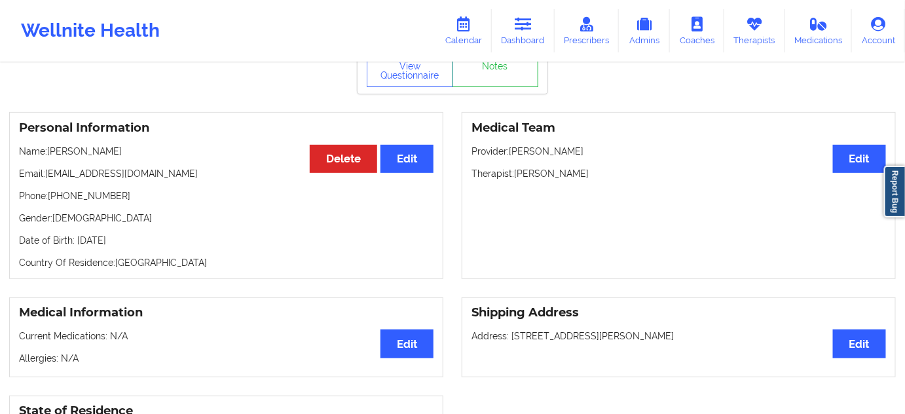
drag, startPoint x: 516, startPoint y: 176, endPoint x: 622, endPoint y: 176, distance: 105.5
click at [622, 176] on p "Therapist: [PERSON_NAME]" at bounding box center [679, 173] width 415 height 13
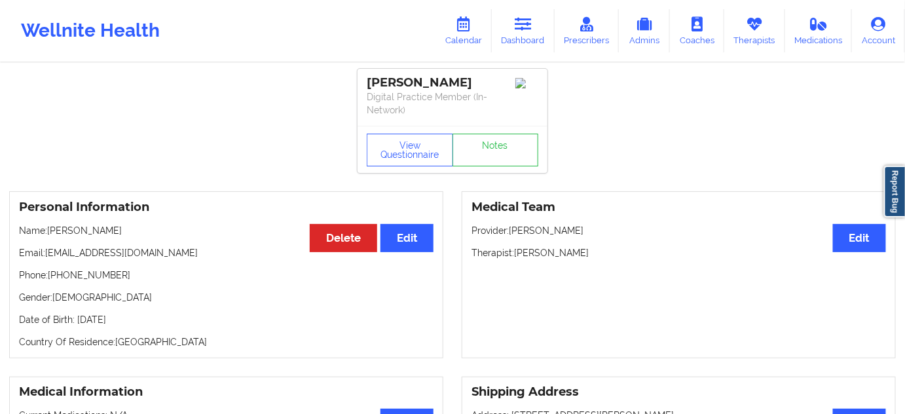
drag, startPoint x: 489, startPoint y: 80, endPoint x: 361, endPoint y: 83, distance: 127.8
click at [361, 83] on div "[PERSON_NAME] Digital Practice Member (In-Network)" at bounding box center [453, 97] width 190 height 57
click at [490, 125] on div "[PERSON_NAME] Digital Practice Member (In-Network) View Questionnaire Notes" at bounding box center [453, 121] width 190 height 104
click at [480, 83] on div "[PERSON_NAME]" at bounding box center [453, 82] width 172 height 15
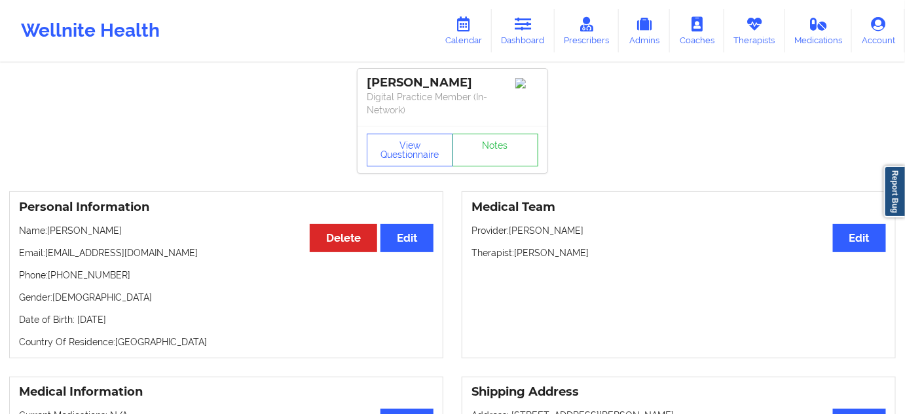
click at [449, 80] on div "[PERSON_NAME]" at bounding box center [453, 82] width 172 height 15
click at [398, 81] on div "[PERSON_NAME]" at bounding box center [453, 82] width 172 height 15
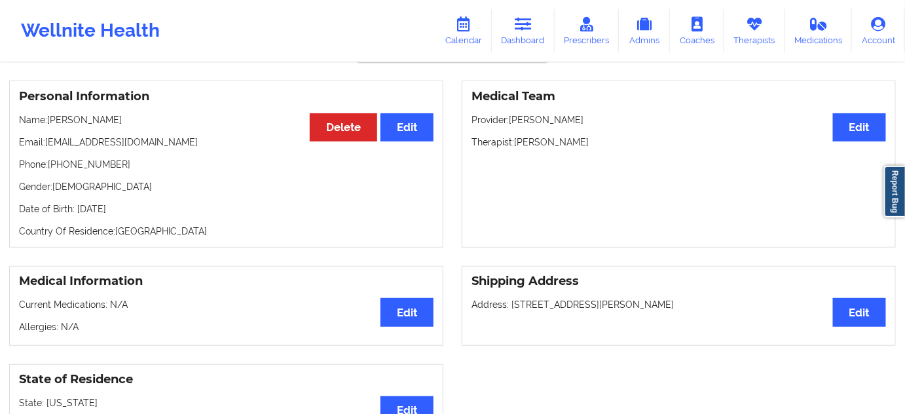
scroll to position [172, 0]
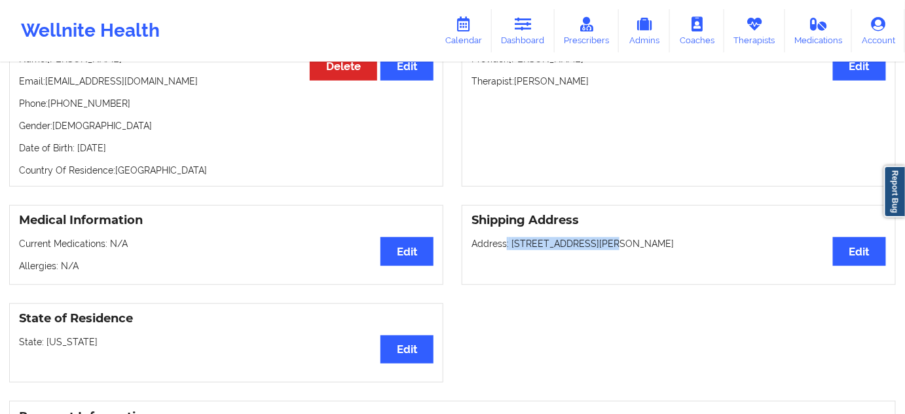
drag, startPoint x: 506, startPoint y: 242, endPoint x: 601, endPoint y: 242, distance: 95.0
click at [601, 242] on p "Address: [STREET_ADDRESS]" at bounding box center [679, 243] width 415 height 13
click at [621, 246] on p "Address: [STREET_ADDRESS]" at bounding box center [679, 243] width 415 height 13
click at [621, 245] on p "Address: [STREET_ADDRESS]" at bounding box center [679, 243] width 415 height 13
click at [675, 242] on p "Address: [STREET_ADDRESS]" at bounding box center [679, 243] width 415 height 13
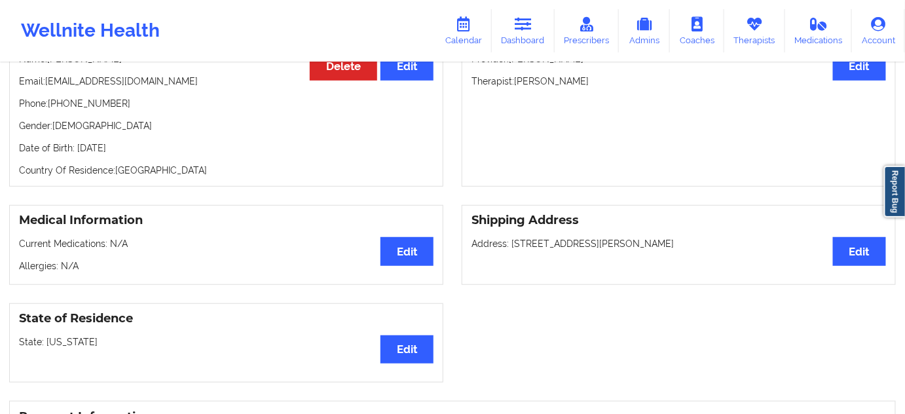
click at [675, 242] on p "Address: [STREET_ADDRESS]" at bounding box center [679, 243] width 415 height 13
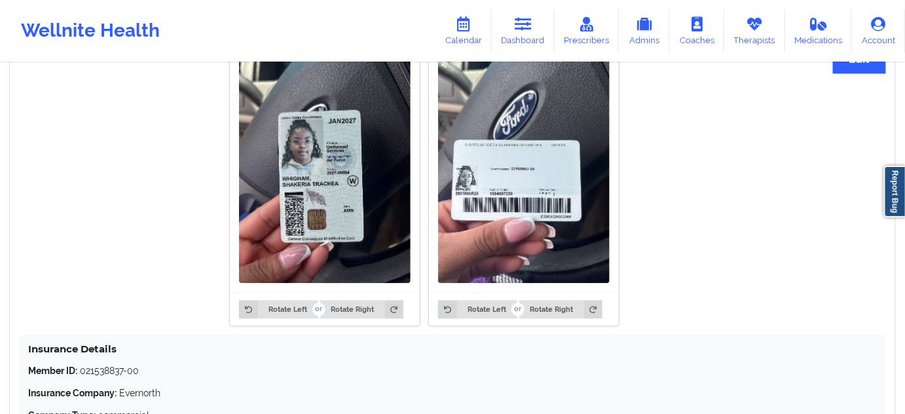
scroll to position [833, 0]
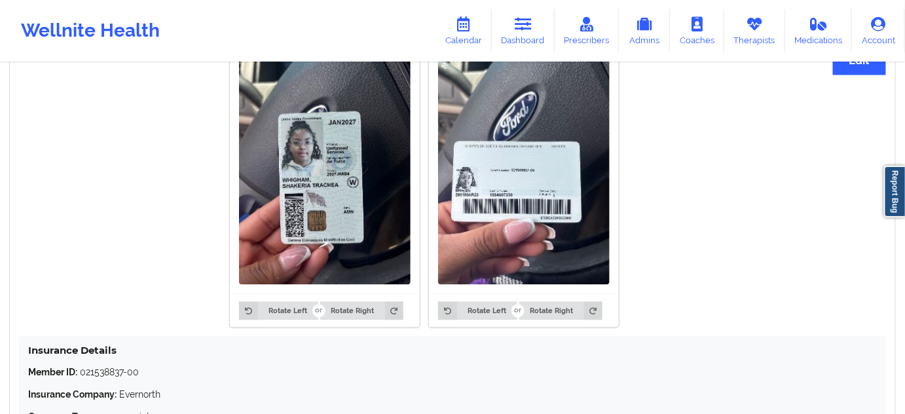
click at [545, 200] on img at bounding box center [524, 170] width 172 height 229
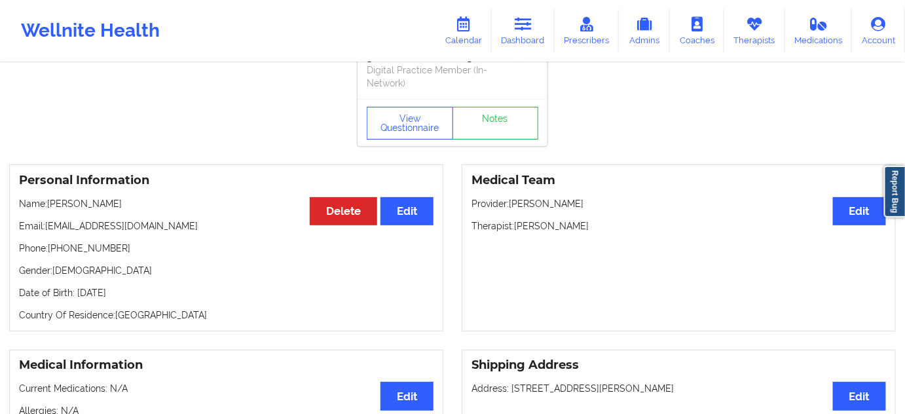
scroll to position [0, 0]
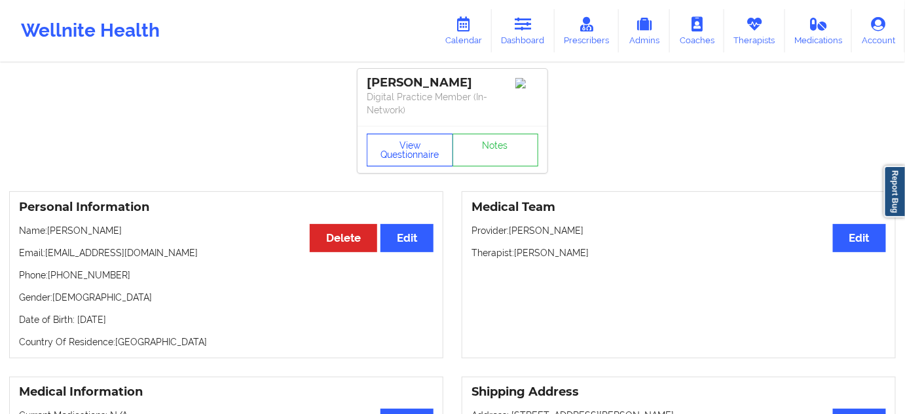
click at [419, 156] on button "View Questionnaire" at bounding box center [410, 150] width 86 height 33
click at [413, 149] on button "View Questionnaire" at bounding box center [410, 150] width 86 height 33
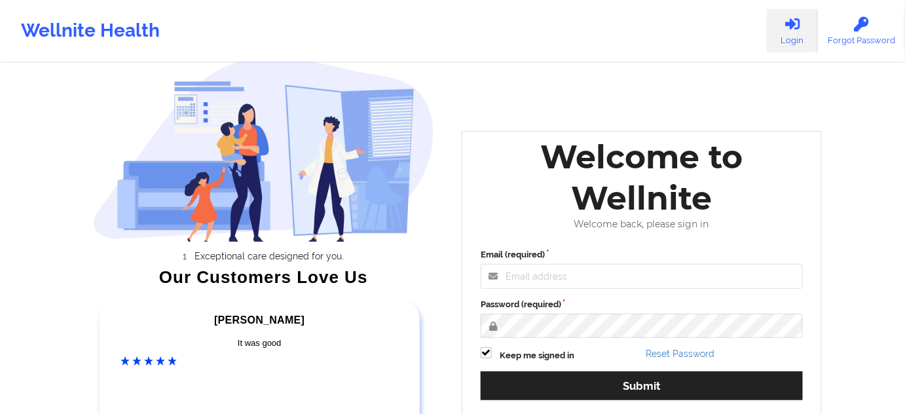
scroll to position [79, 0]
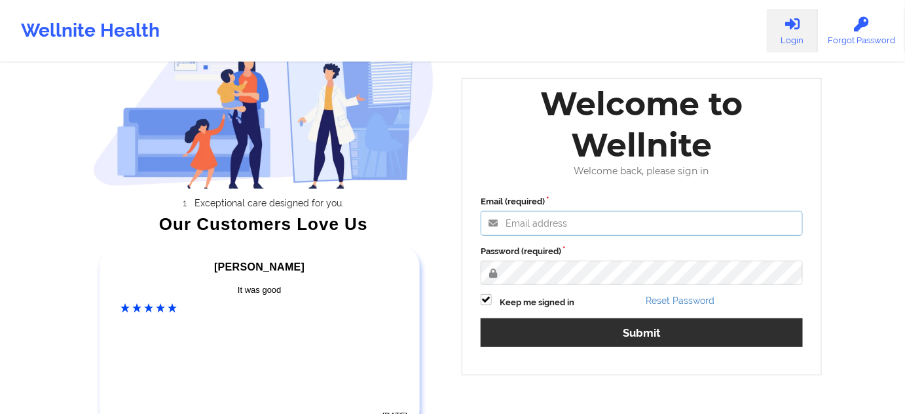
type input "[PERSON_NAME][EMAIL_ADDRESS][PERSON_NAME][DOMAIN_NAME]"
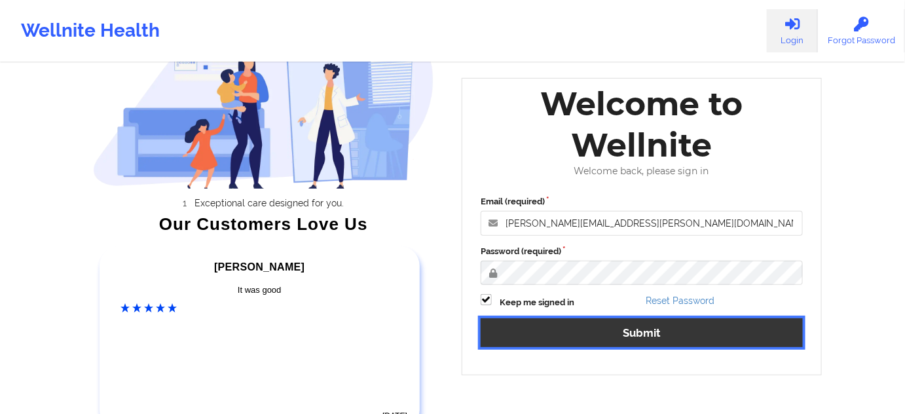
click at [583, 341] on button "Submit" at bounding box center [642, 332] width 322 height 28
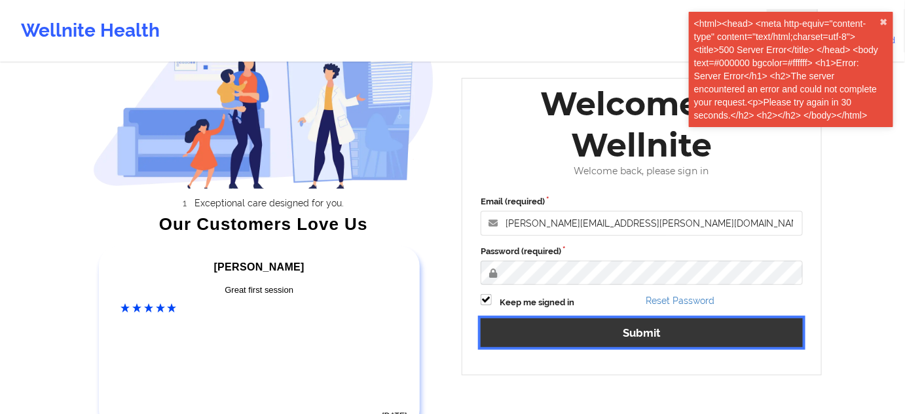
click at [629, 321] on button "Submit" at bounding box center [642, 332] width 322 height 28
click at [562, 333] on button "Submit" at bounding box center [642, 332] width 322 height 28
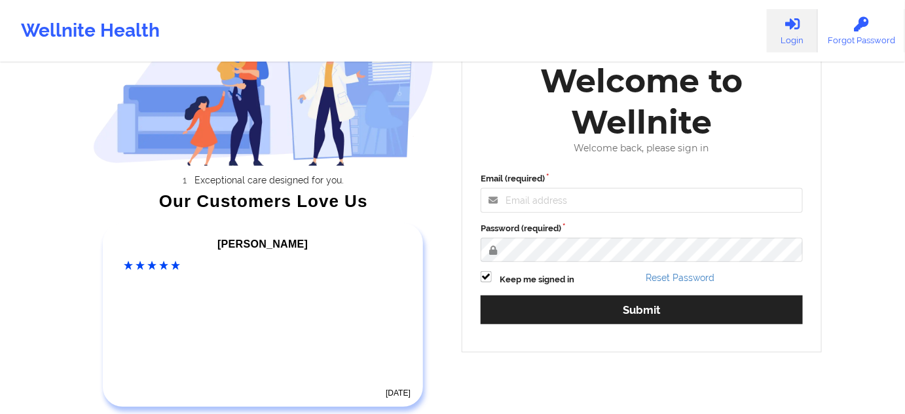
scroll to position [119, 0]
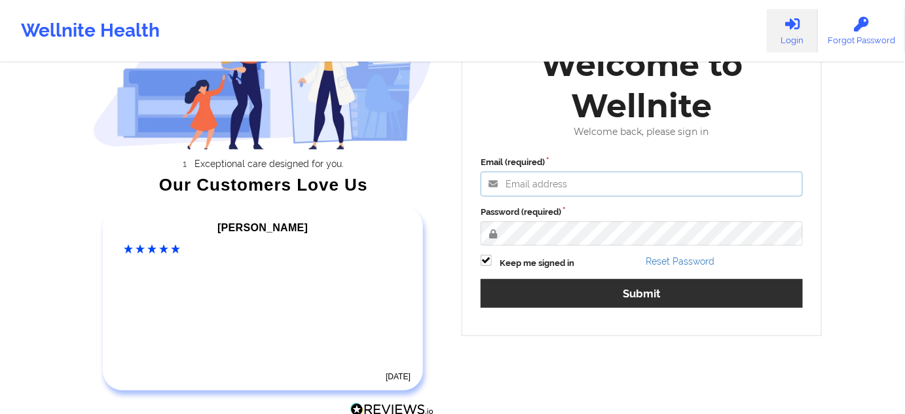
type input "shawn.hossain@wellnite.com"
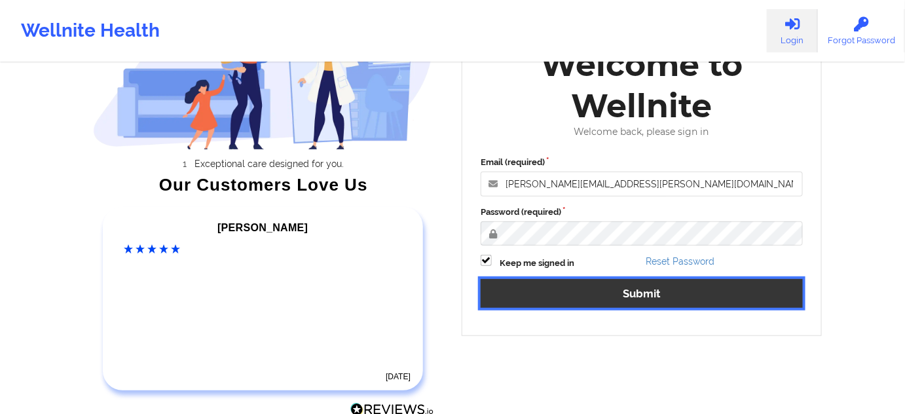
click at [519, 302] on button "Submit" at bounding box center [642, 293] width 322 height 28
click at [606, 294] on button "Submit" at bounding box center [642, 293] width 322 height 28
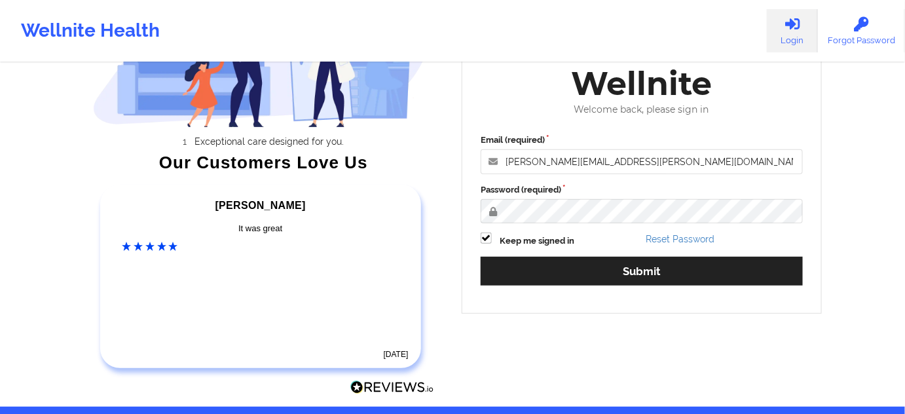
scroll to position [159, 0]
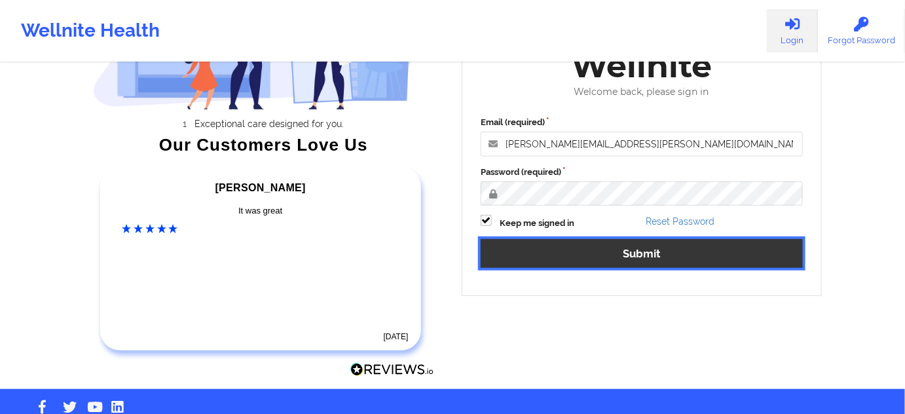
click at [624, 263] on button "Submit" at bounding box center [642, 253] width 322 height 28
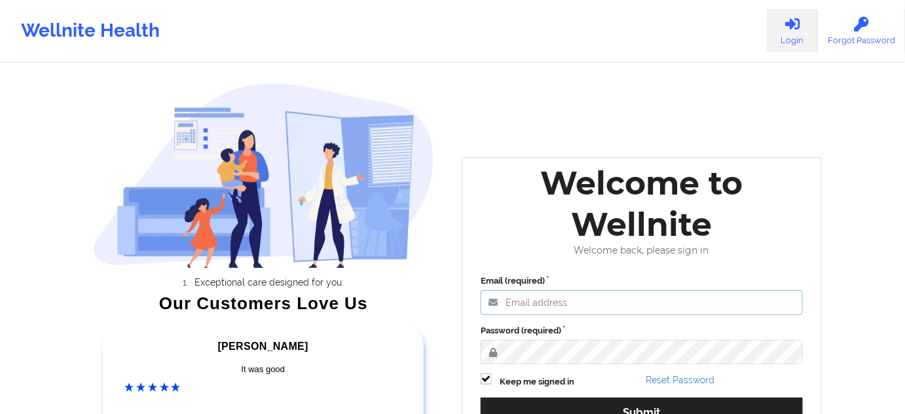
type input "[PERSON_NAME][EMAIL_ADDRESS][PERSON_NAME][DOMAIN_NAME]"
click at [533, 100] on div "Exceptional care designed for you. Our Customers Love Us Alexandra C Amazing! 7…" at bounding box center [453, 274] width 757 height 548
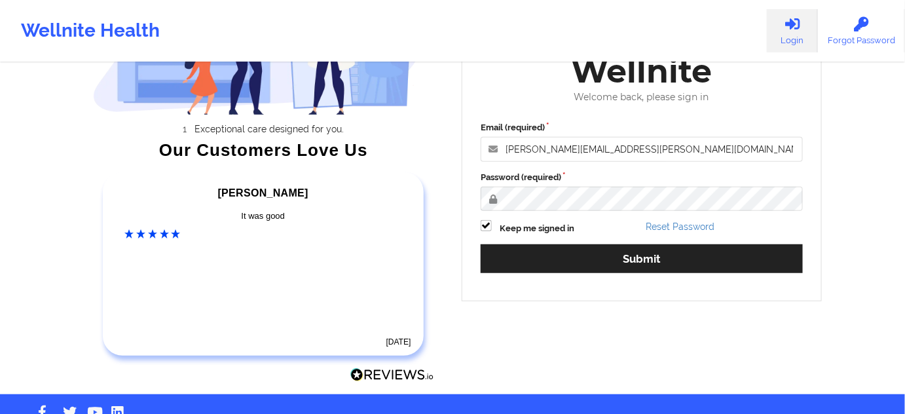
scroll to position [159, 0]
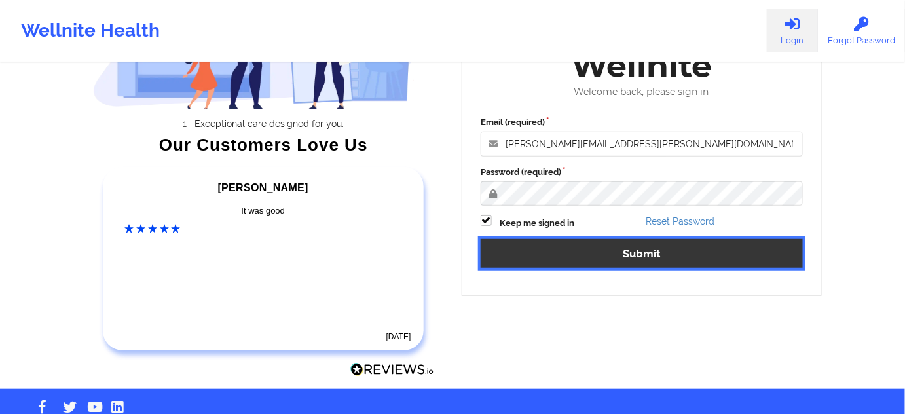
click at [551, 245] on button "Submit" at bounding box center [642, 253] width 322 height 28
